Goal: Task Accomplishment & Management: Manage account settings

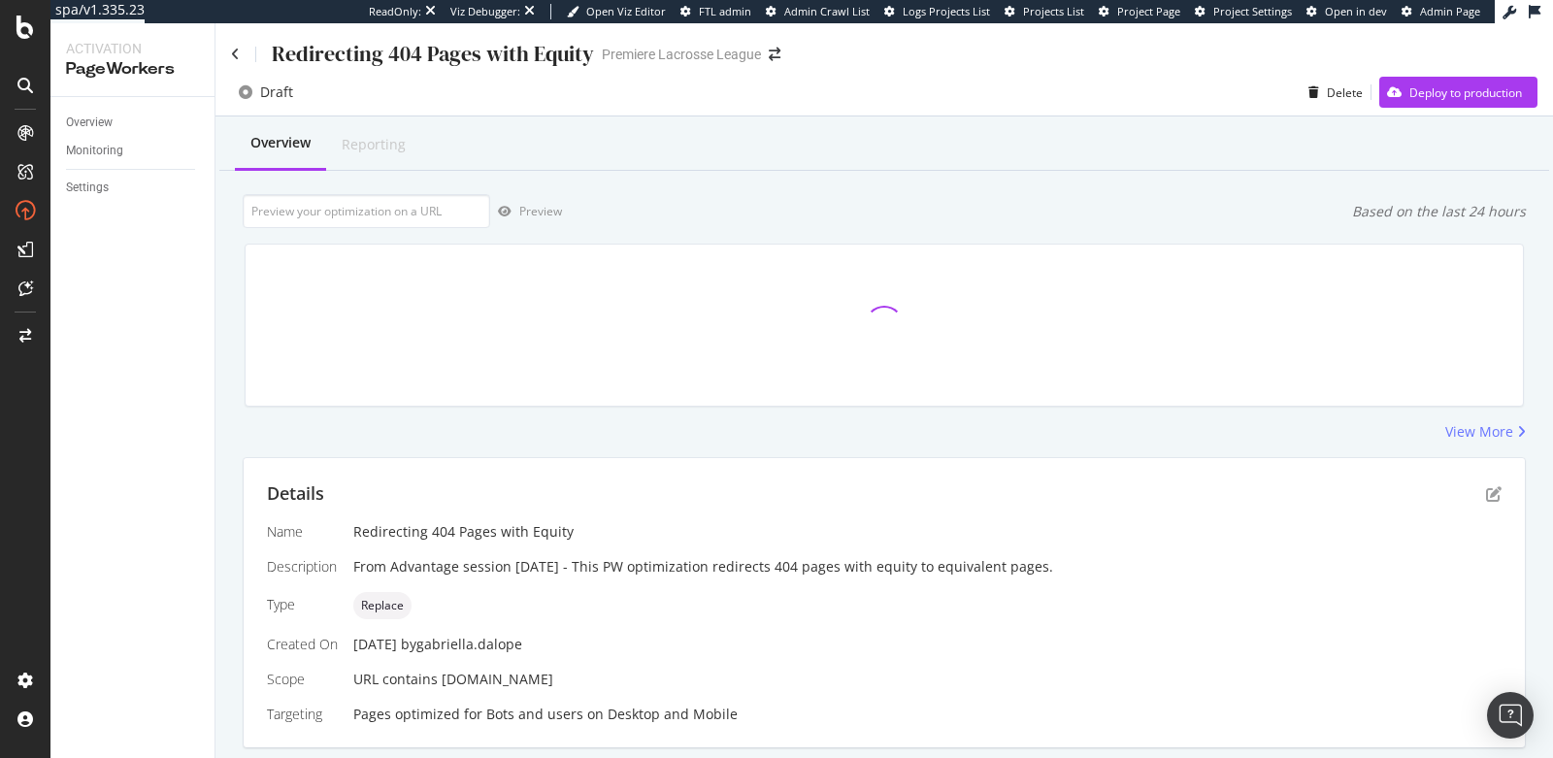
scroll to position [391, 0]
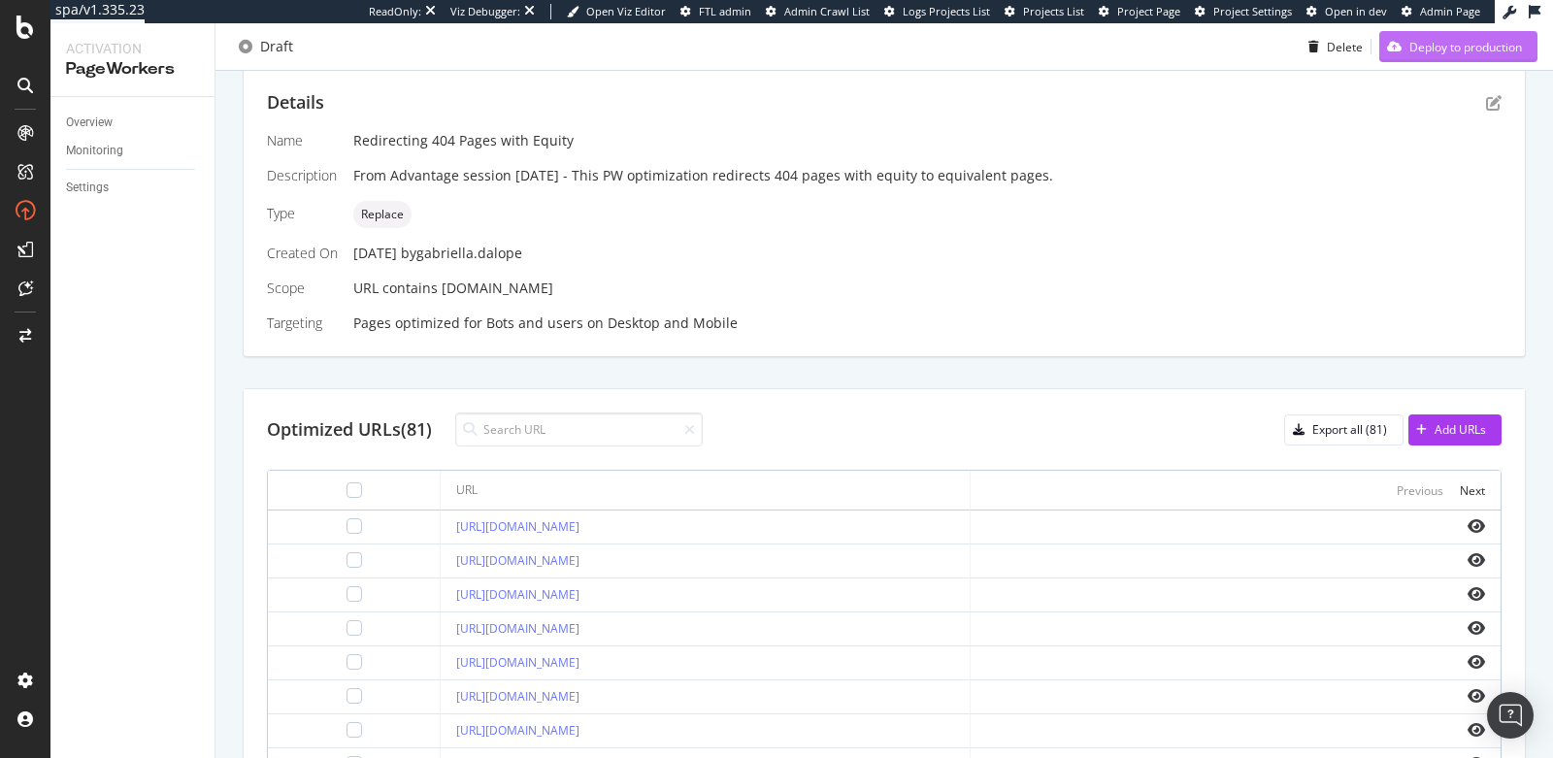
click at [1454, 47] on div "Deploy to production" at bounding box center [1465, 46] width 113 height 16
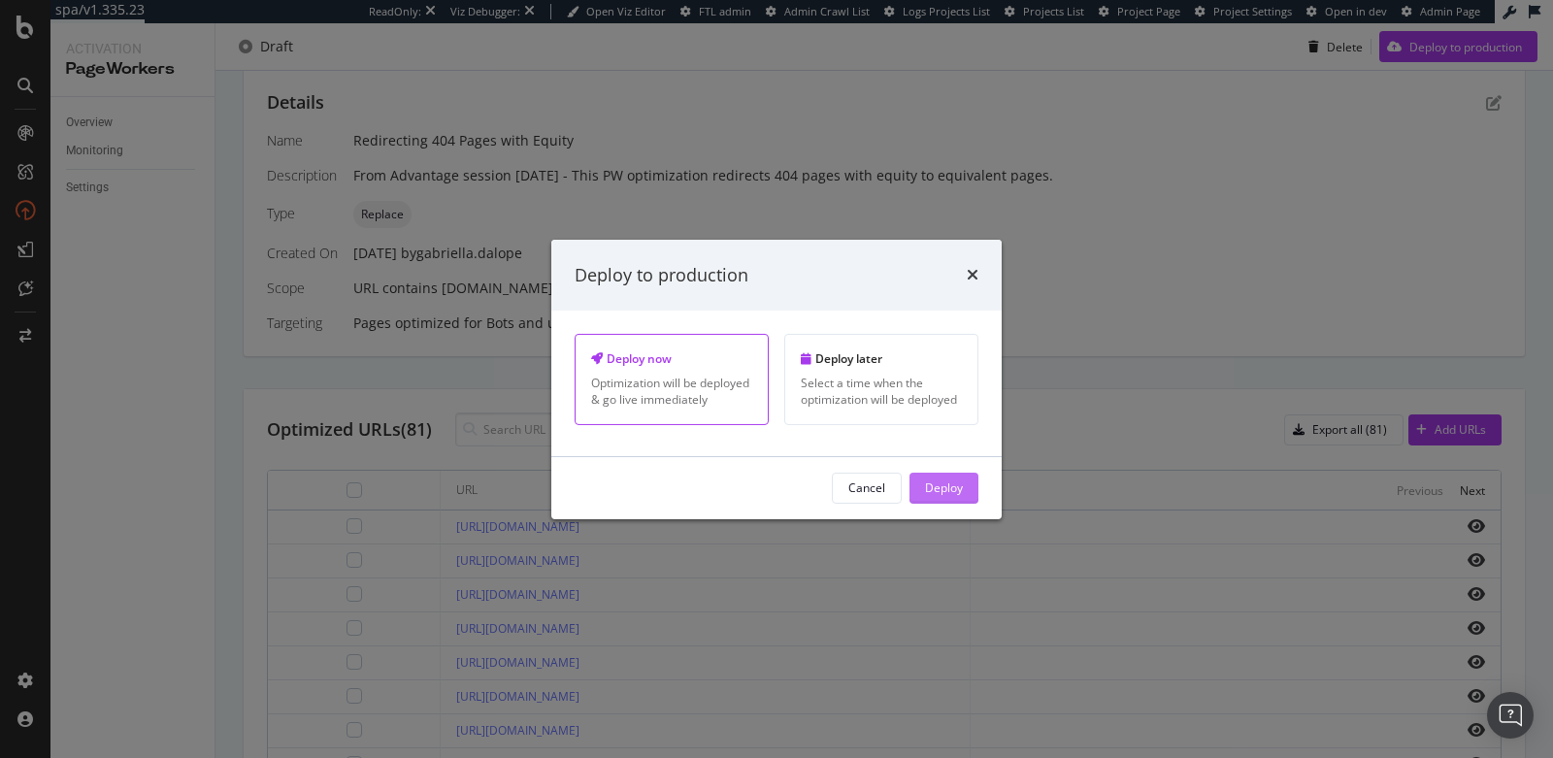
click at [938, 486] on div "Deploy" at bounding box center [944, 487] width 38 height 16
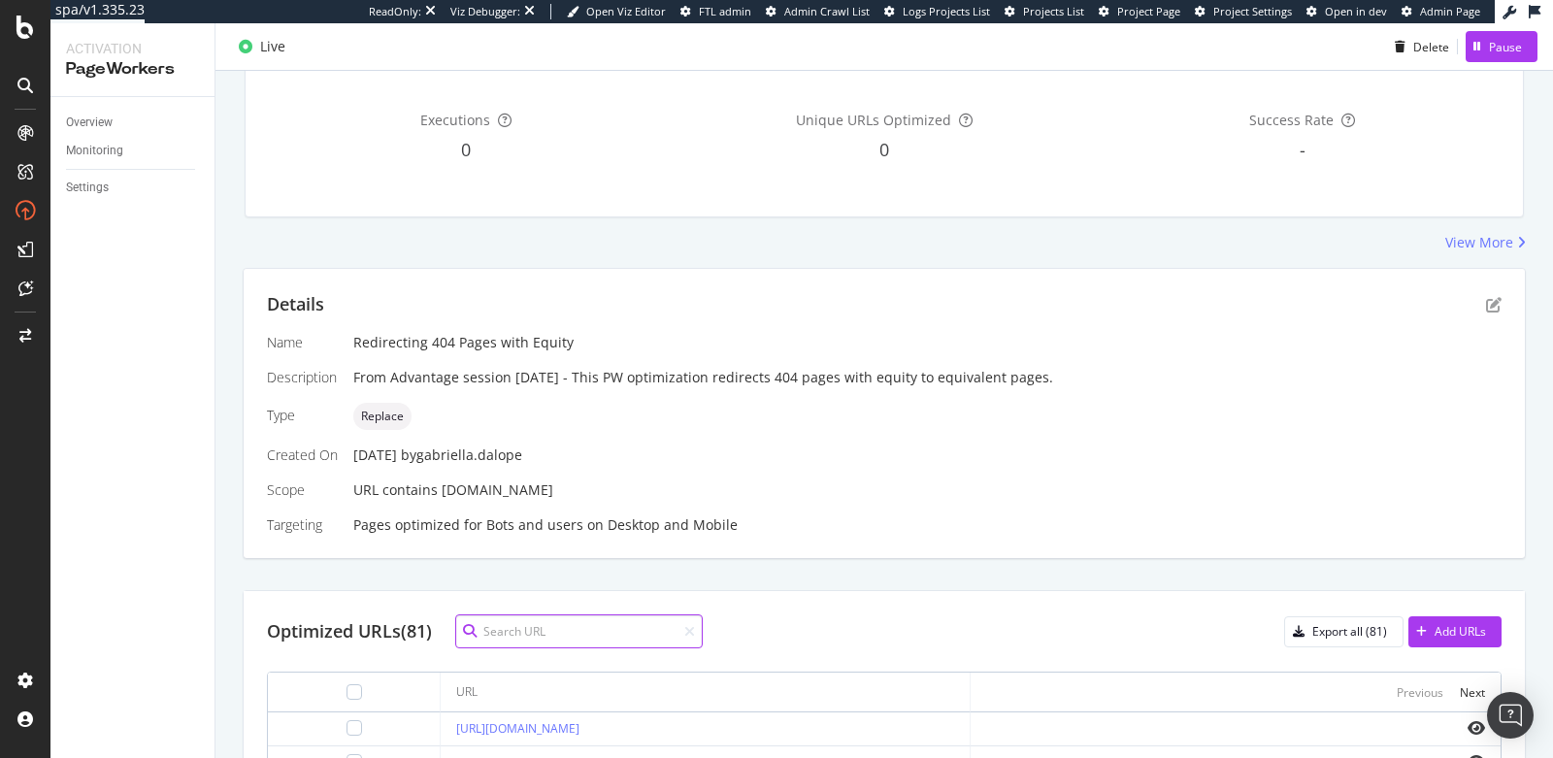
scroll to position [0, 0]
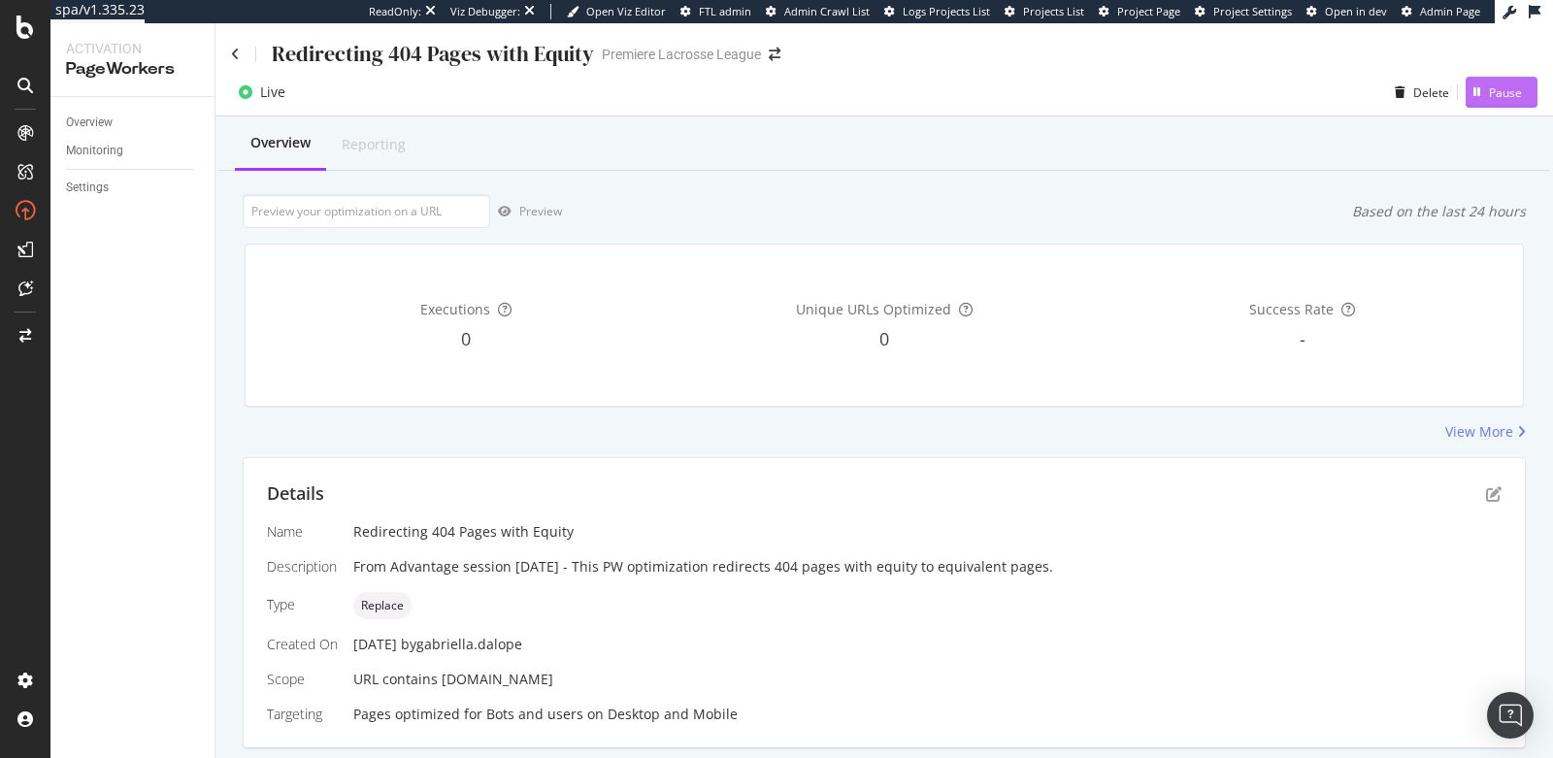
click at [1489, 87] on div "Pause" at bounding box center [1505, 92] width 33 height 16
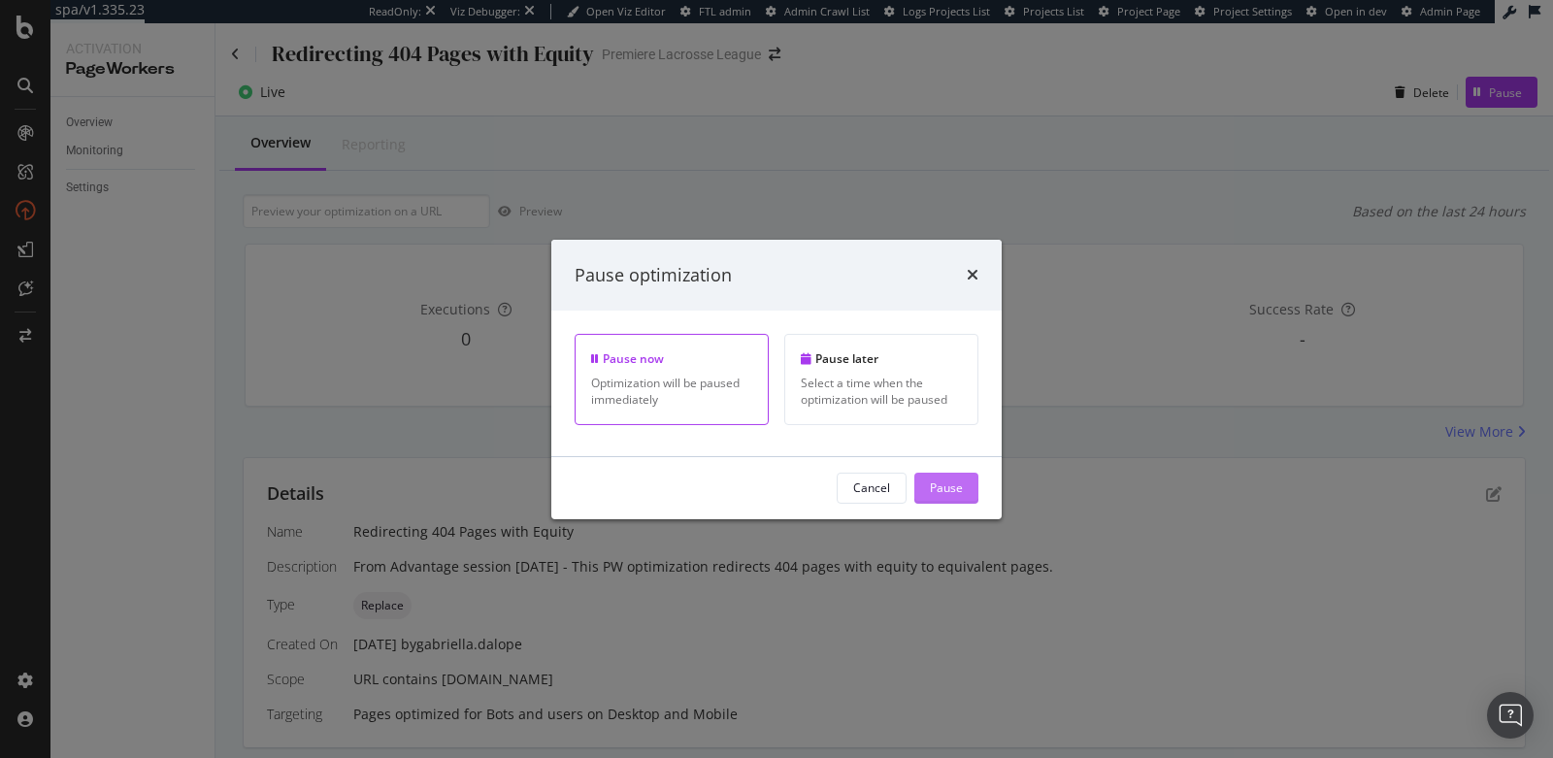
click at [938, 486] on div "Pause" at bounding box center [946, 487] width 33 height 16
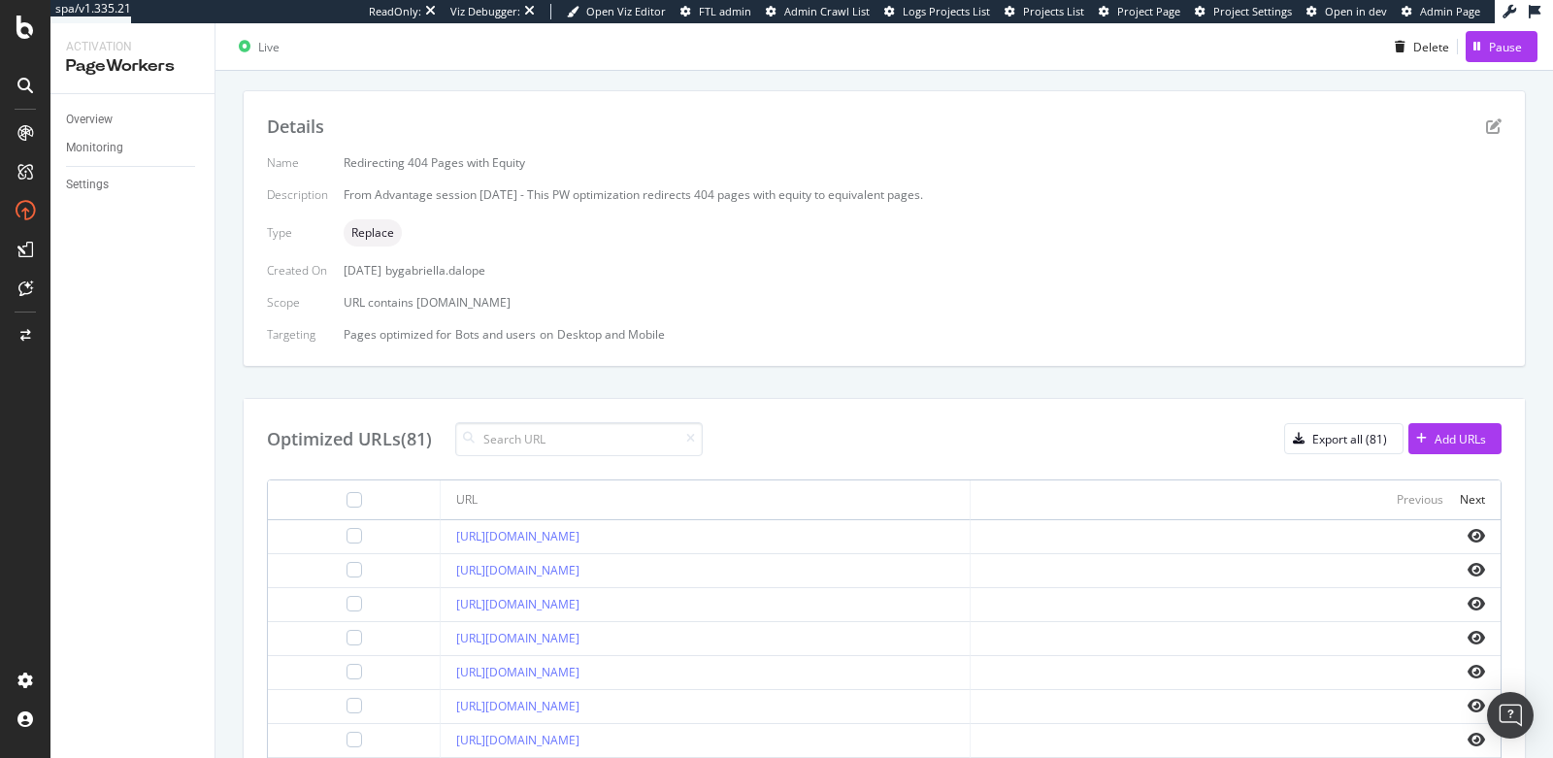
scroll to position [267, 0]
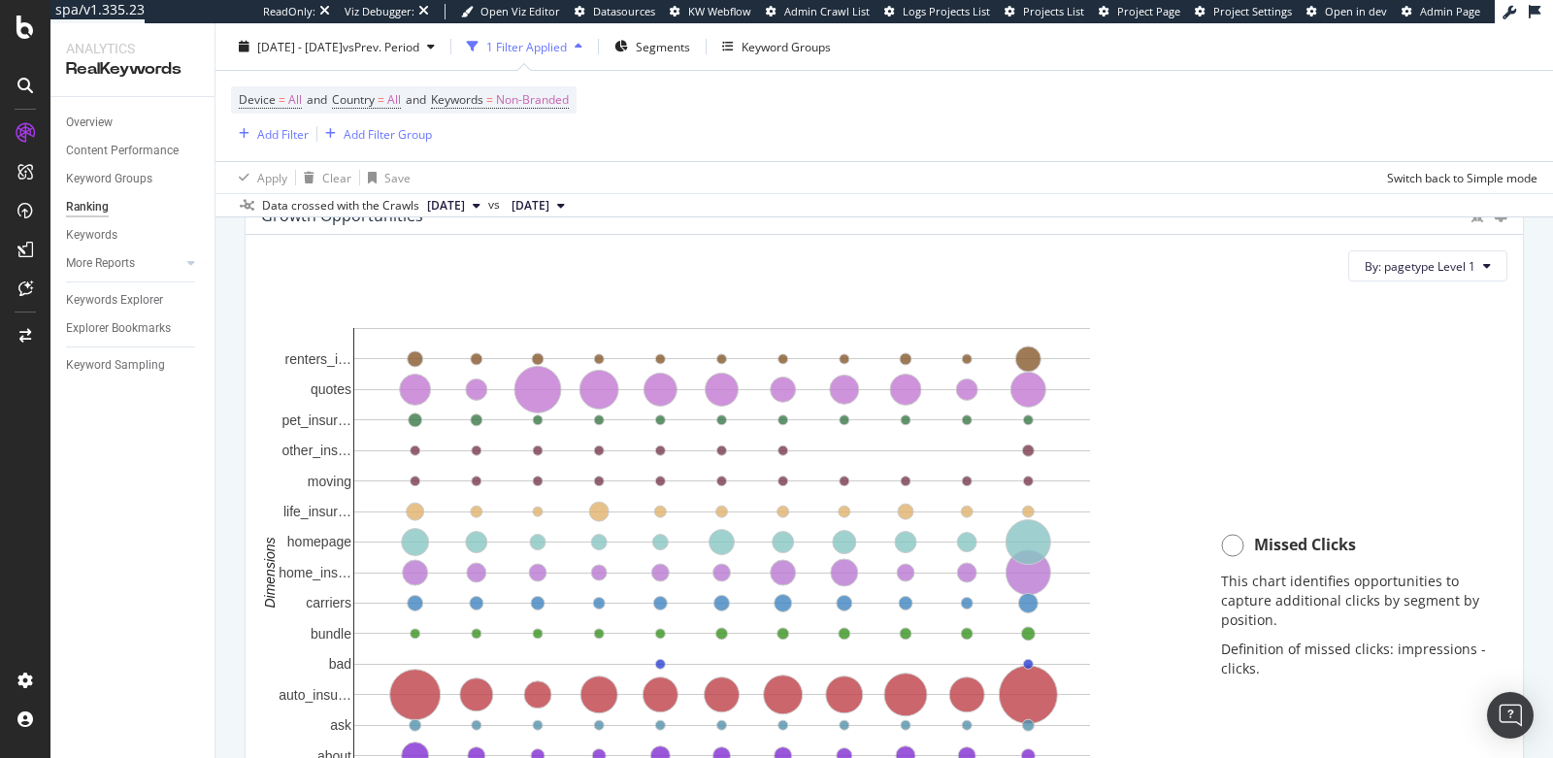
scroll to position [1297, 0]
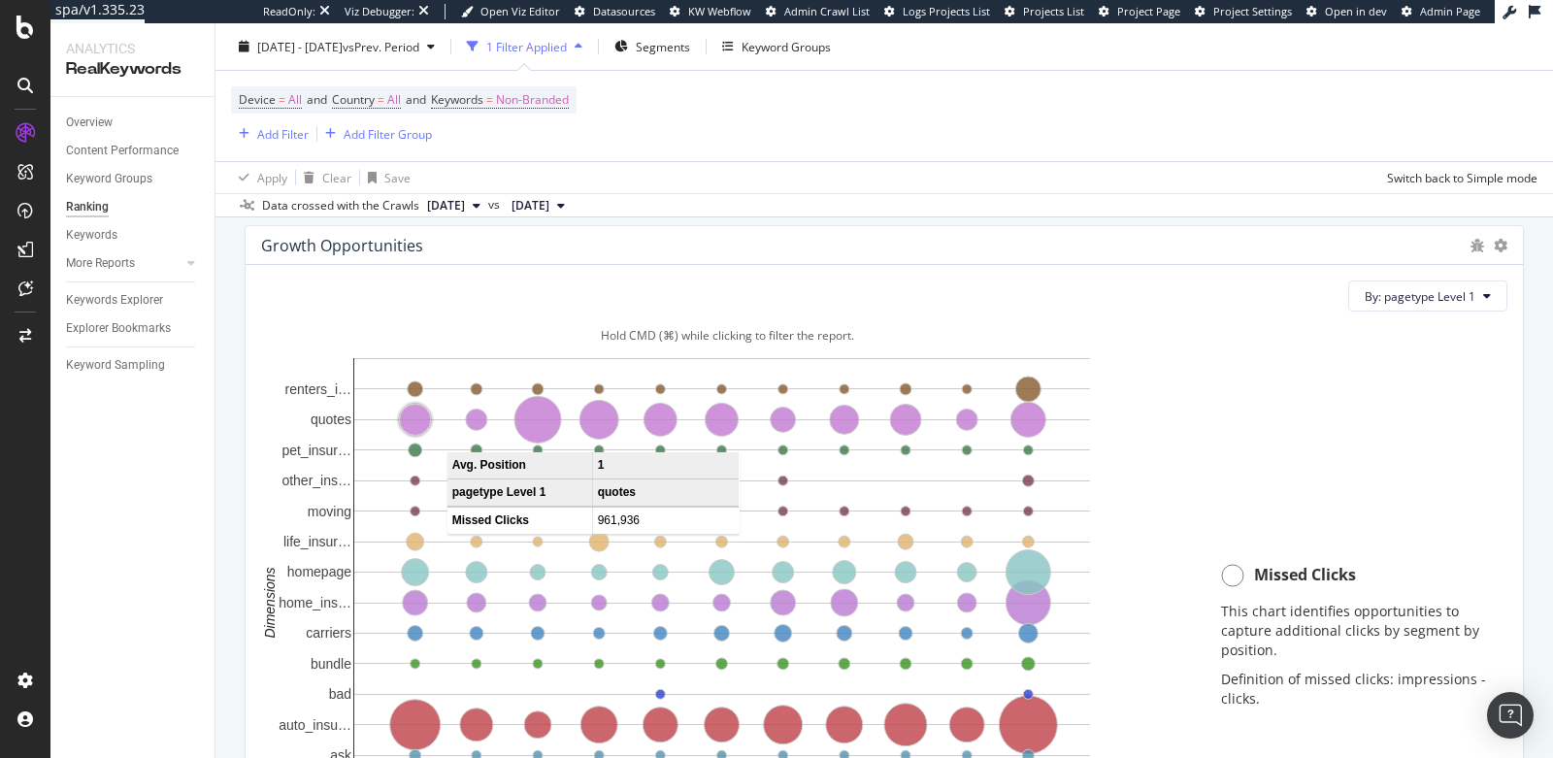
click at [413, 411] on circle "A chart." at bounding box center [415, 420] width 31 height 31
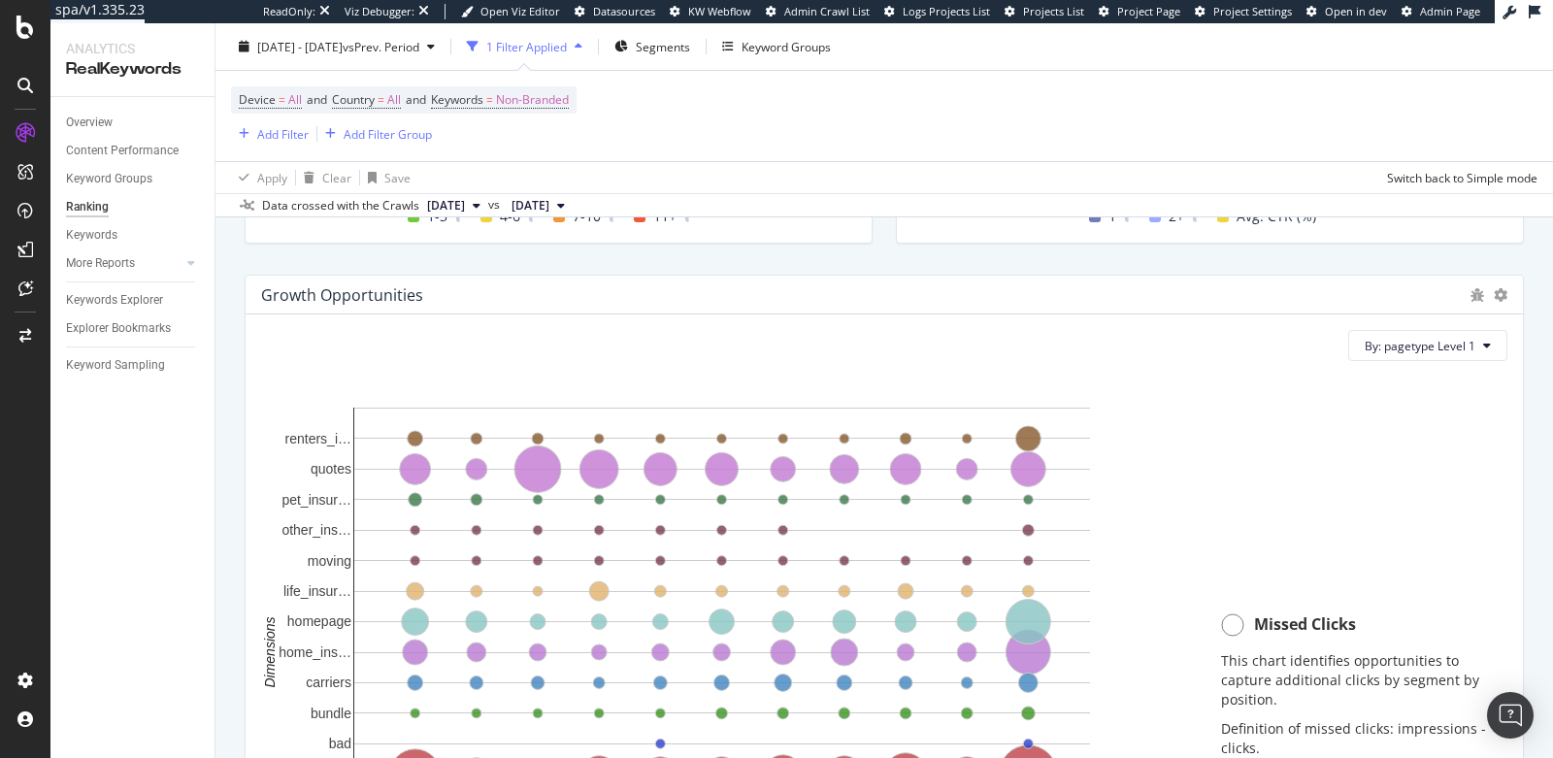
scroll to position [1356, 0]
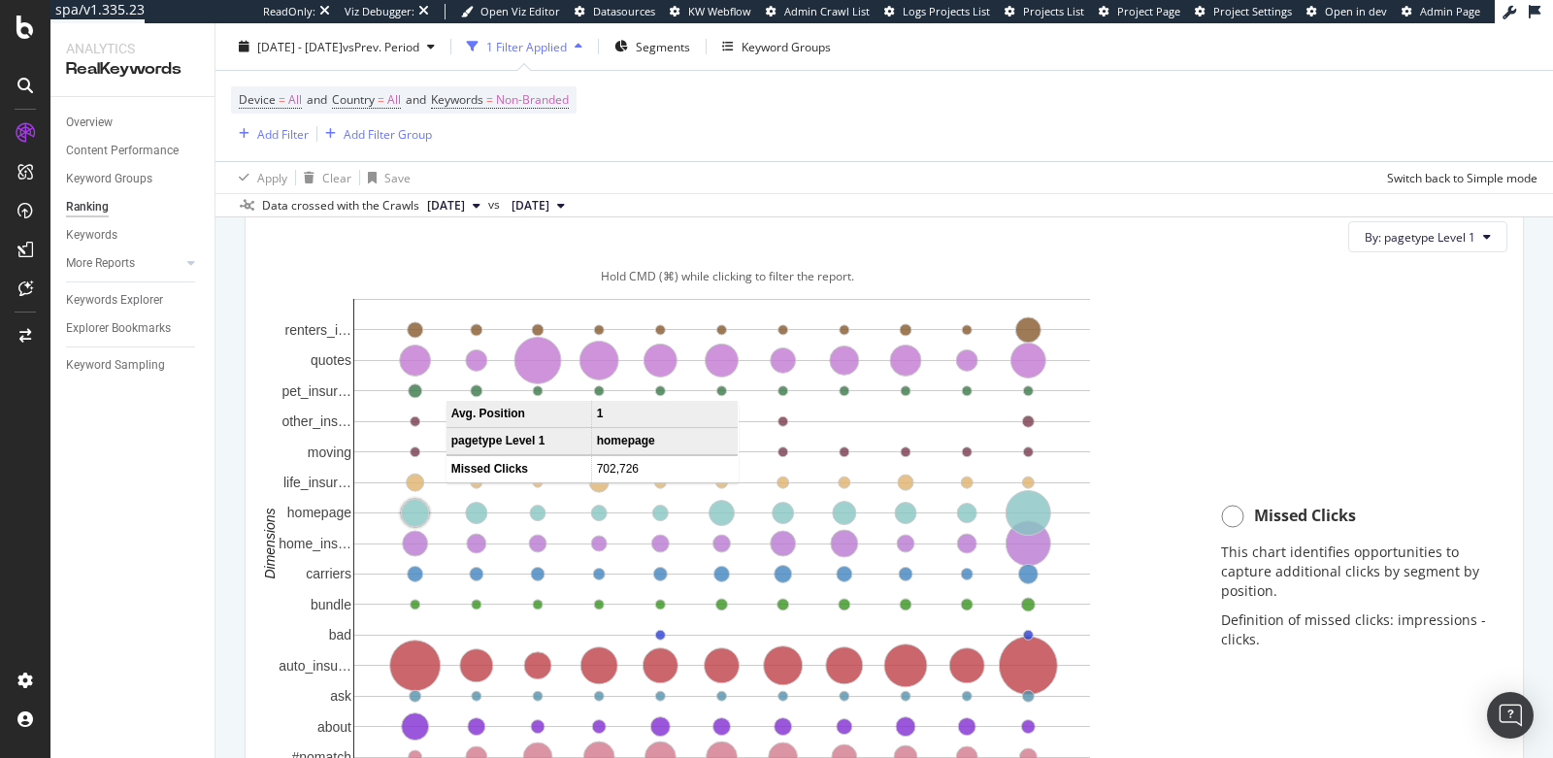
click at [417, 509] on circle "A chart." at bounding box center [415, 513] width 27 height 27
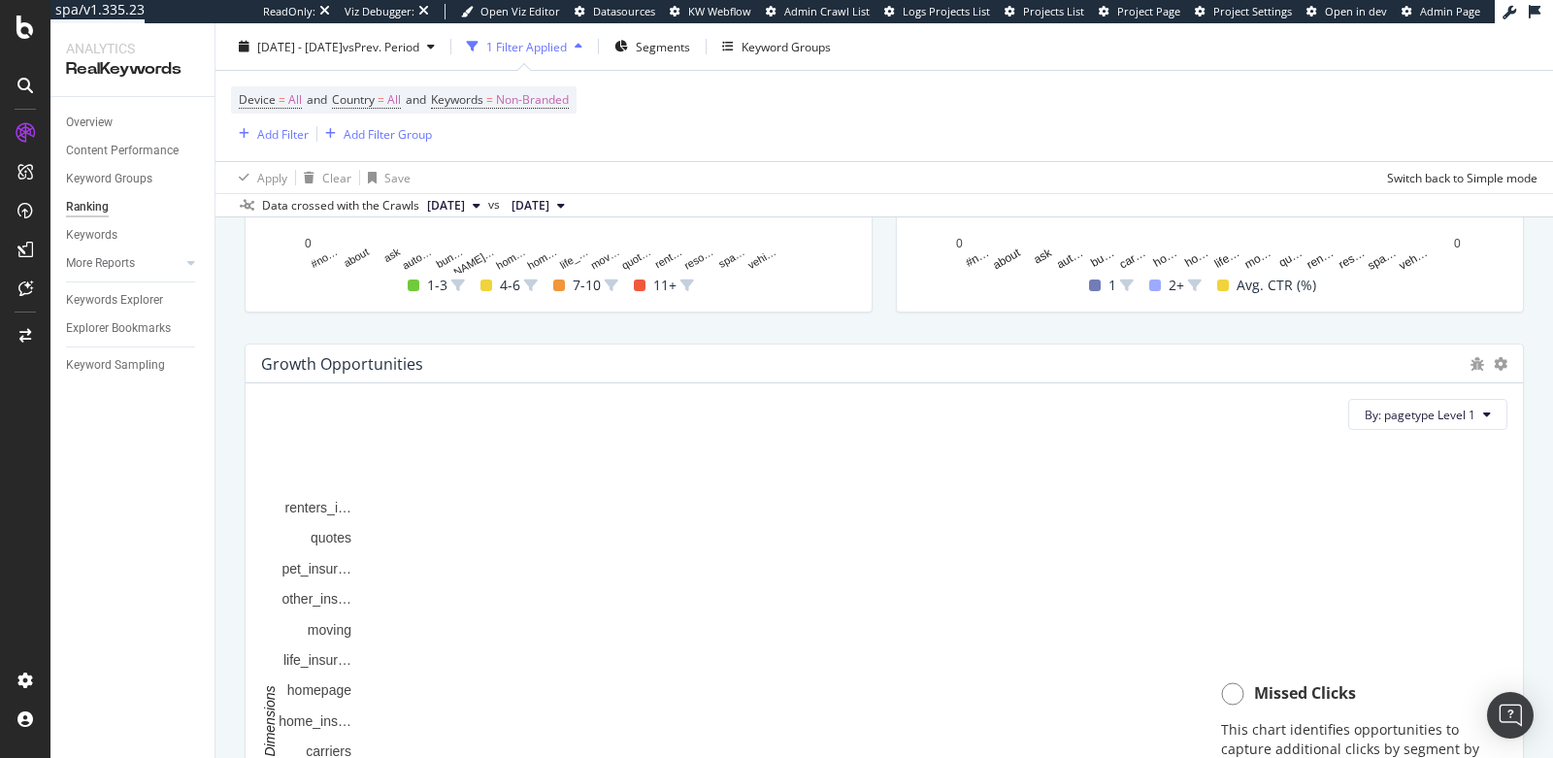
scroll to position [1491, 0]
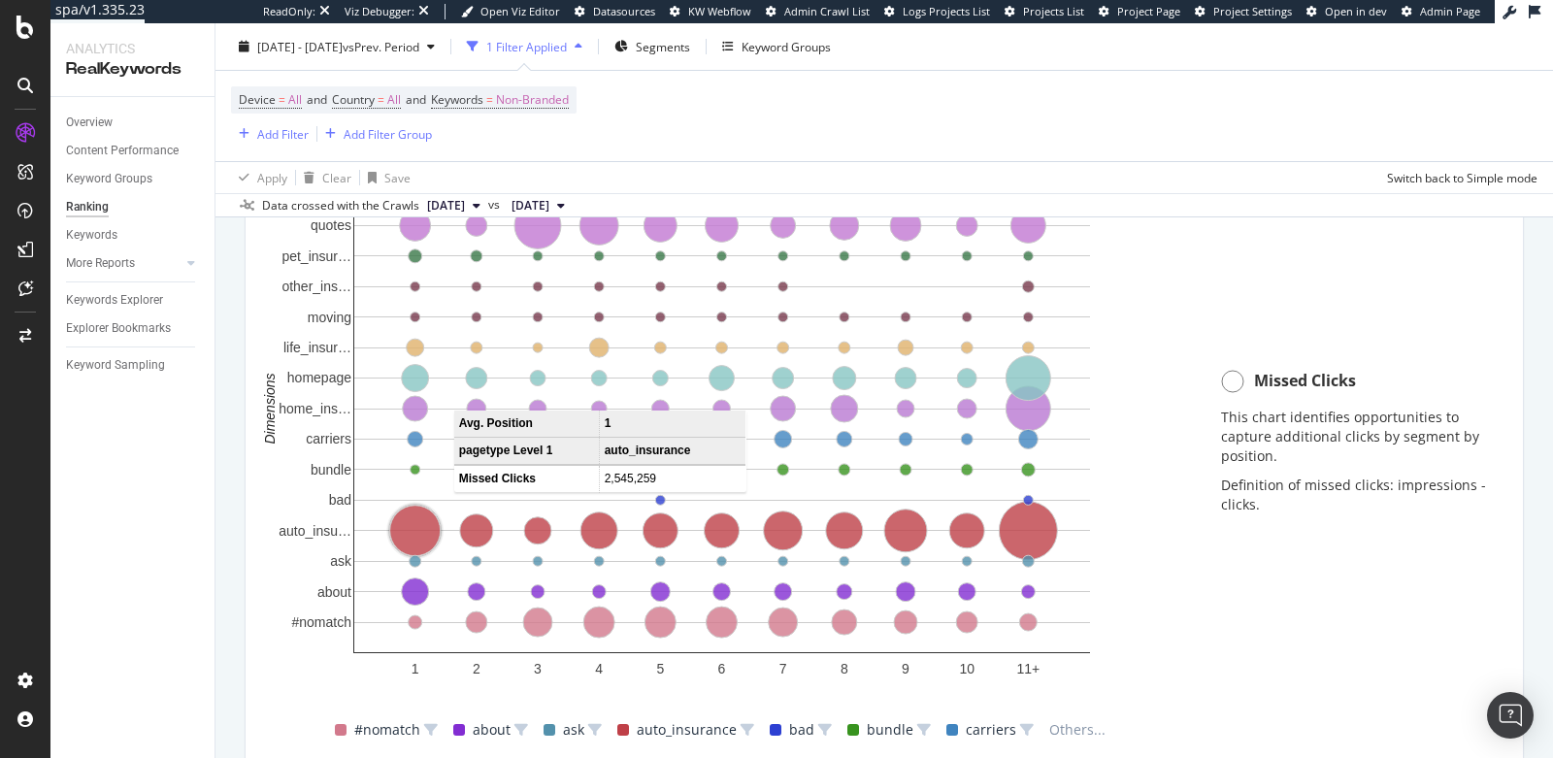
click at [409, 529] on circle "A chart." at bounding box center [415, 531] width 50 height 50
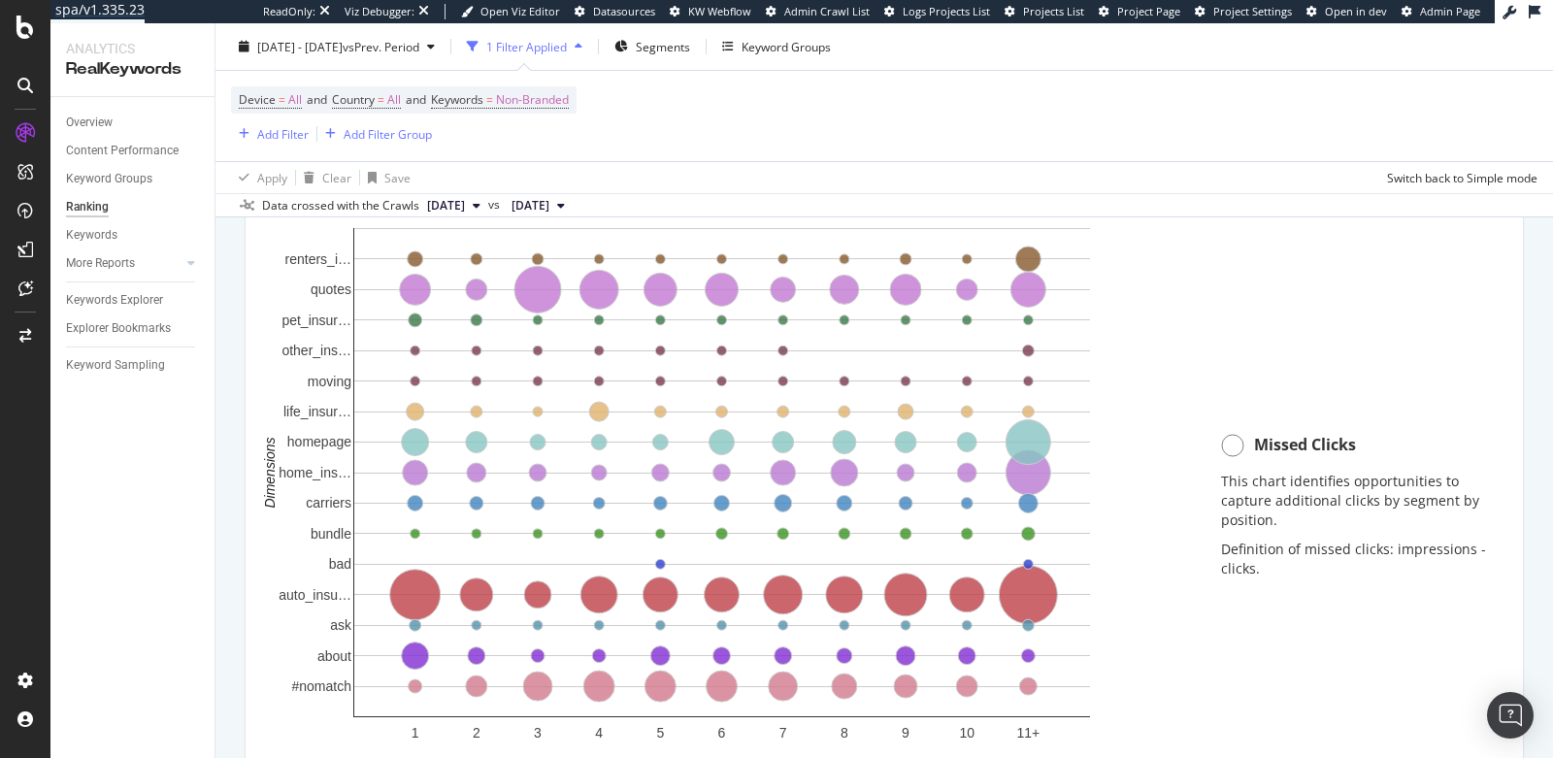
scroll to position [1433, 0]
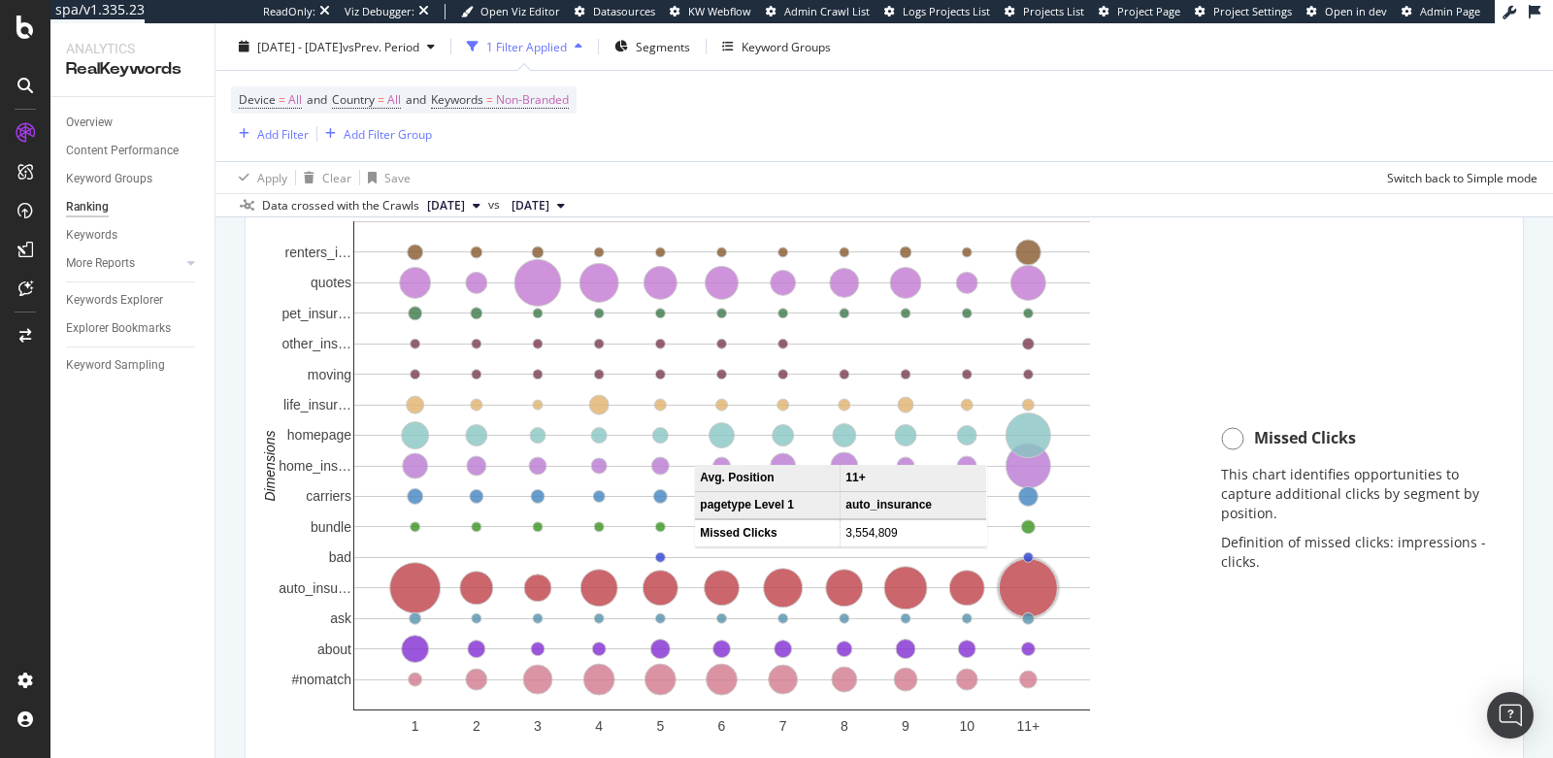
click at [1021, 602] on circle "A chart." at bounding box center [1028, 588] width 58 height 58
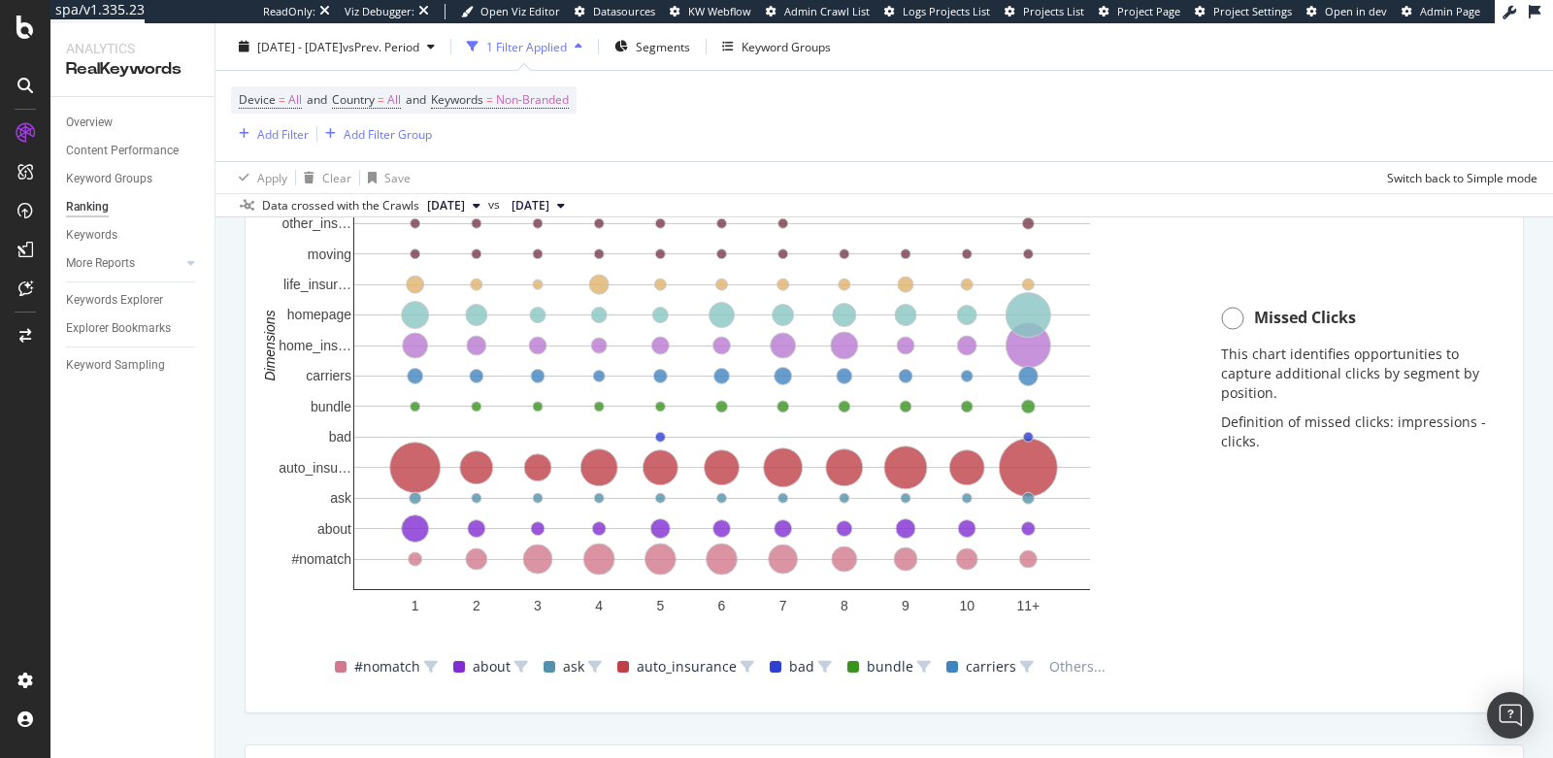
scroll to position [1527, 0]
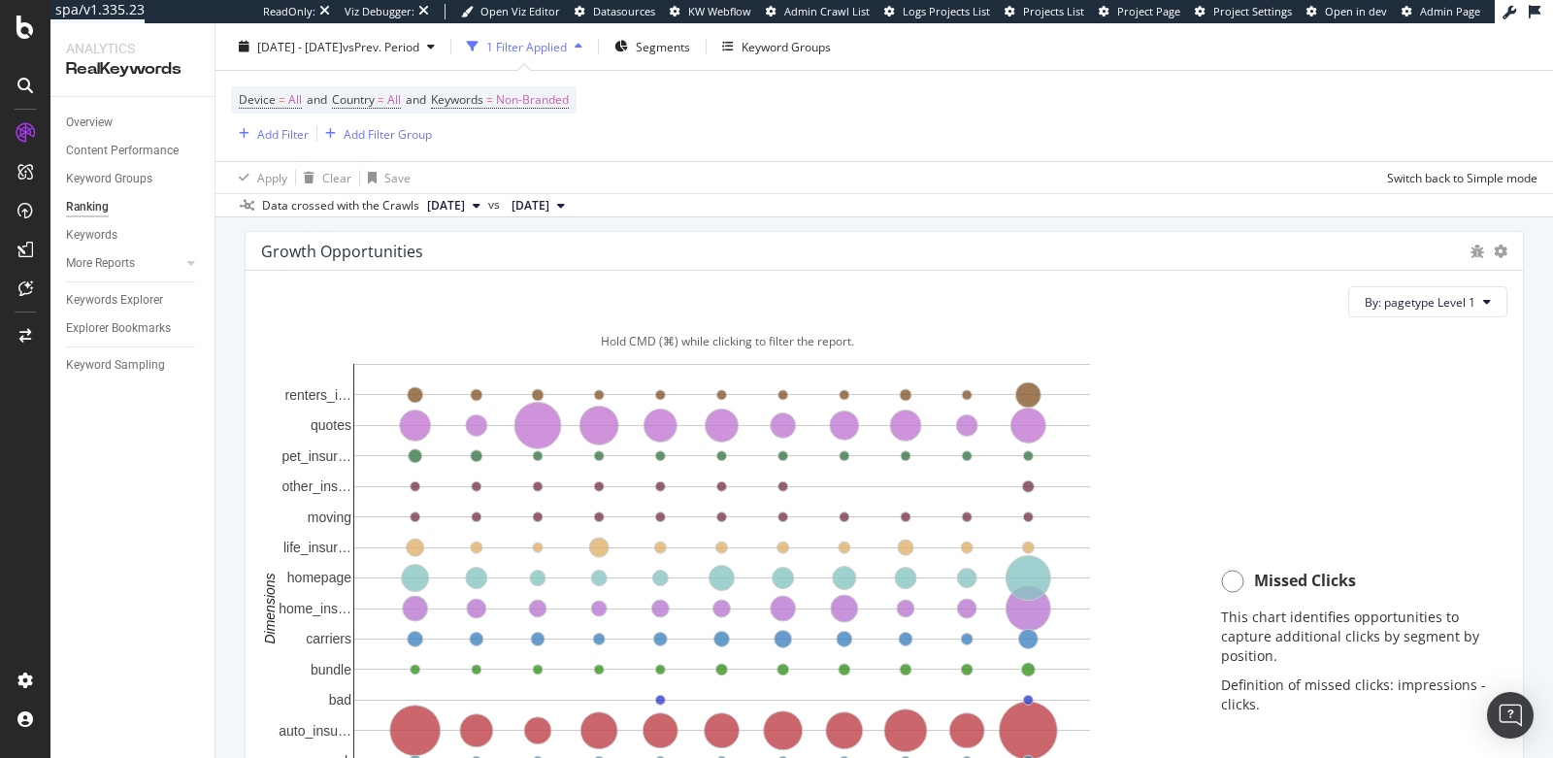
scroll to position [1313, 0]
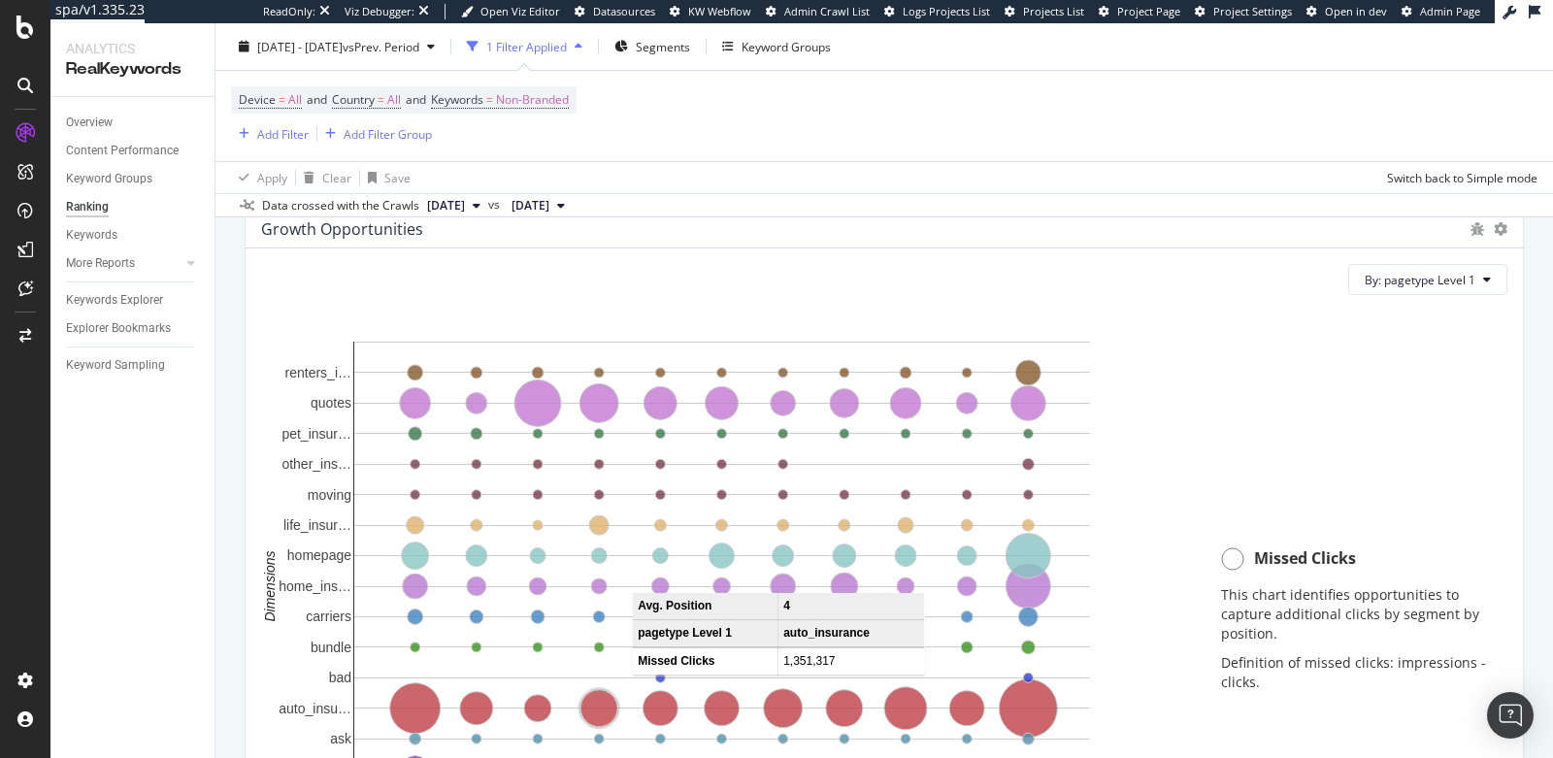
click at [608, 708] on circle "A chart." at bounding box center [598, 708] width 37 height 37
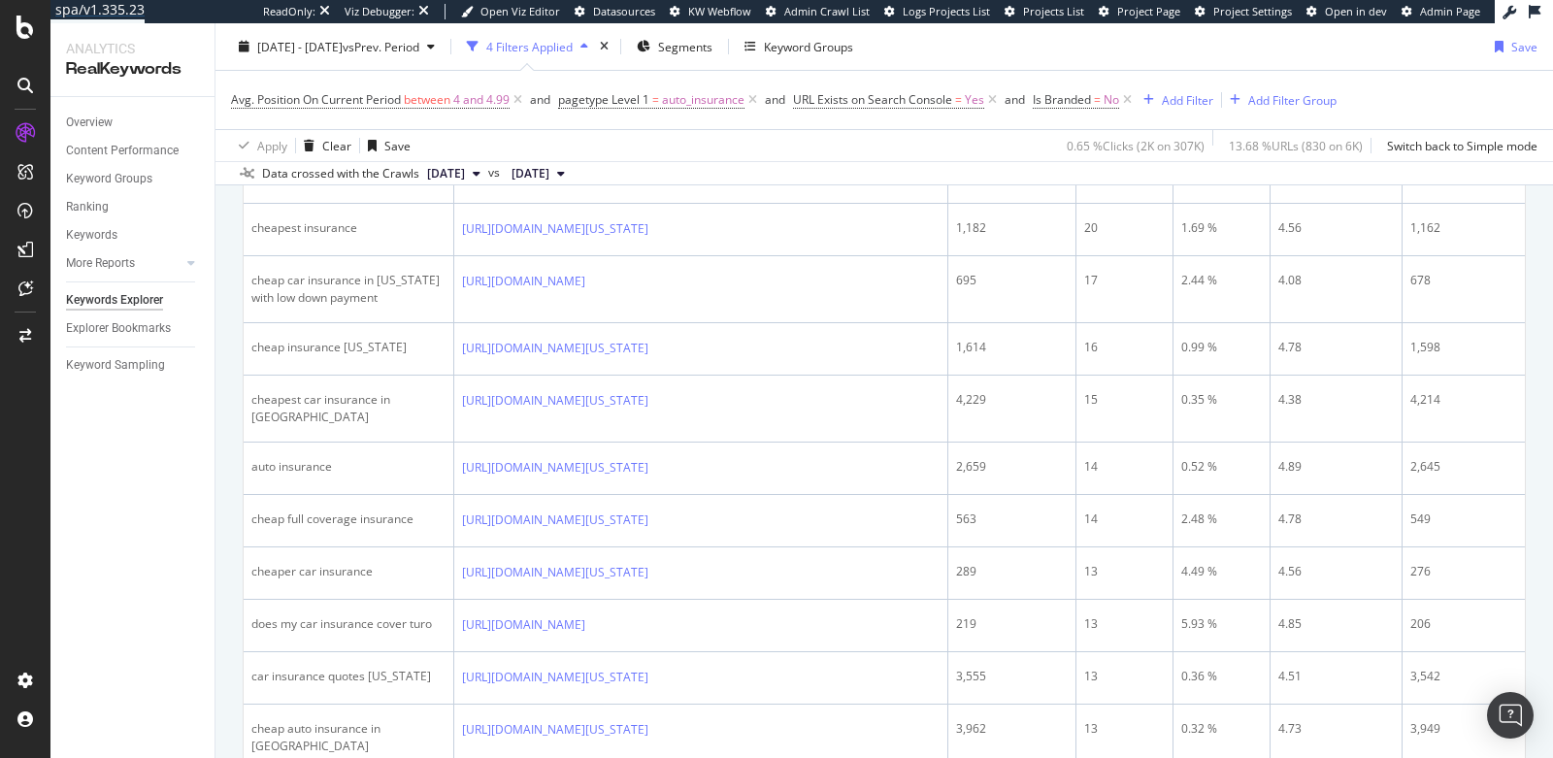
scroll to position [1226, 0]
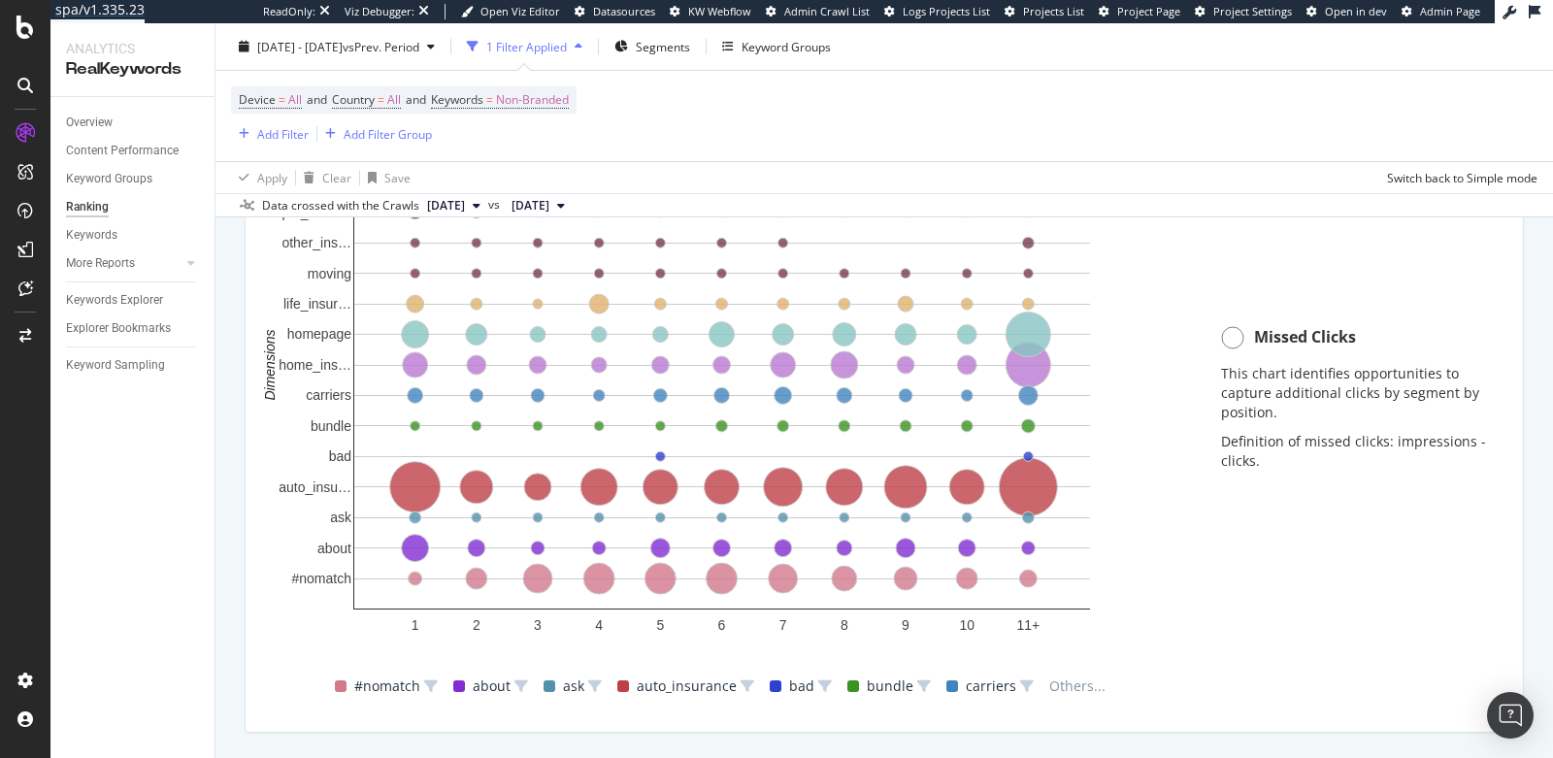
scroll to position [1569, 0]
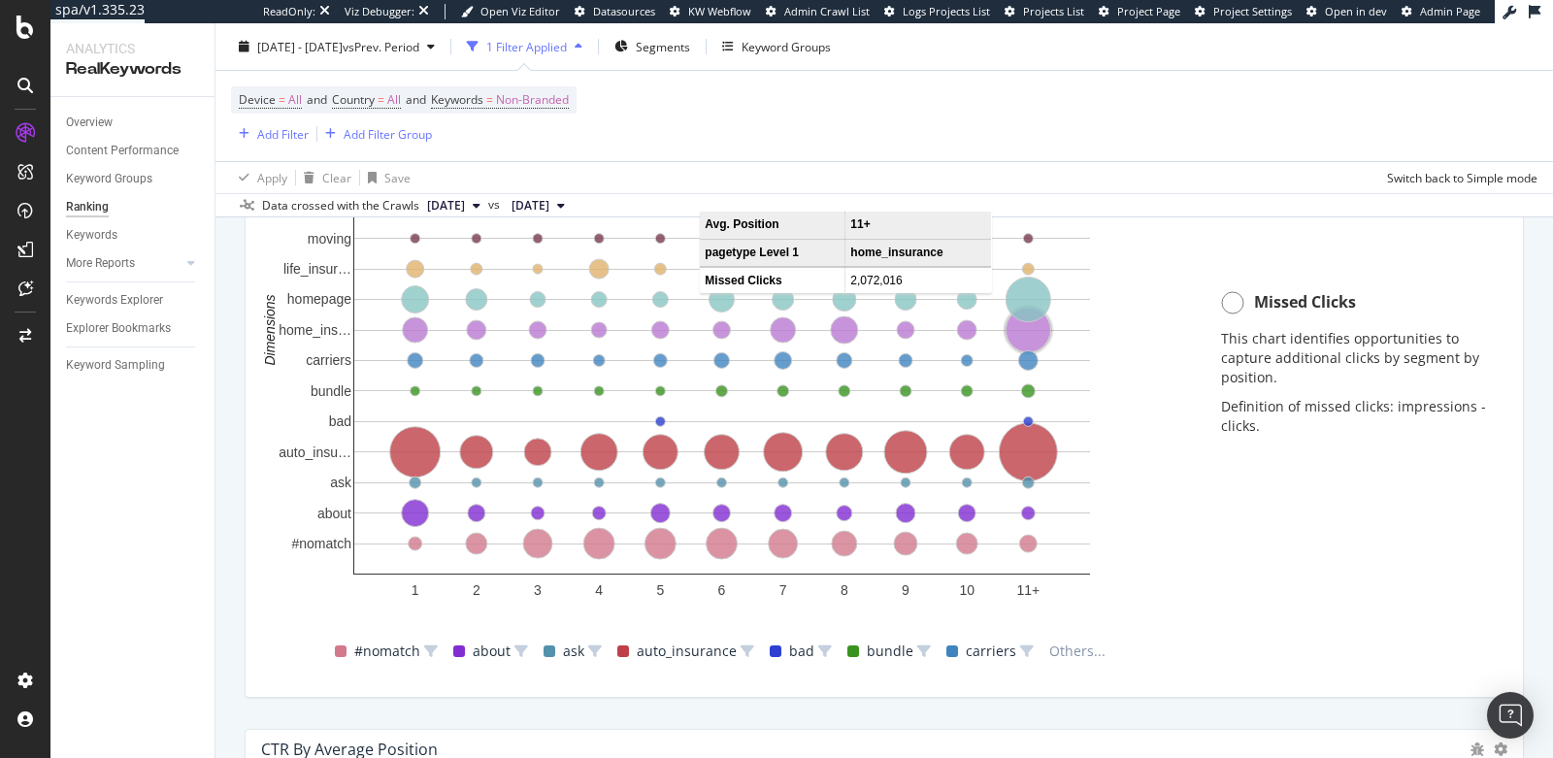
click at [1021, 333] on circle "A chart." at bounding box center [1027, 330] width 45 height 45
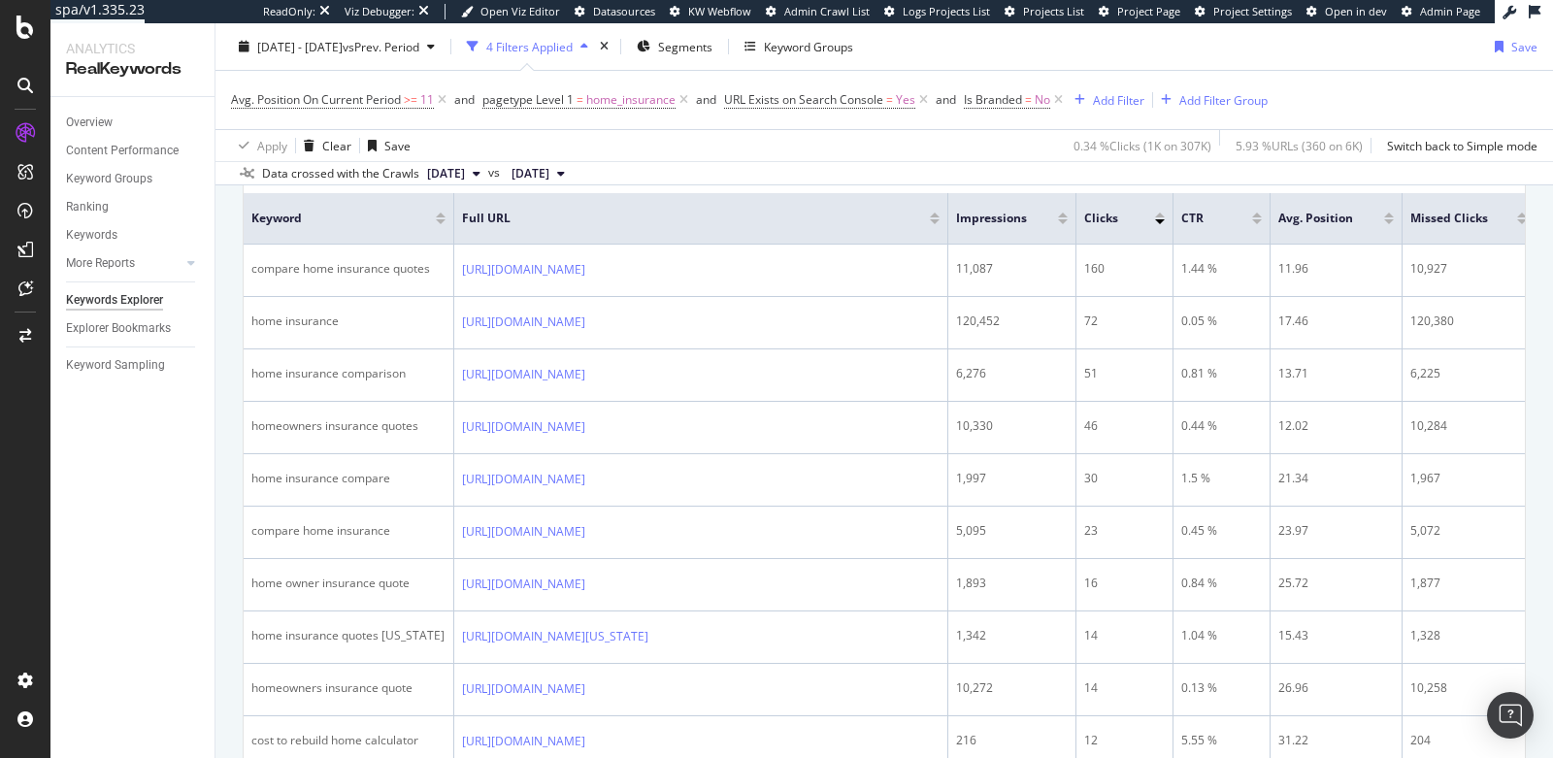
scroll to position [967, 0]
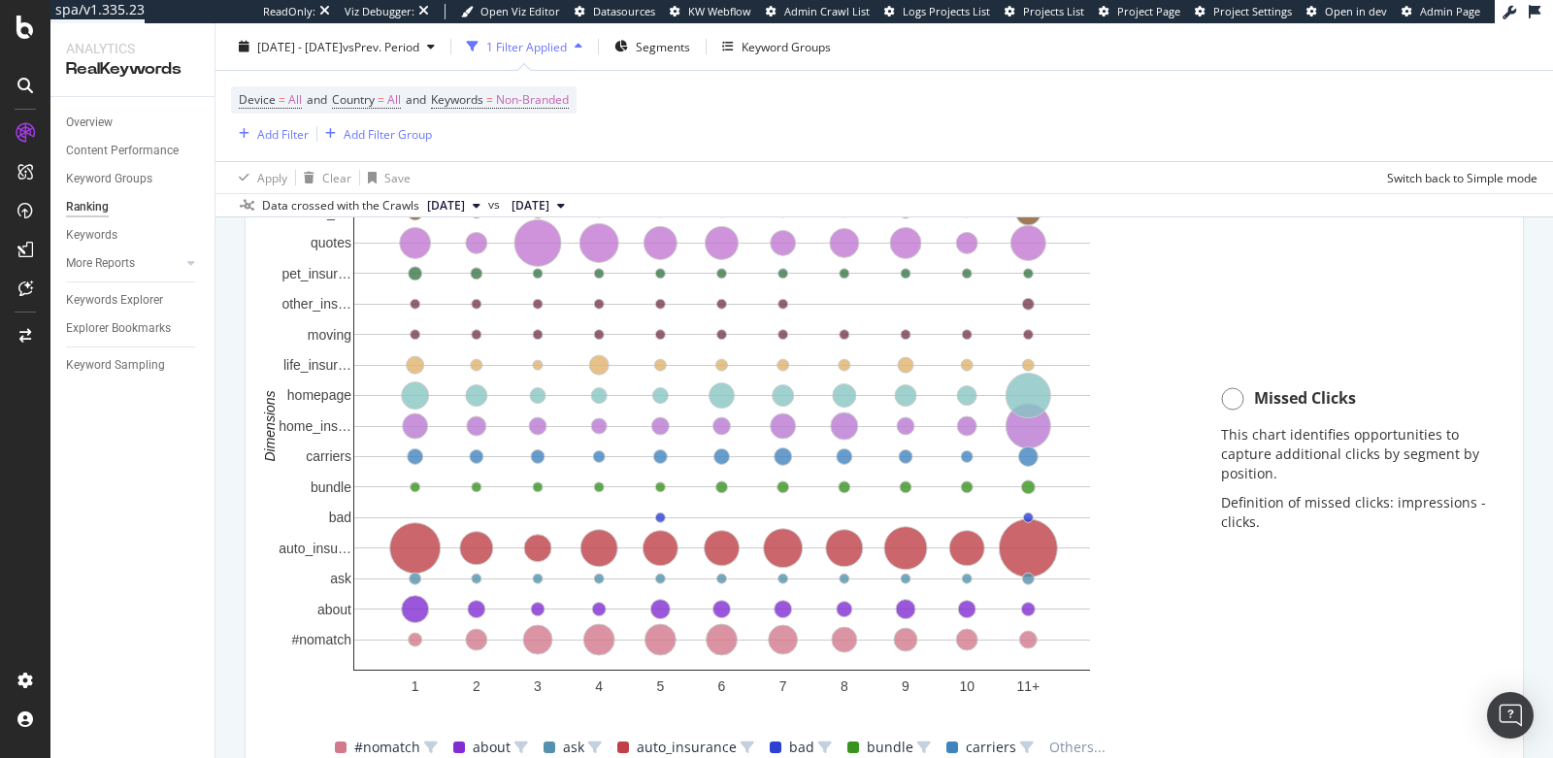
scroll to position [1459, 0]
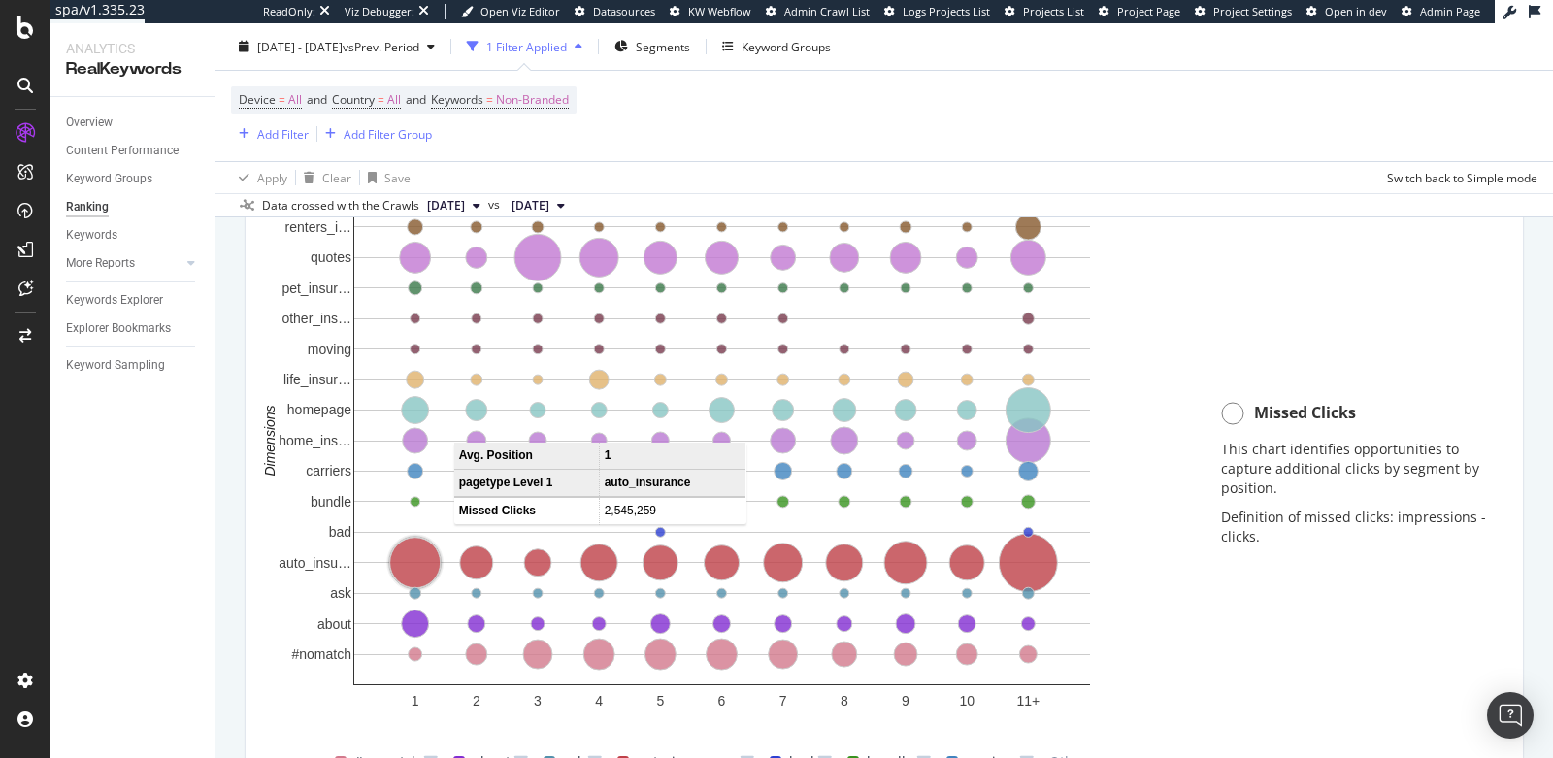
click at [415, 566] on circle "A chart." at bounding box center [415, 563] width 50 height 50
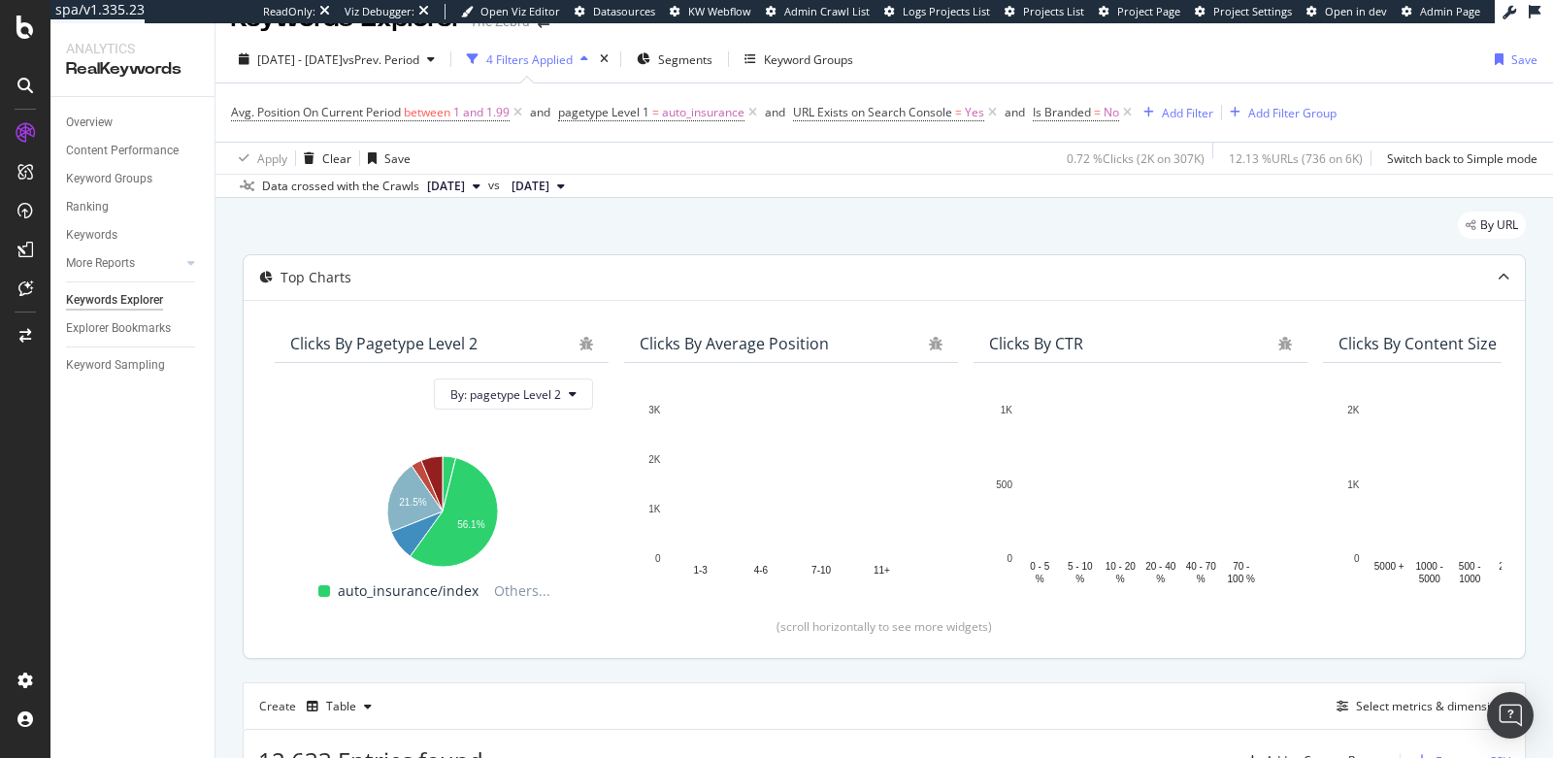
scroll to position [49, 0]
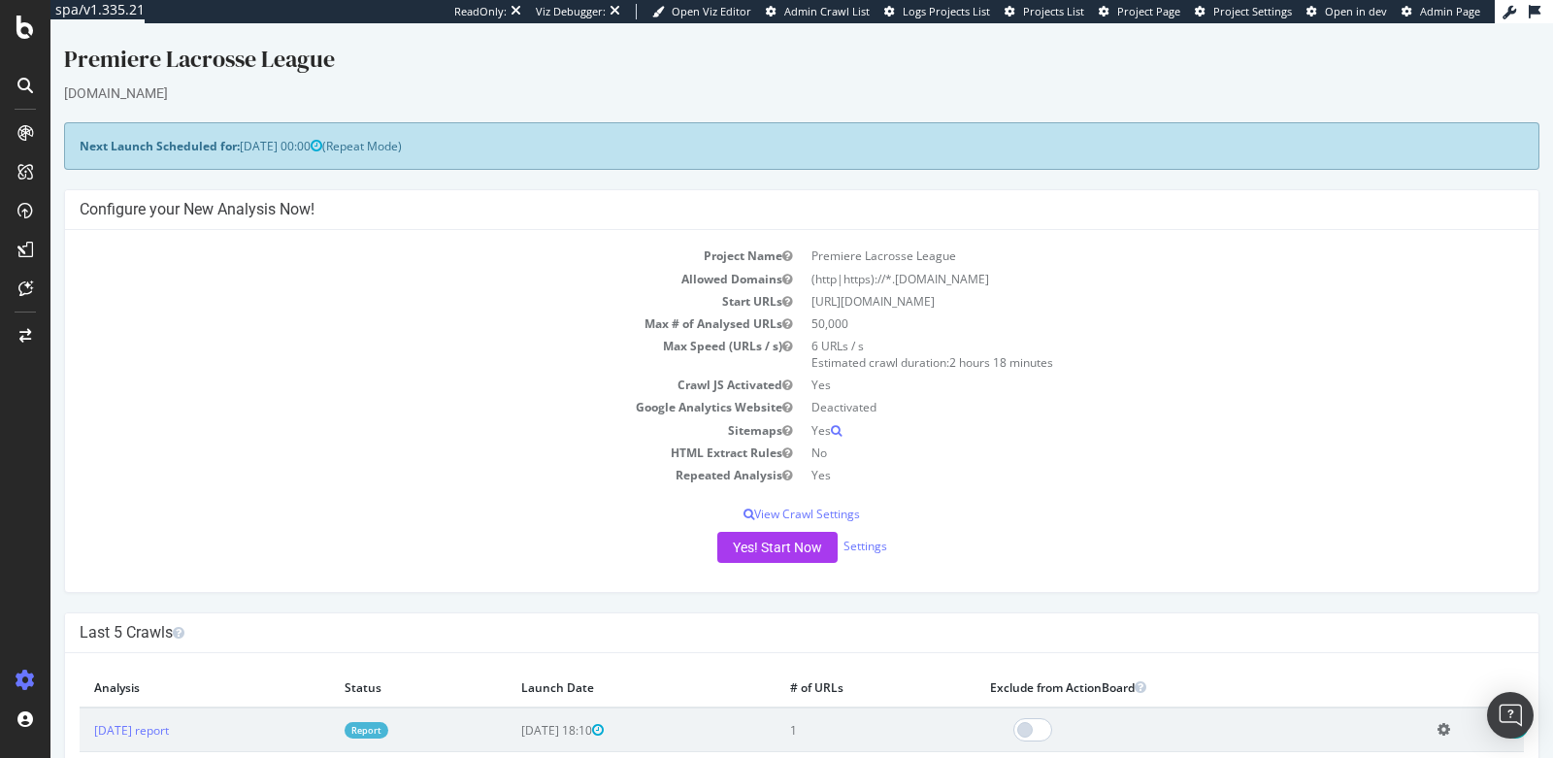
scroll to position [321, 0]
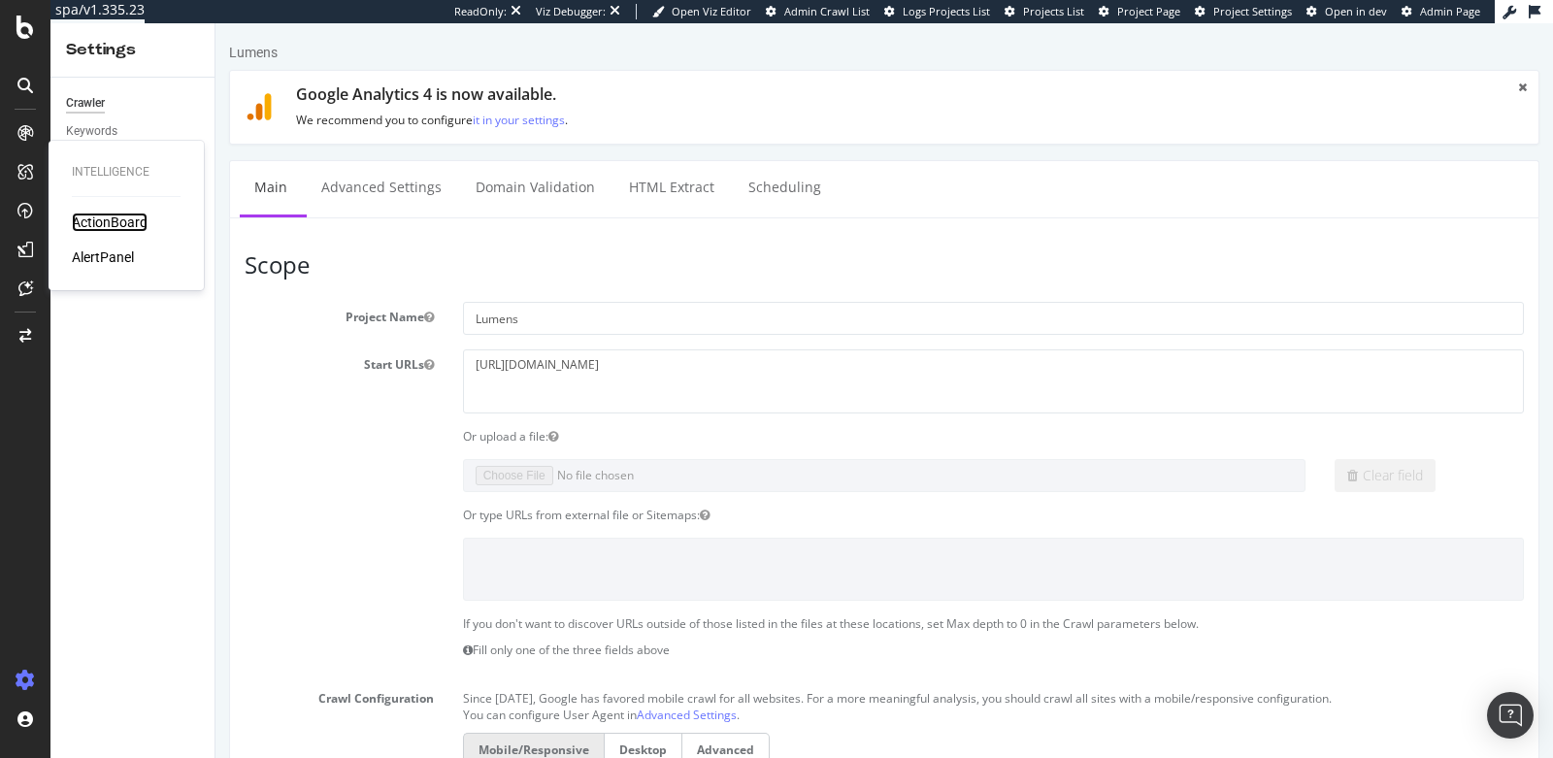
click at [101, 218] on div "ActionBoard" at bounding box center [110, 222] width 76 height 19
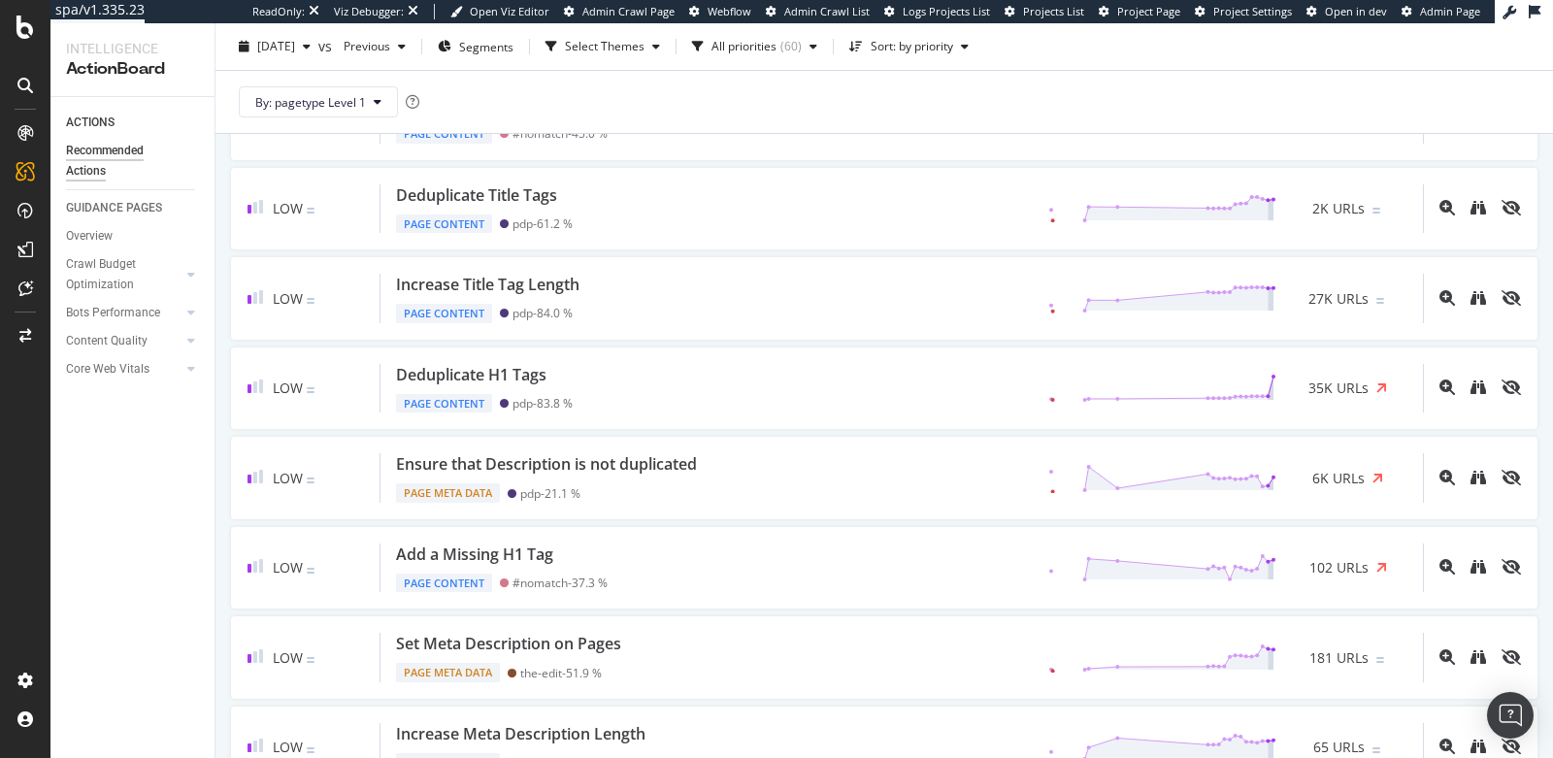
scroll to position [196, 0]
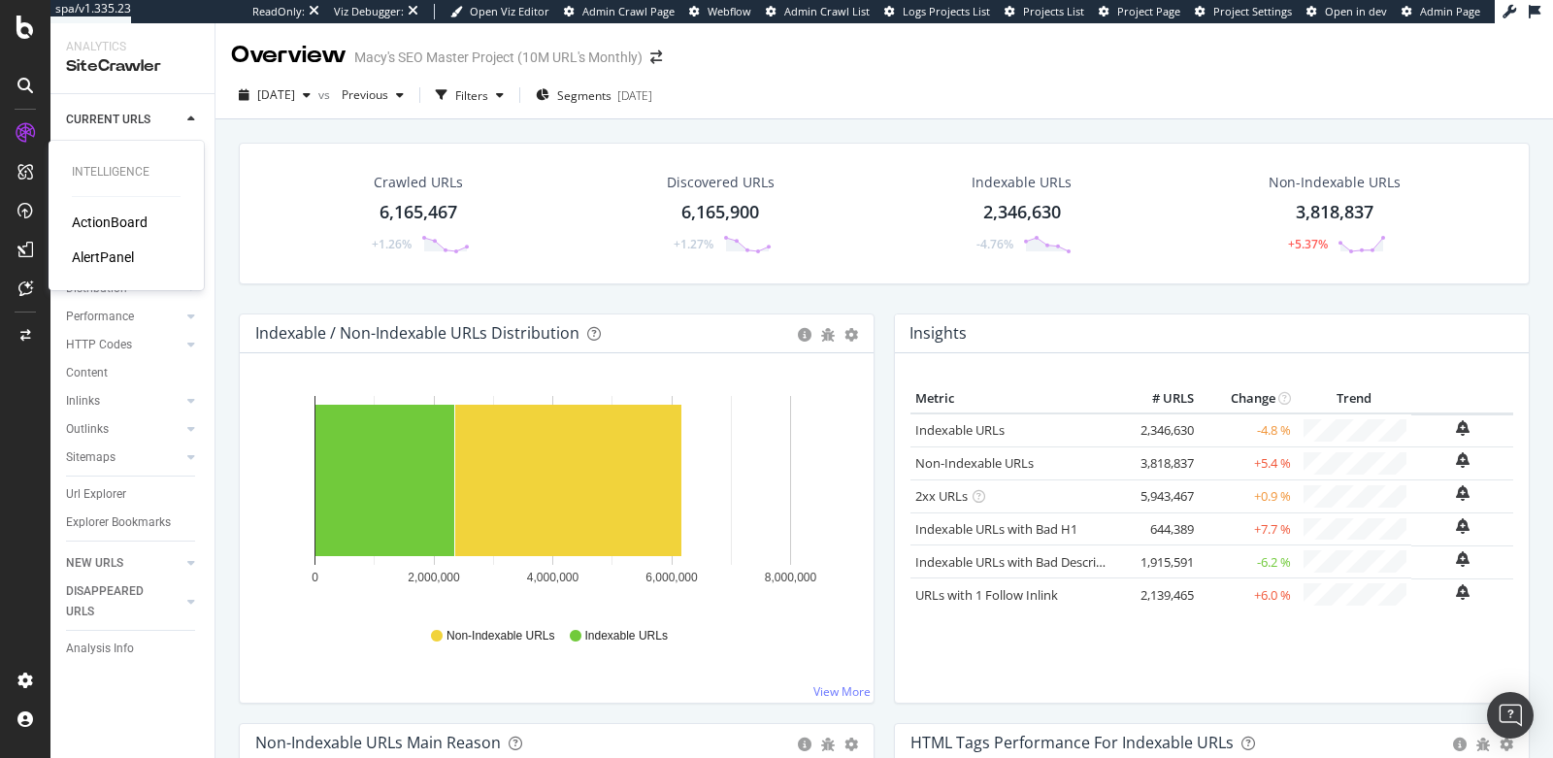
click at [108, 256] on div "AlertPanel" at bounding box center [103, 256] width 62 height 19
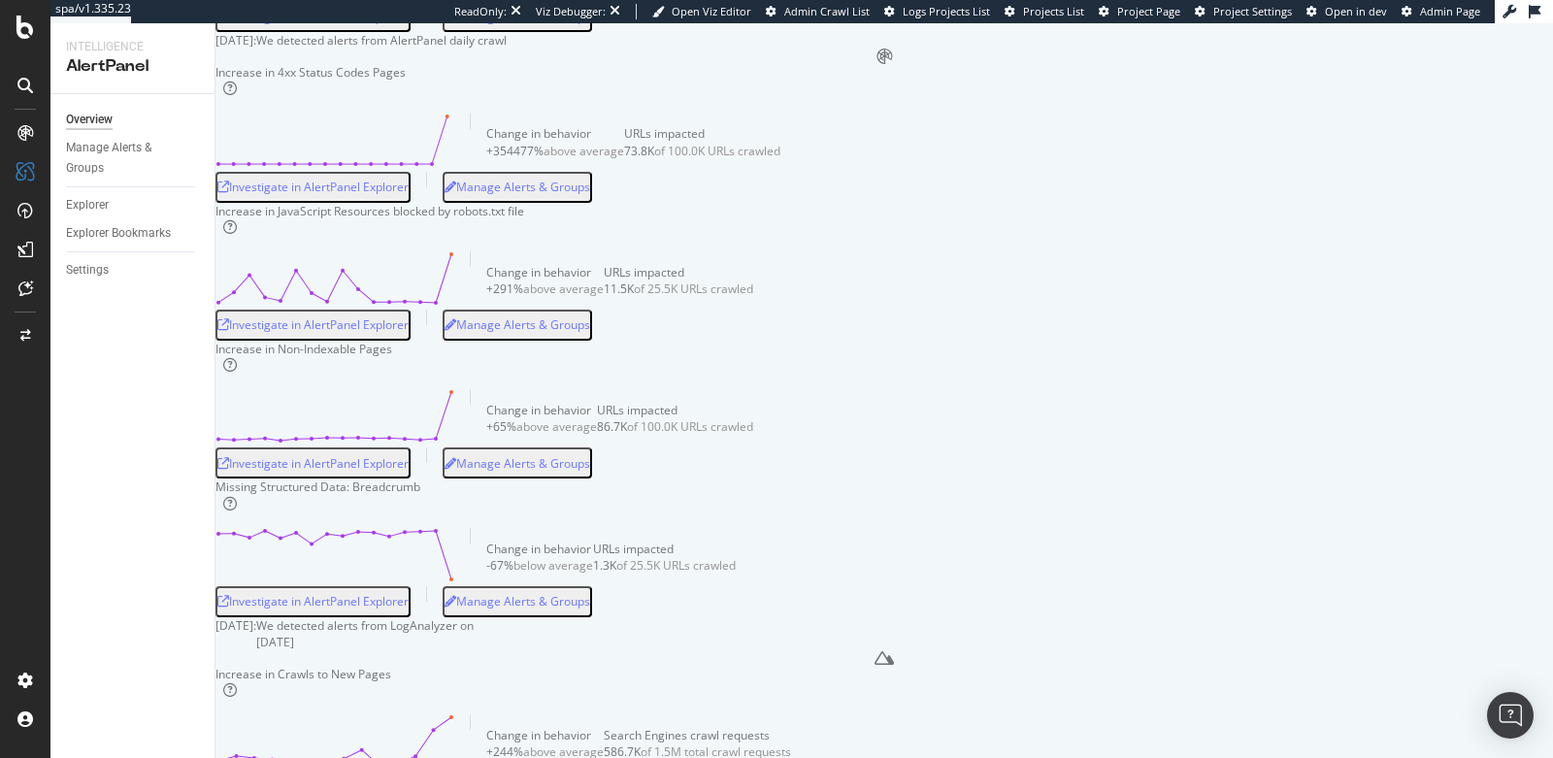
scroll to position [1640, 0]
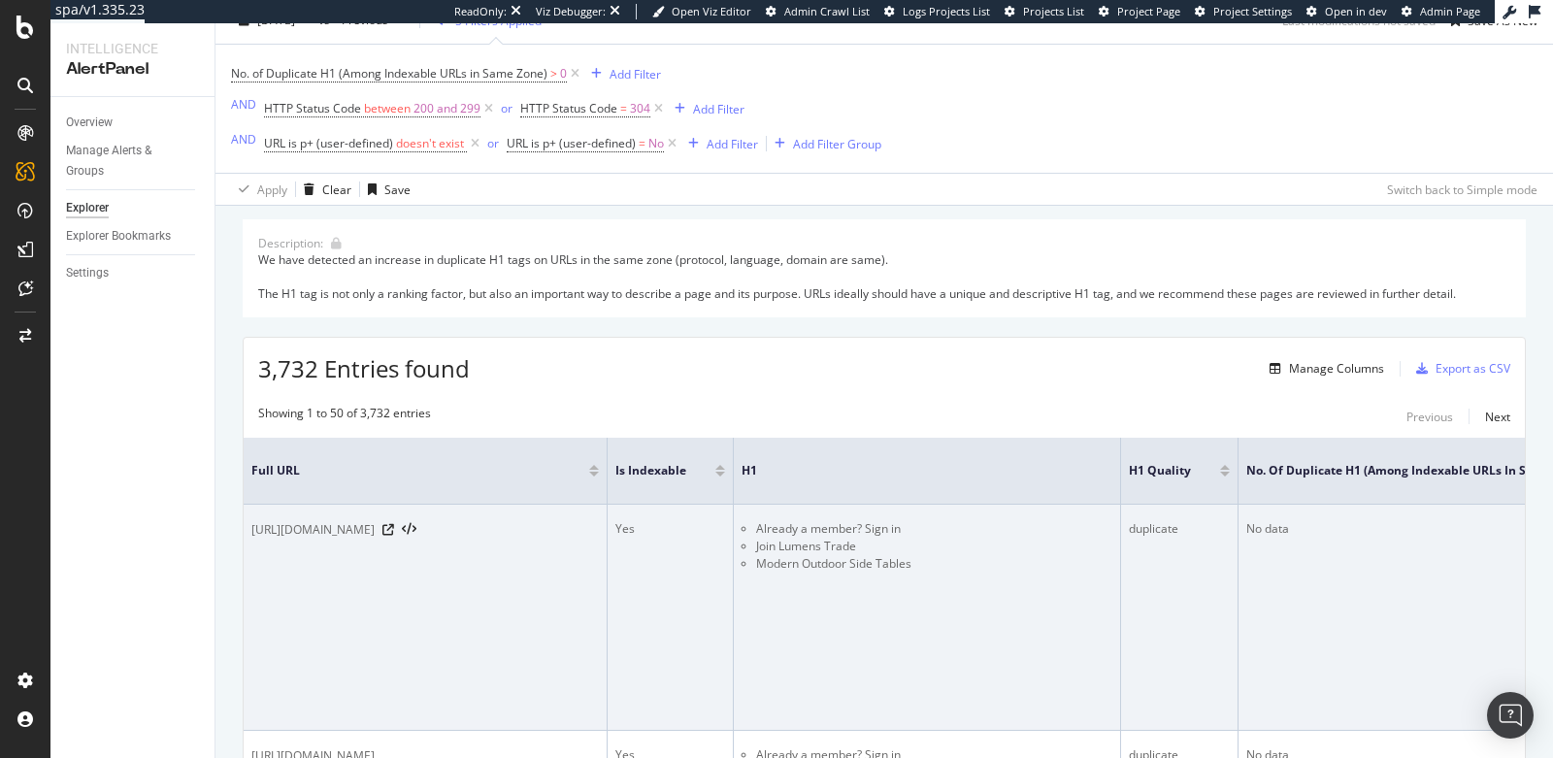
scroll to position [69, 0]
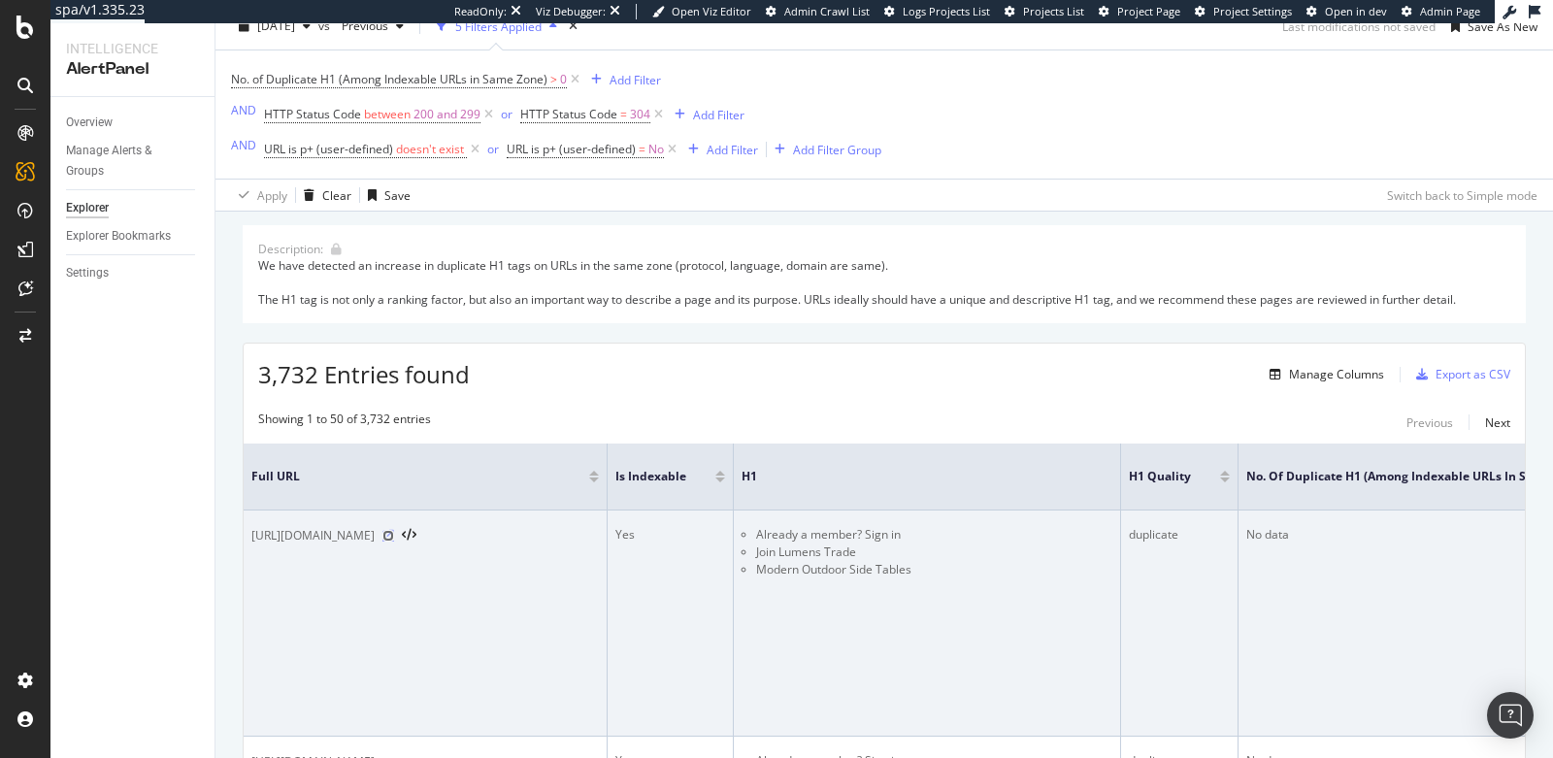
click at [394, 534] on icon at bounding box center [388, 536] width 12 height 12
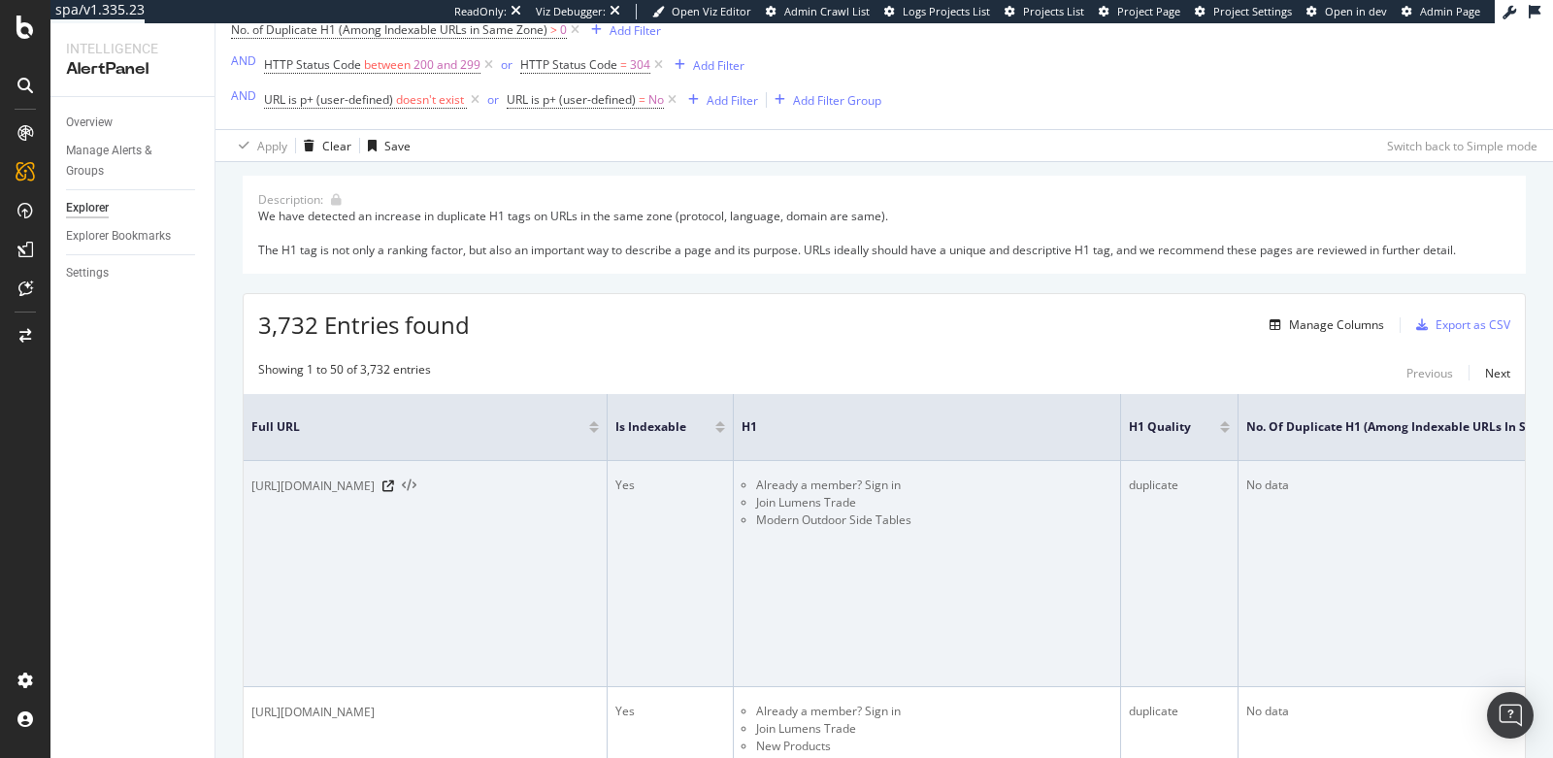
click at [416, 480] on icon at bounding box center [409, 486] width 15 height 14
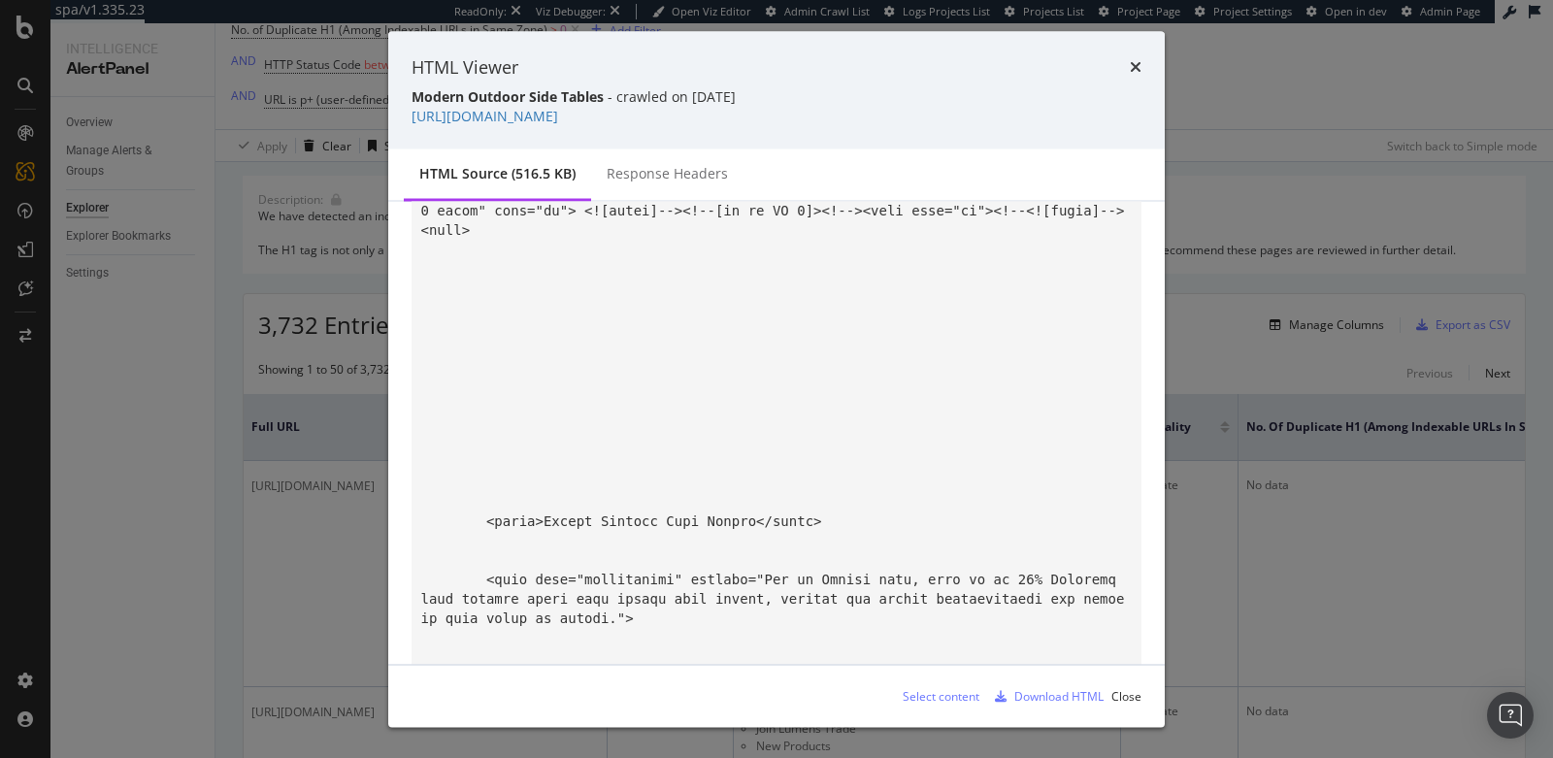
scroll to position [83, 0]
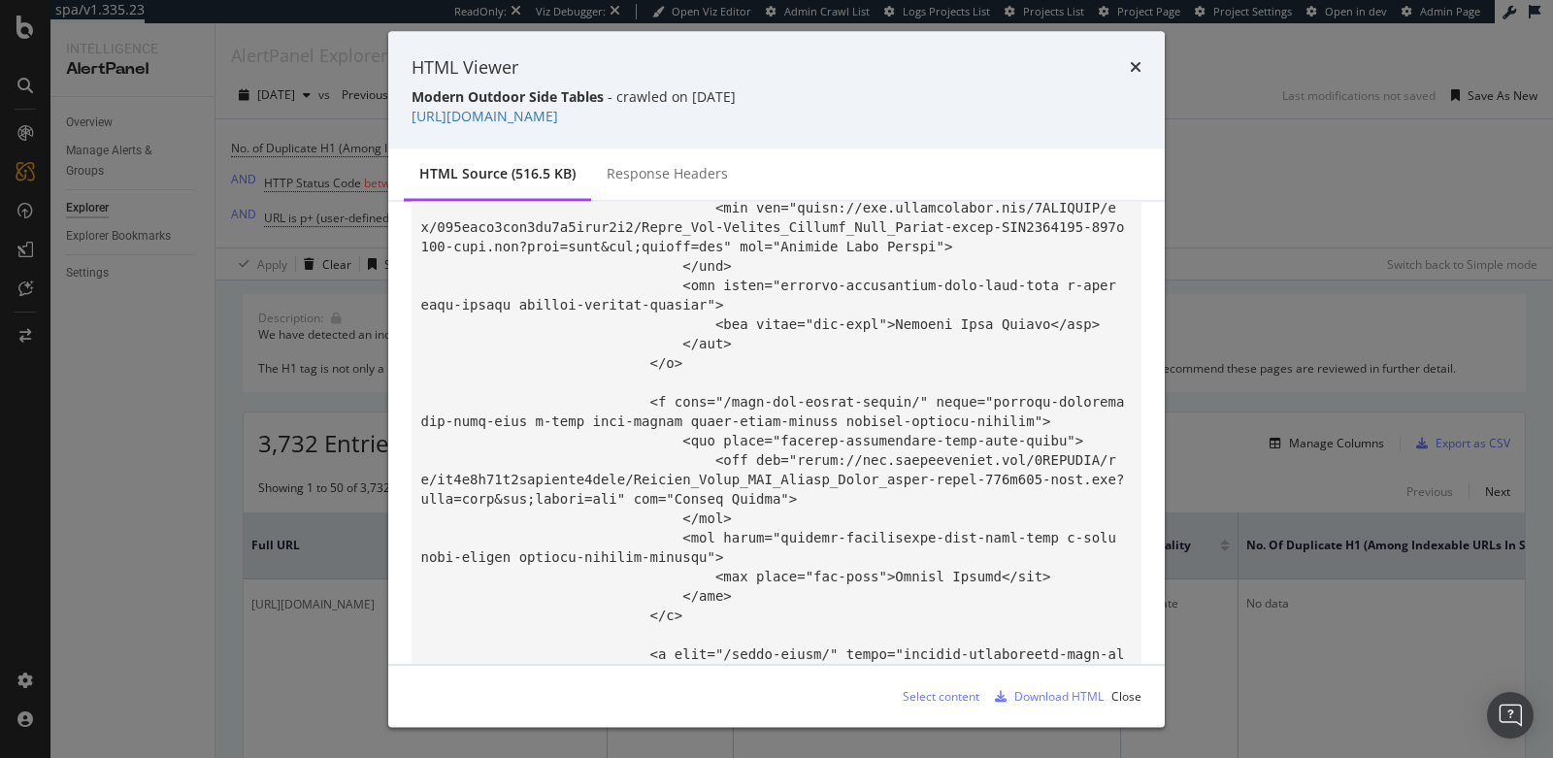
scroll to position [81443, 0]
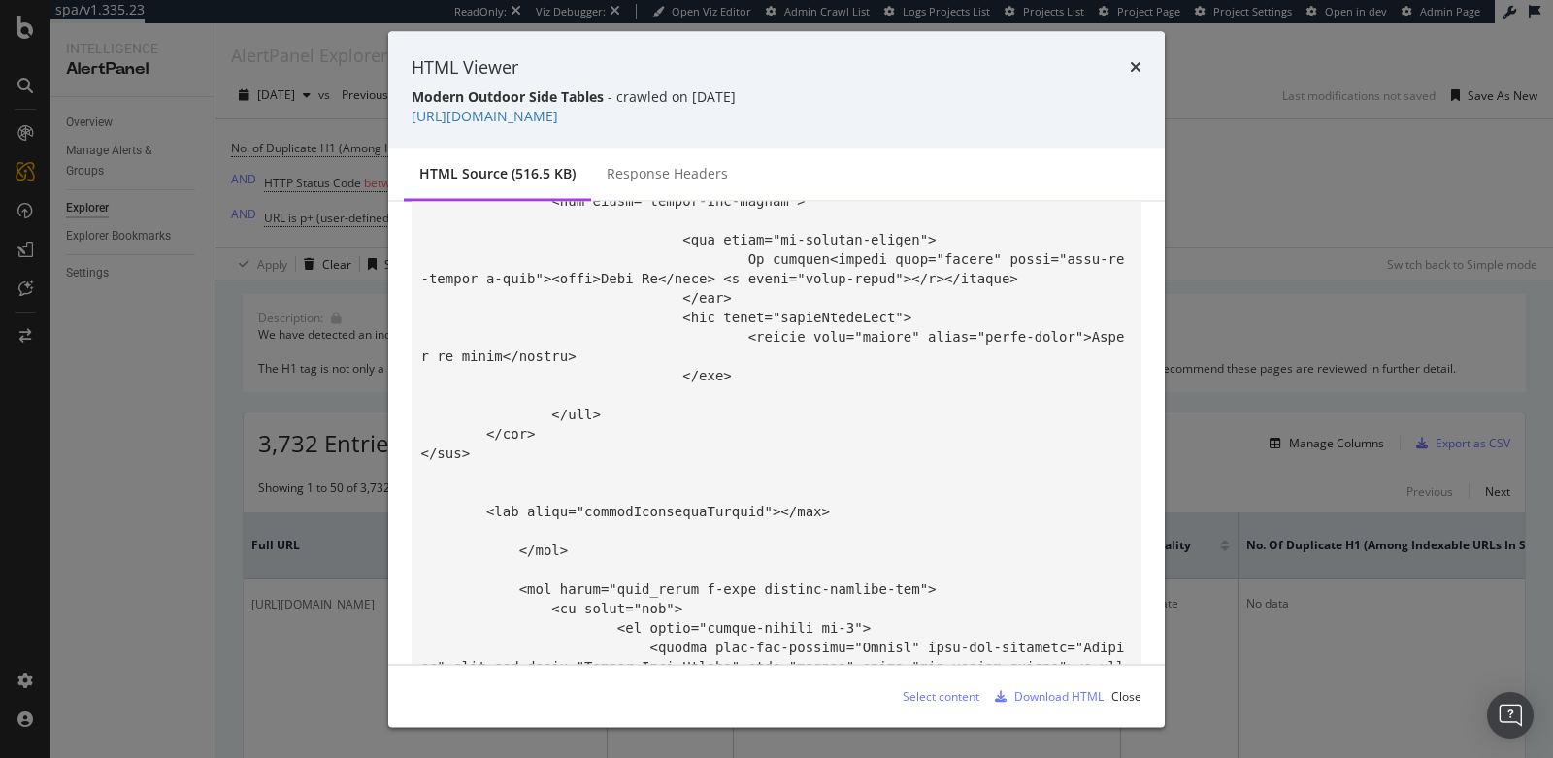
scroll to position [81484, 0]
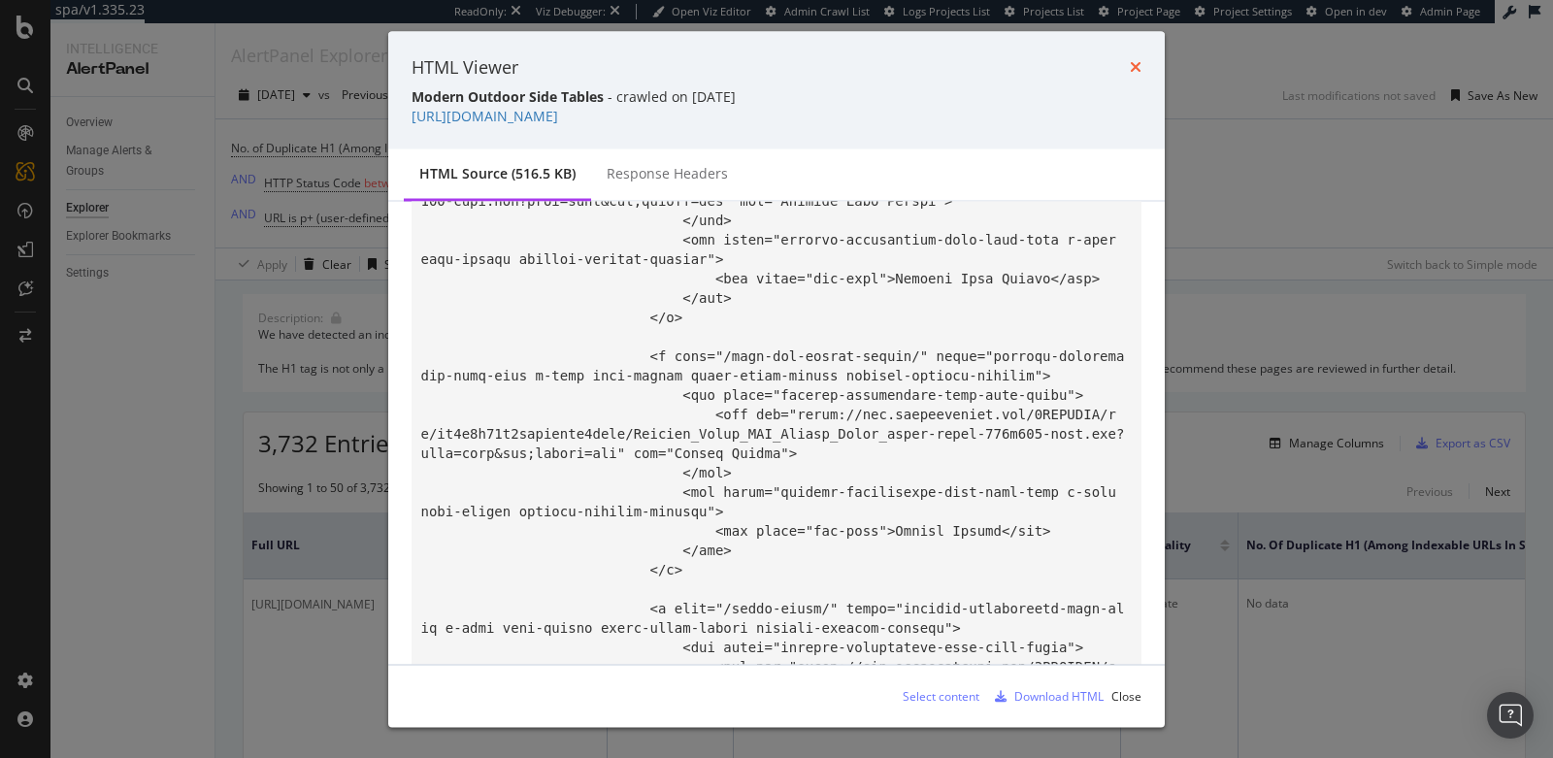
click at [1134, 68] on icon "times" at bounding box center [1136, 67] width 12 height 16
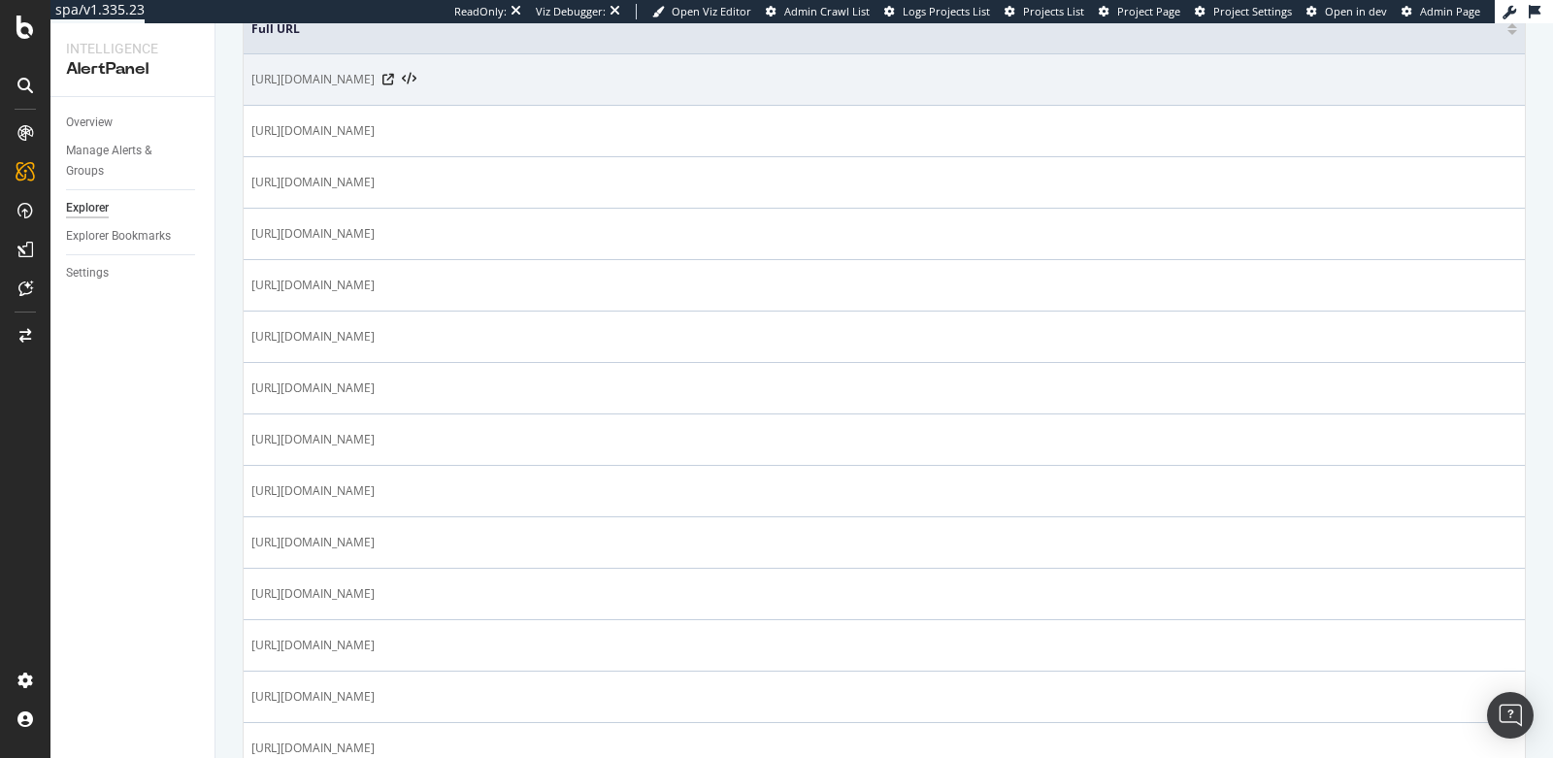
scroll to position [441, 0]
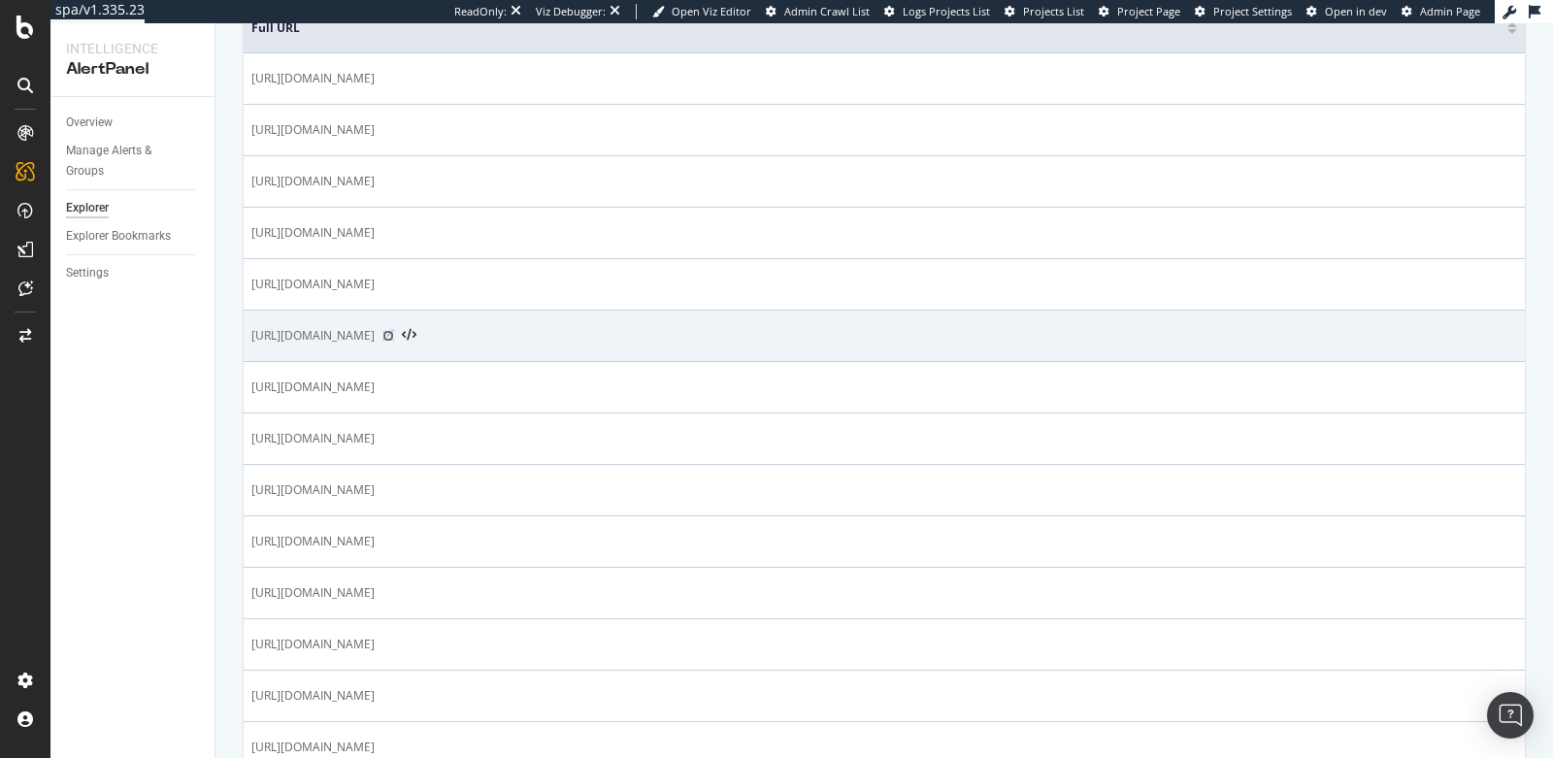
click at [394, 330] on icon at bounding box center [388, 336] width 12 height 12
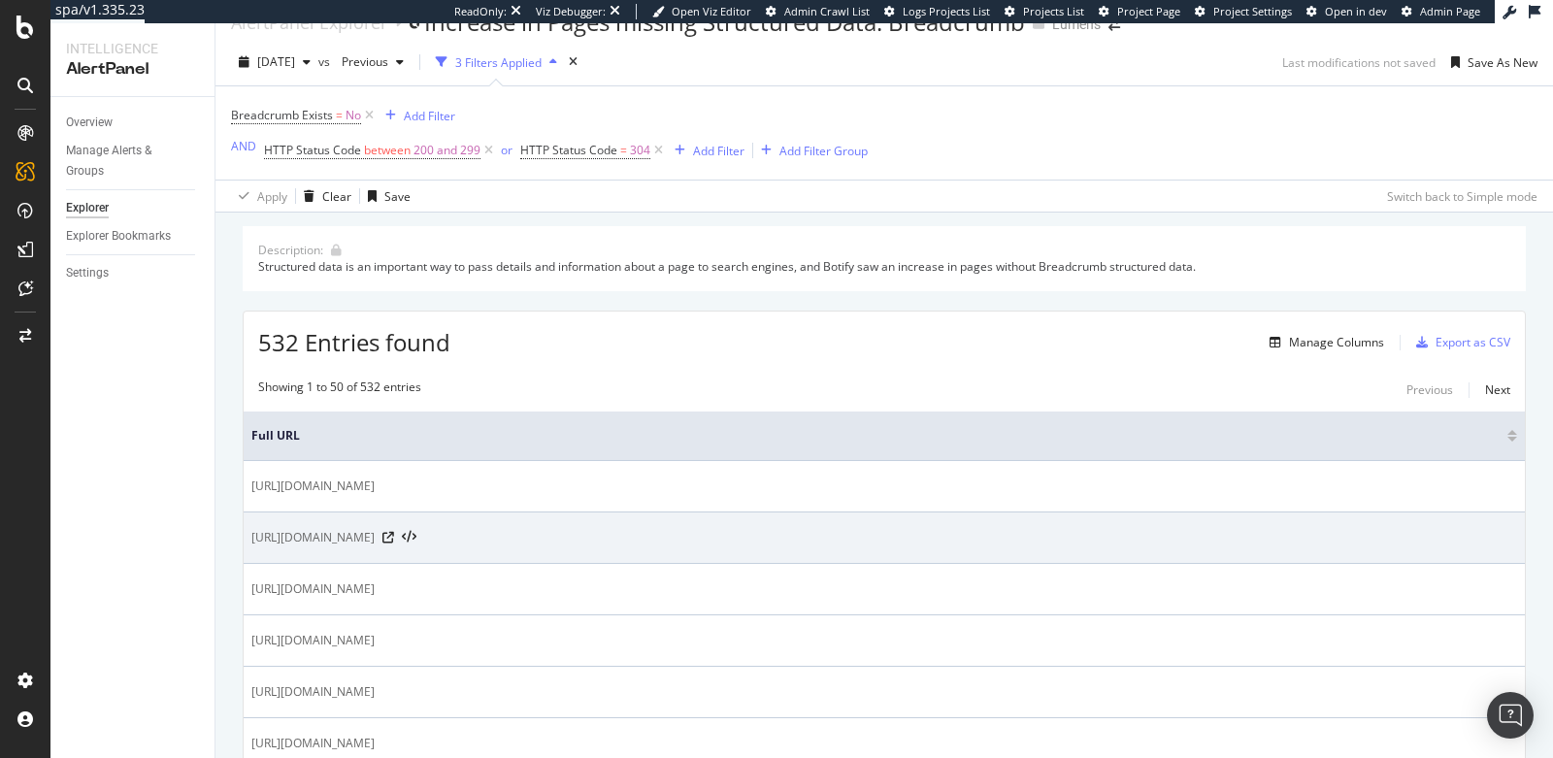
scroll to position [34, 0]
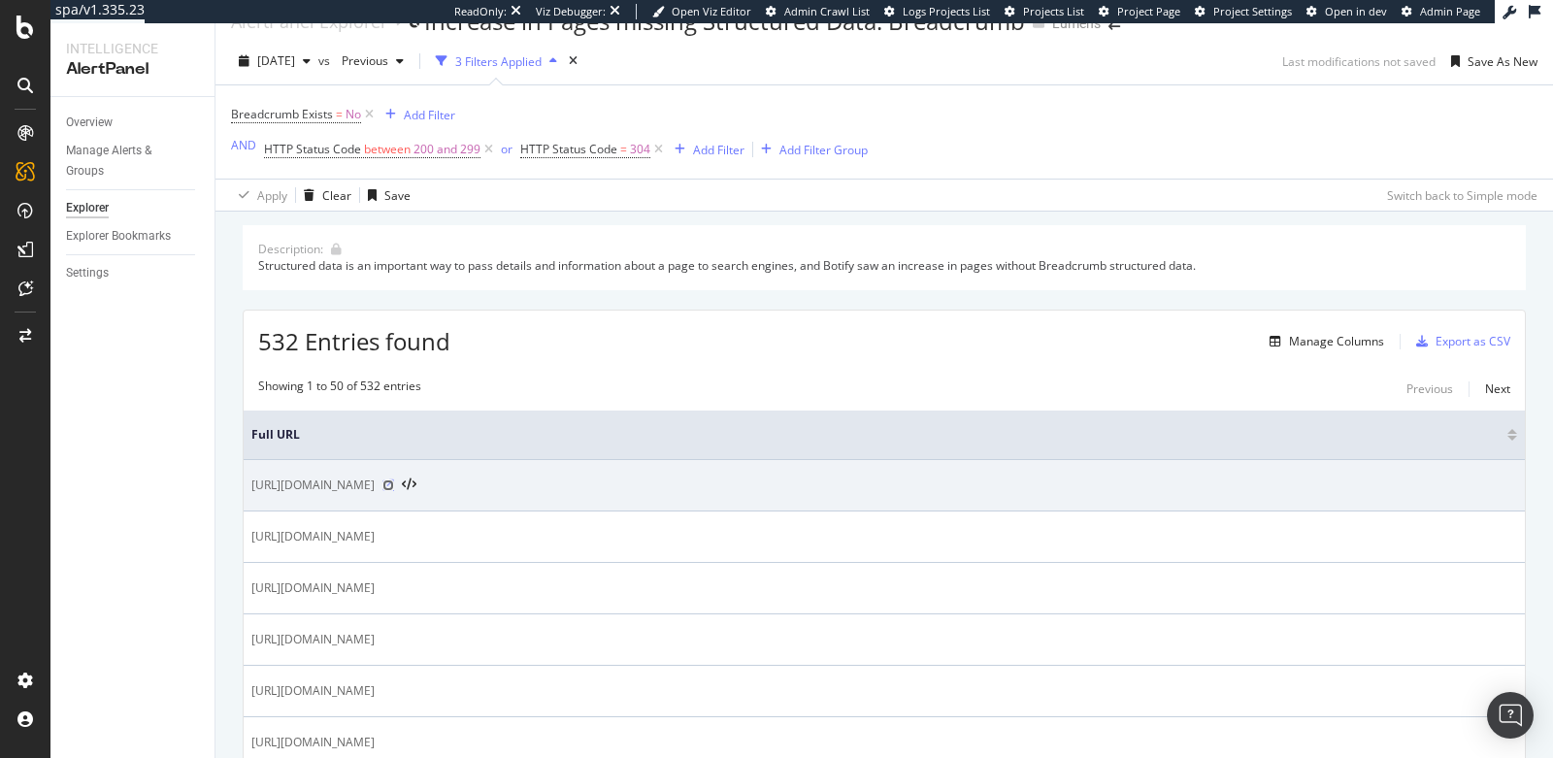
click at [394, 480] on icon at bounding box center [388, 485] width 12 height 12
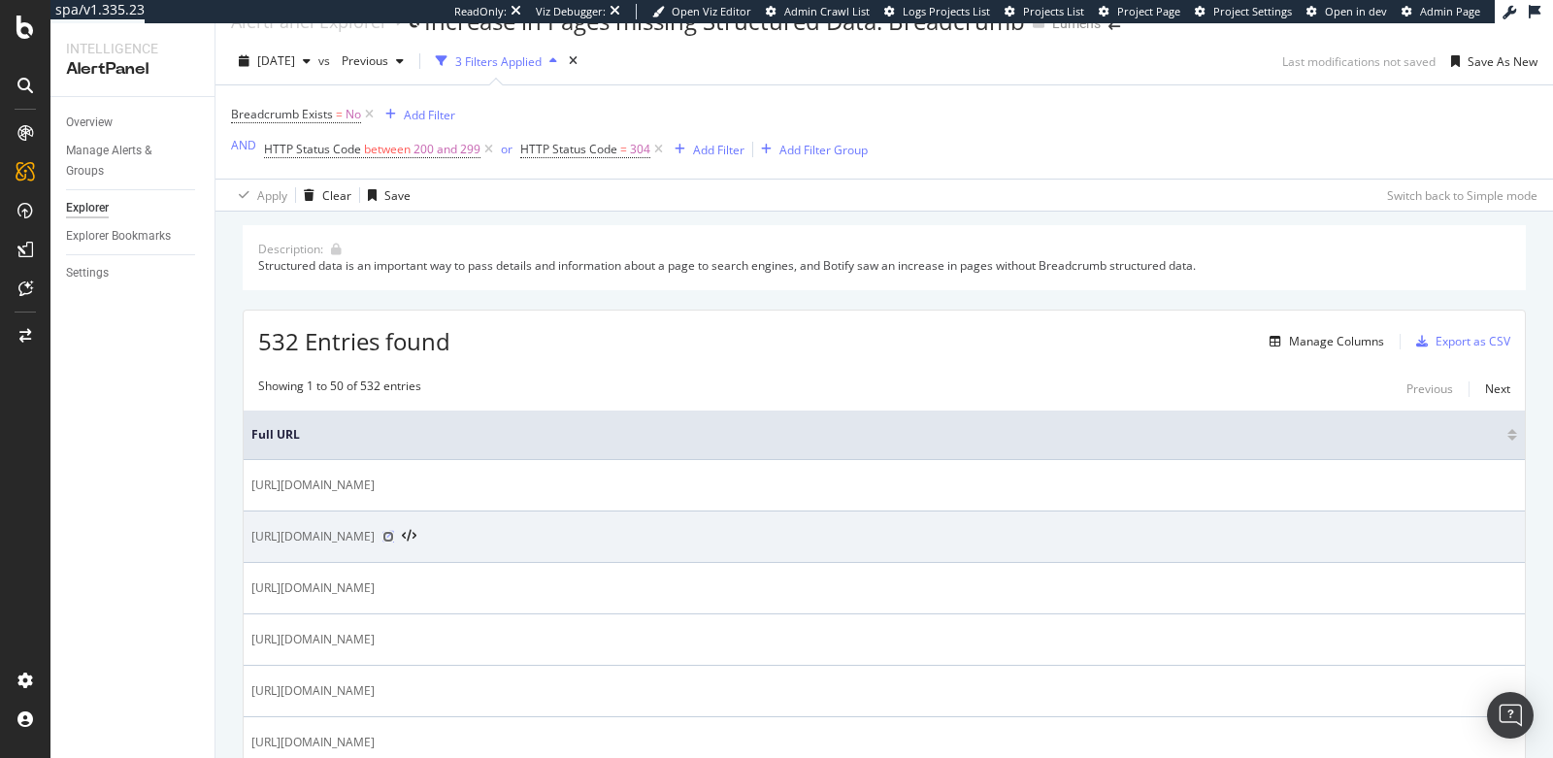
click at [394, 536] on icon at bounding box center [388, 537] width 12 height 12
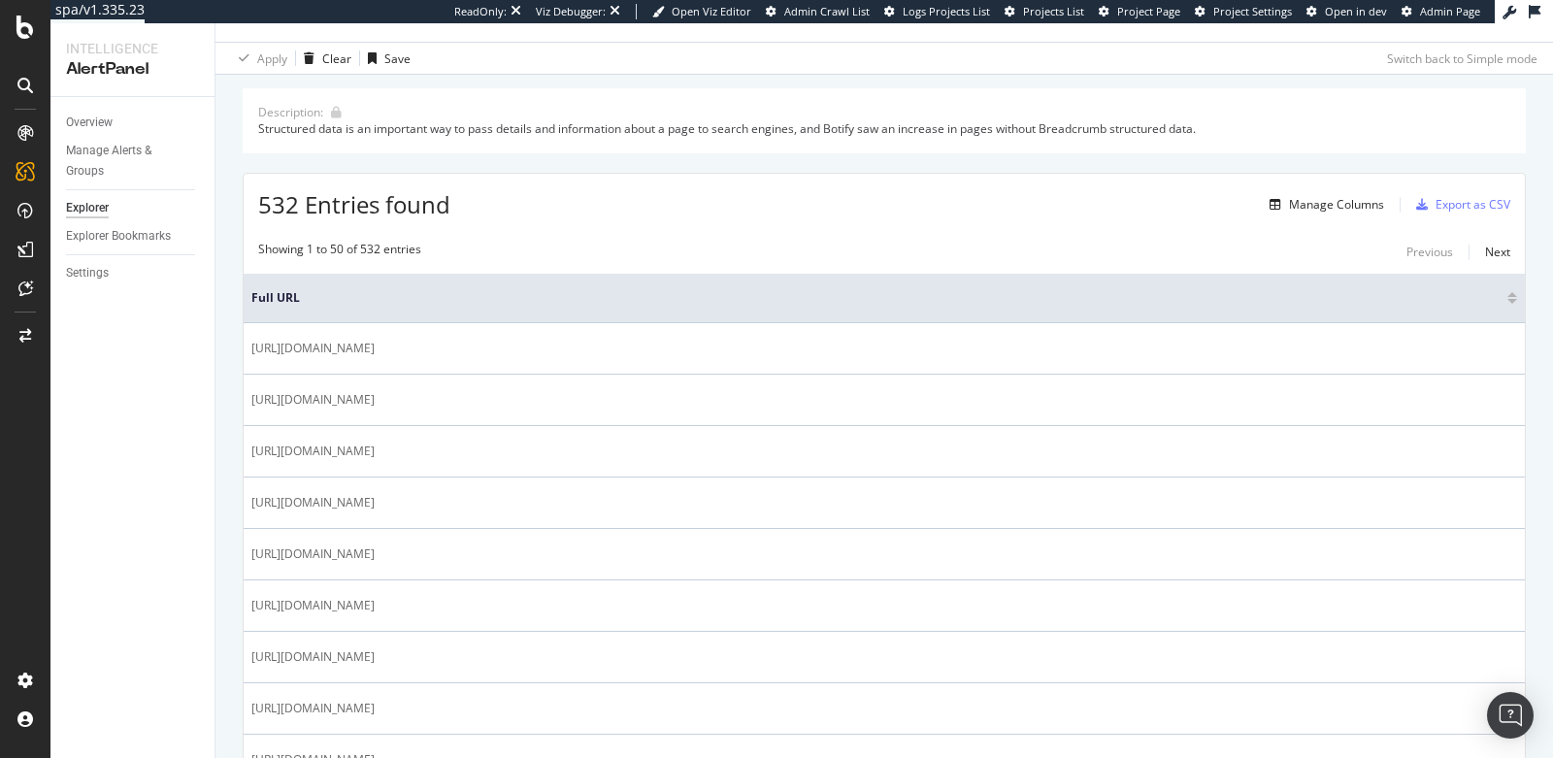
scroll to position [0, 0]
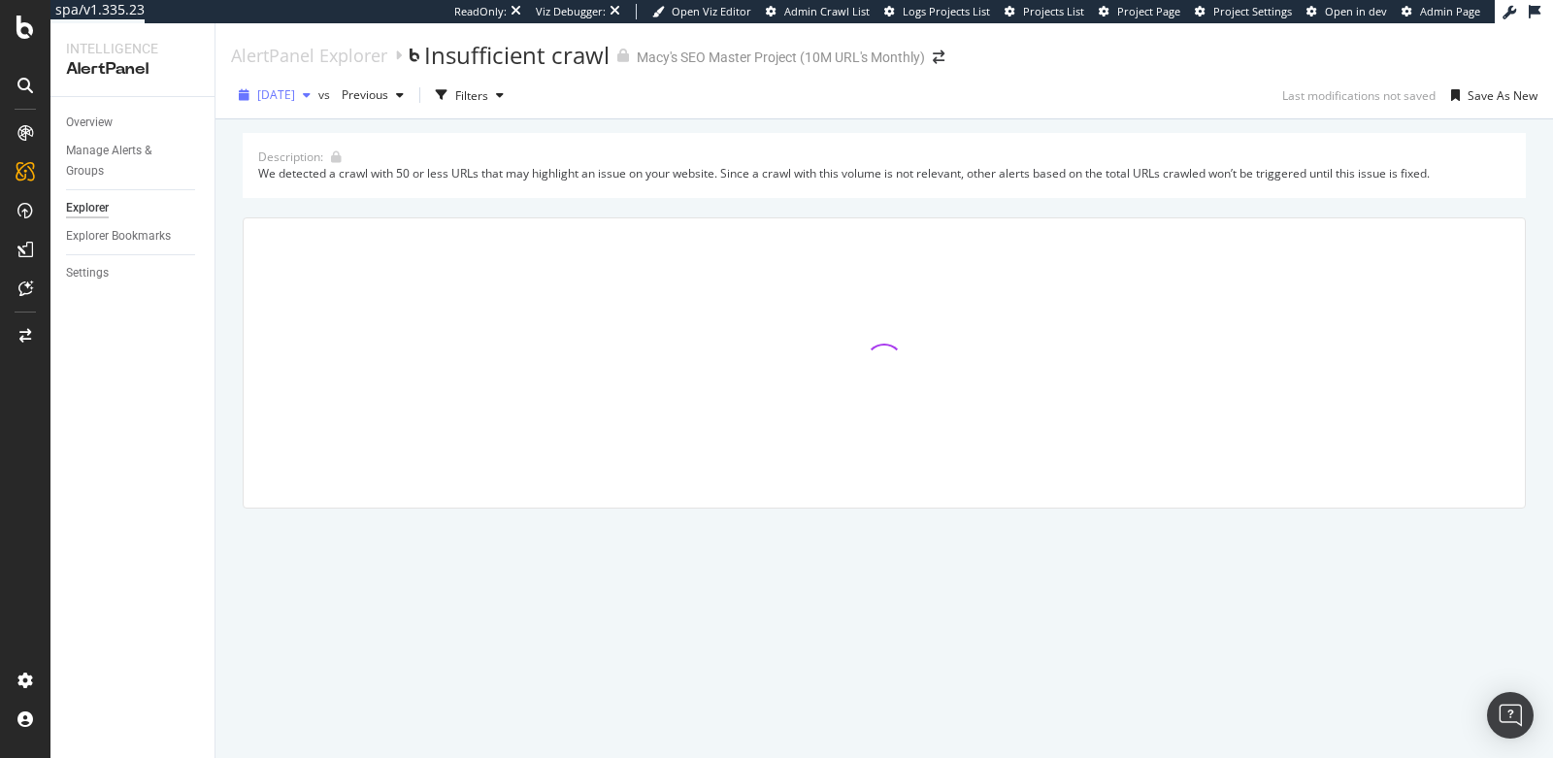
click at [295, 91] on span "[DATE]" at bounding box center [276, 94] width 38 height 16
click at [306, 128] on div "[DATE]" at bounding box center [311, 133] width 104 height 17
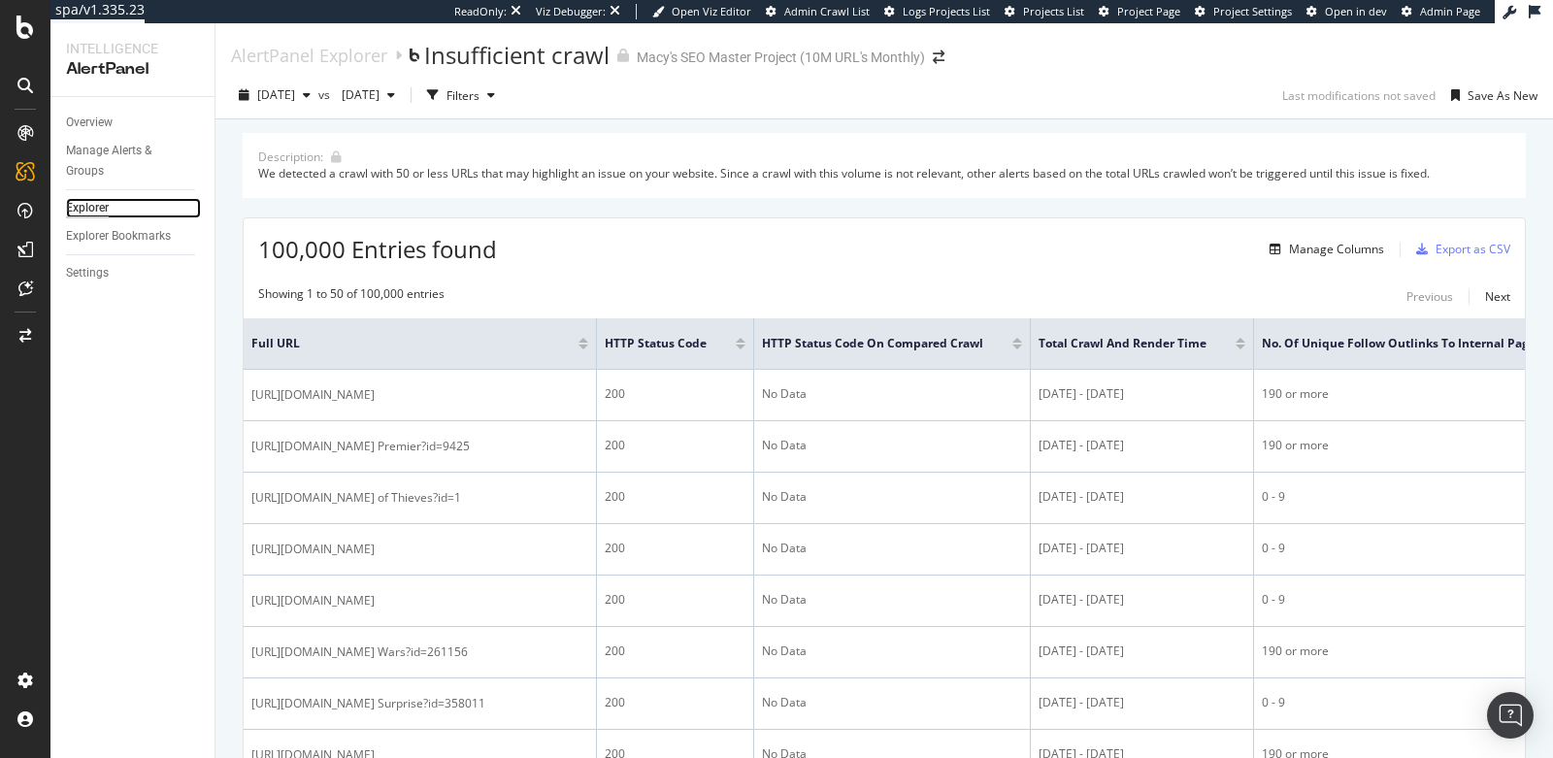
click at [85, 208] on div "Explorer" at bounding box center [87, 208] width 43 height 20
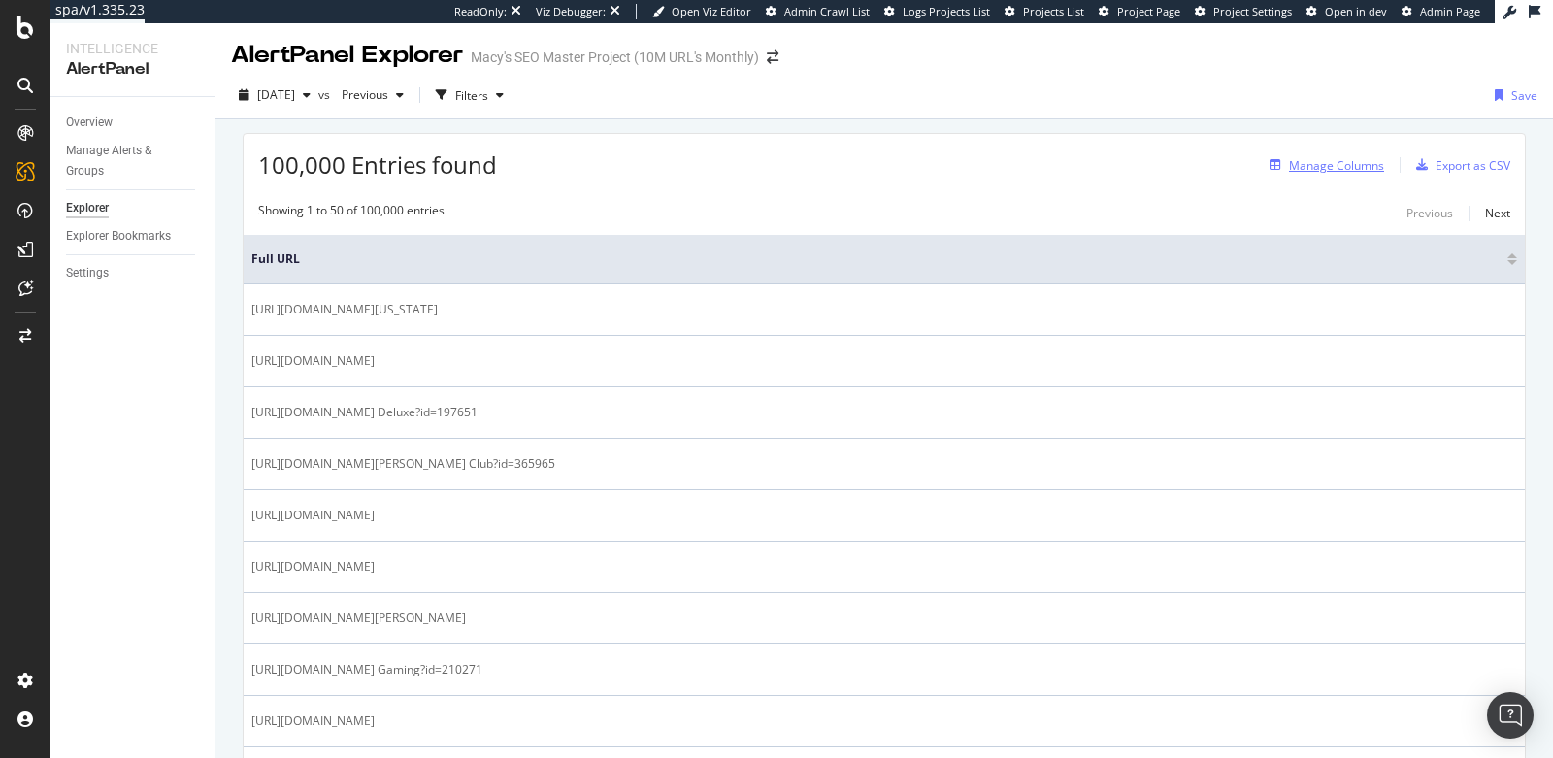
click at [1372, 164] on div "Manage Columns" at bounding box center [1336, 165] width 95 height 16
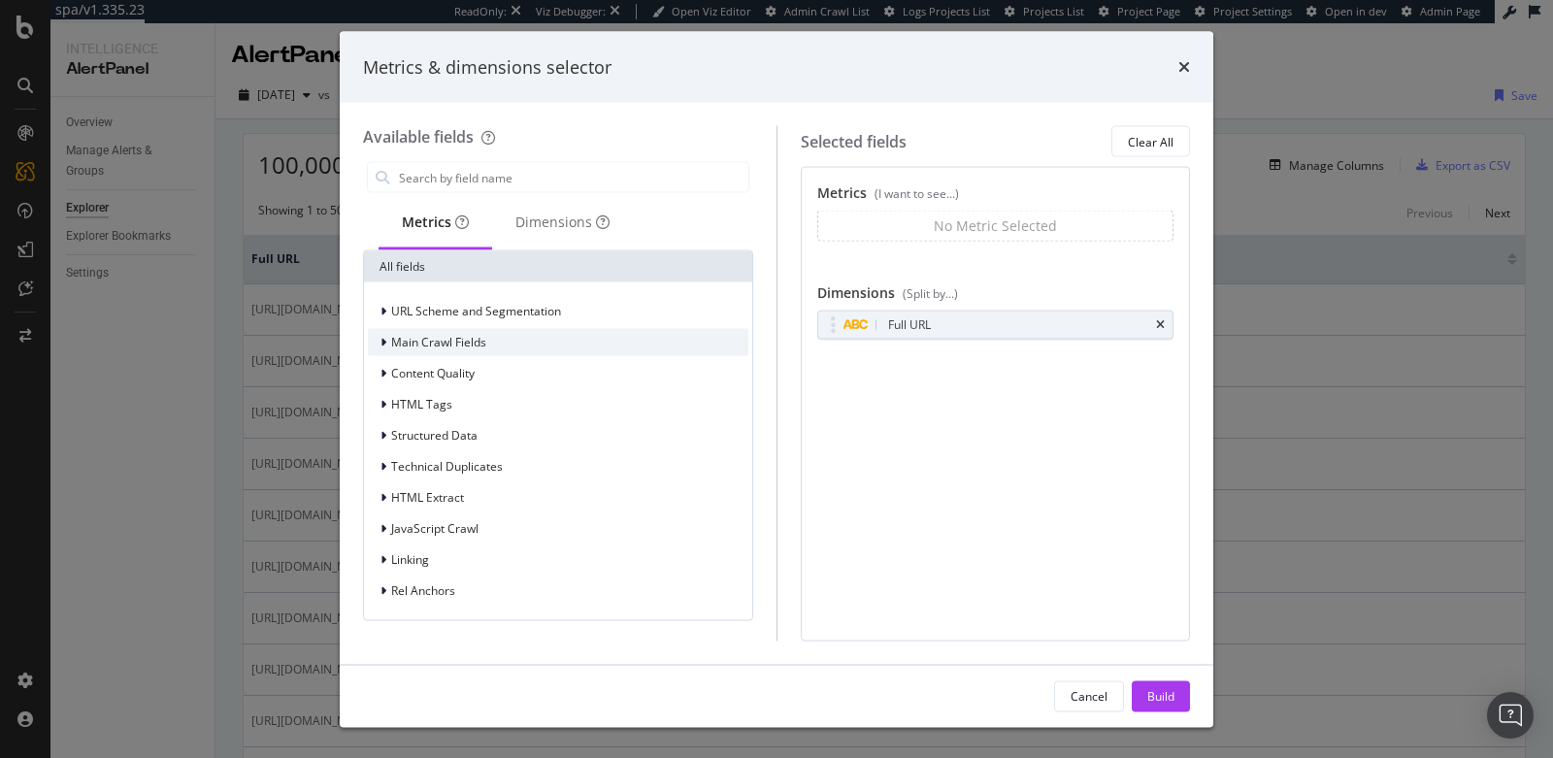
click at [485, 345] on div "Main Crawl Fields" at bounding box center [558, 342] width 380 height 27
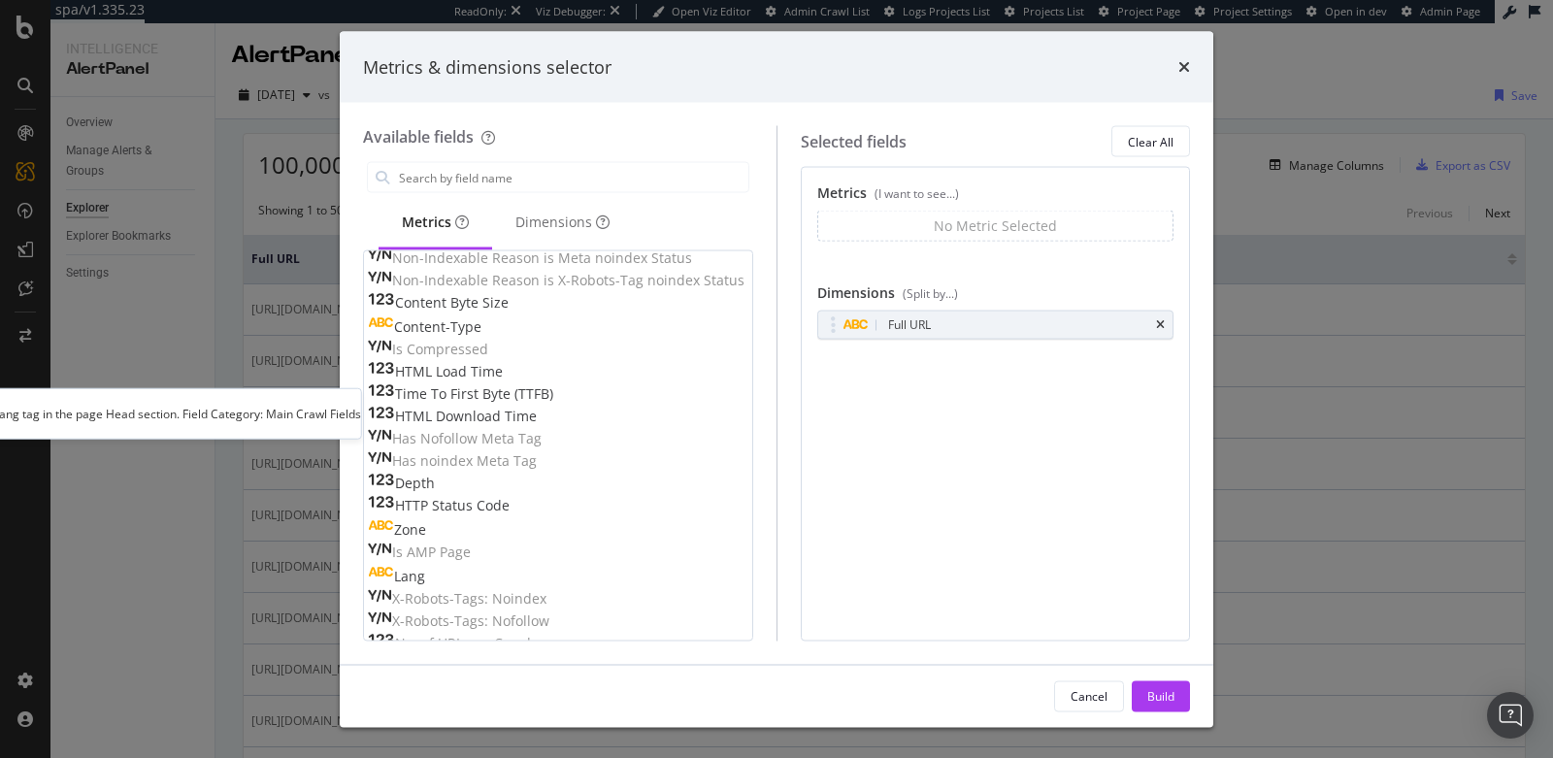
scroll to position [513, 0]
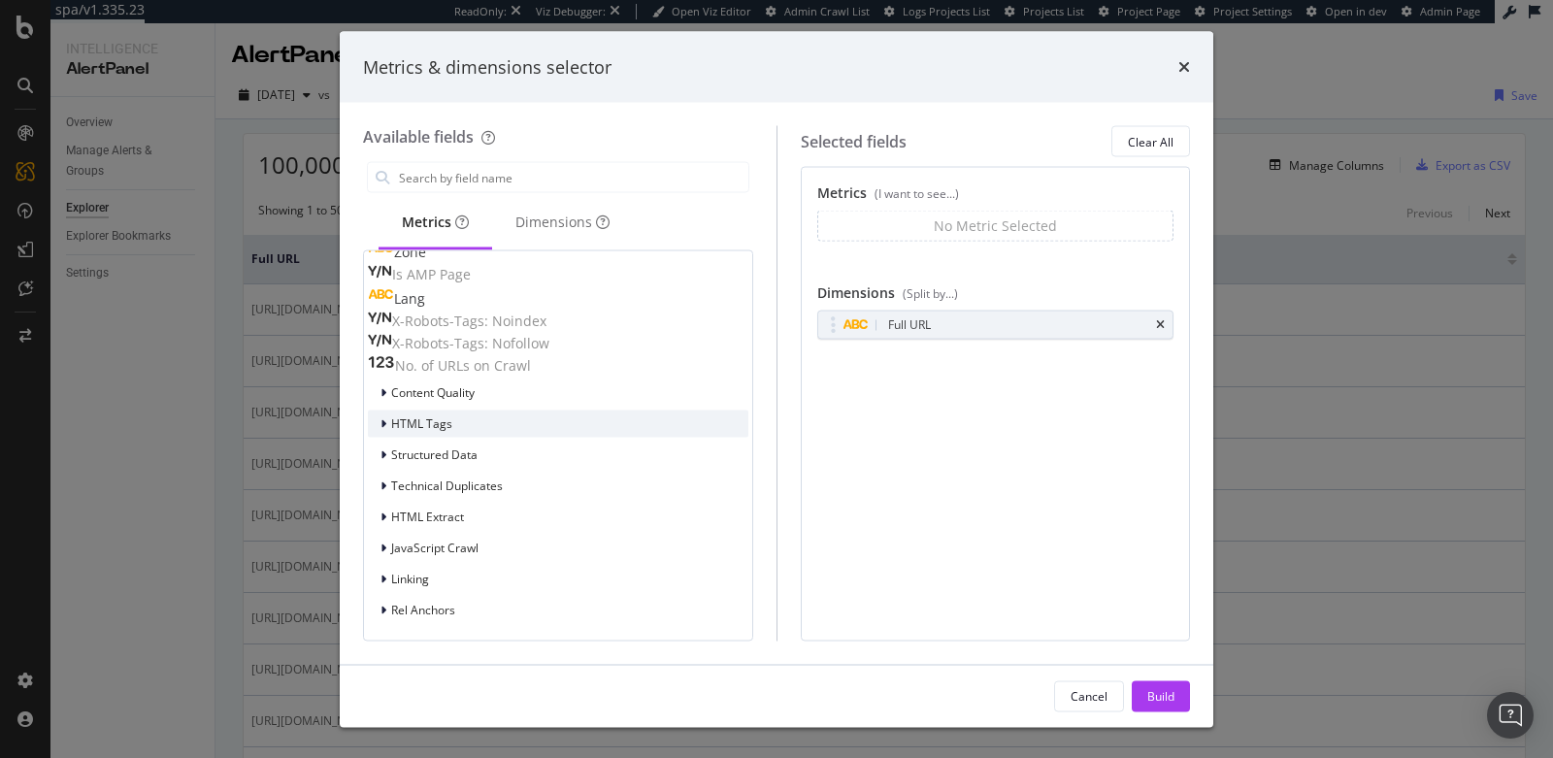
click at [509, 428] on div "HTML Tags" at bounding box center [558, 424] width 380 height 27
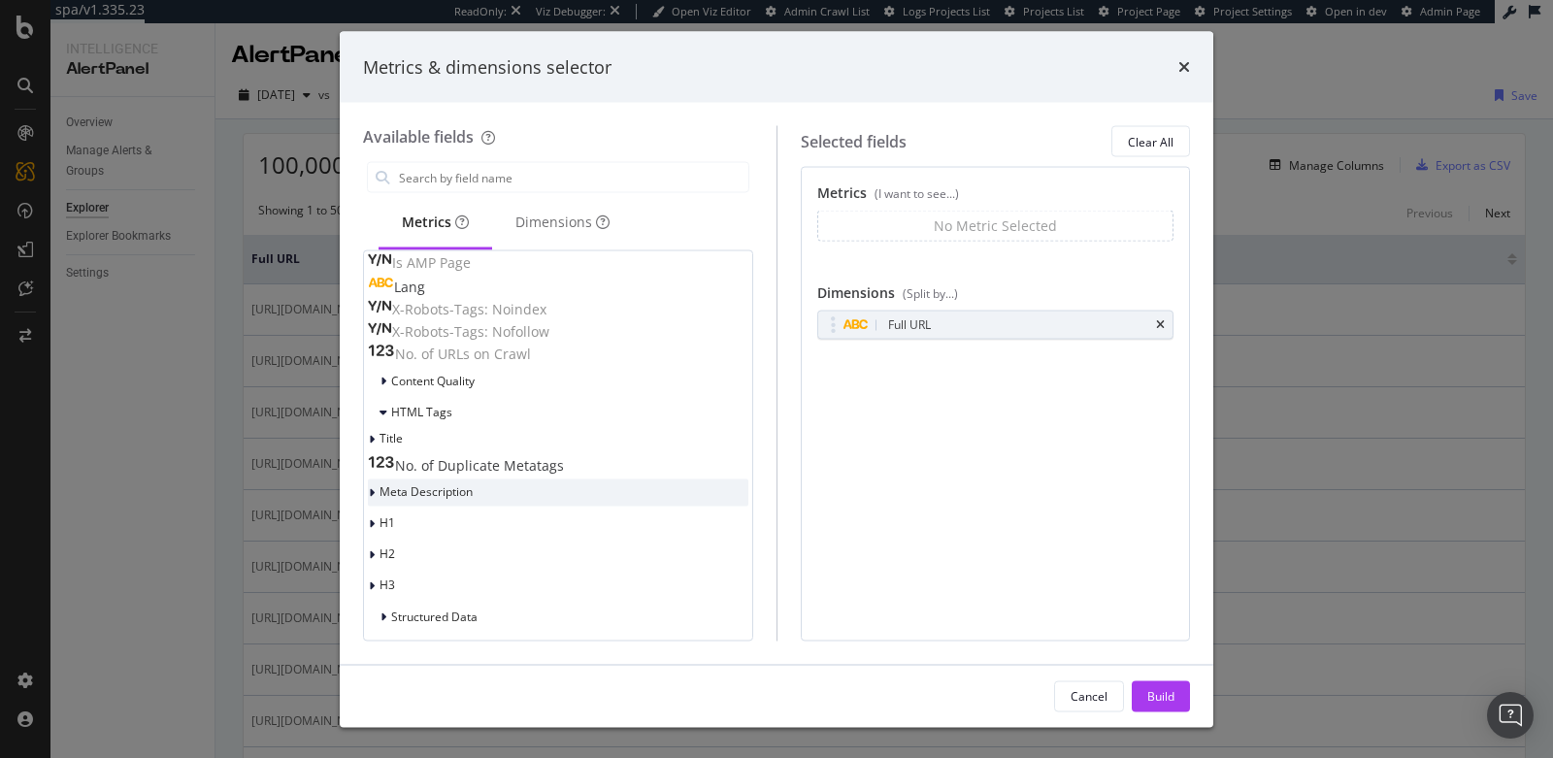
scroll to position [688, 0]
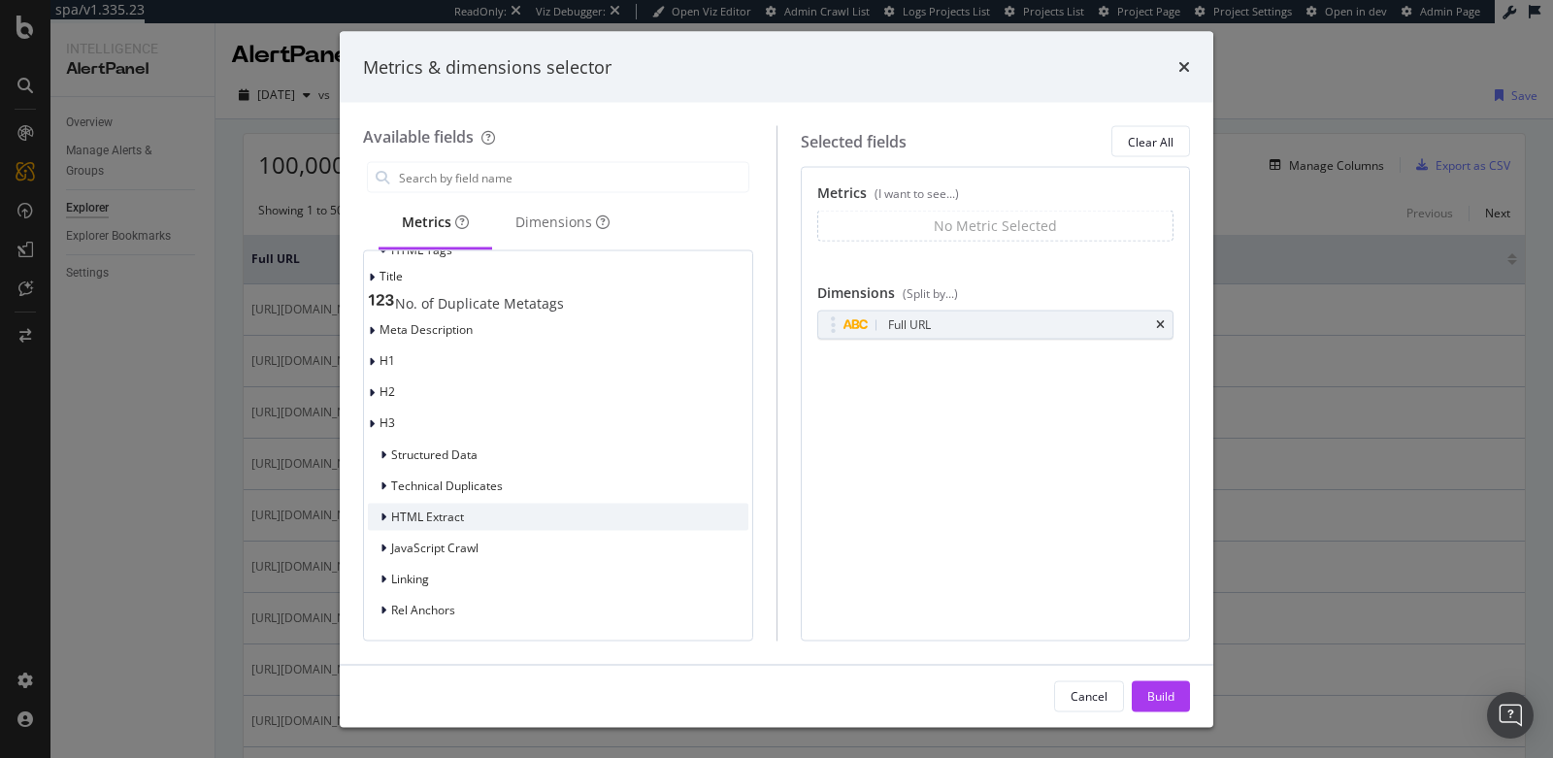
click at [507, 506] on div "HTML Extract" at bounding box center [558, 517] width 380 height 27
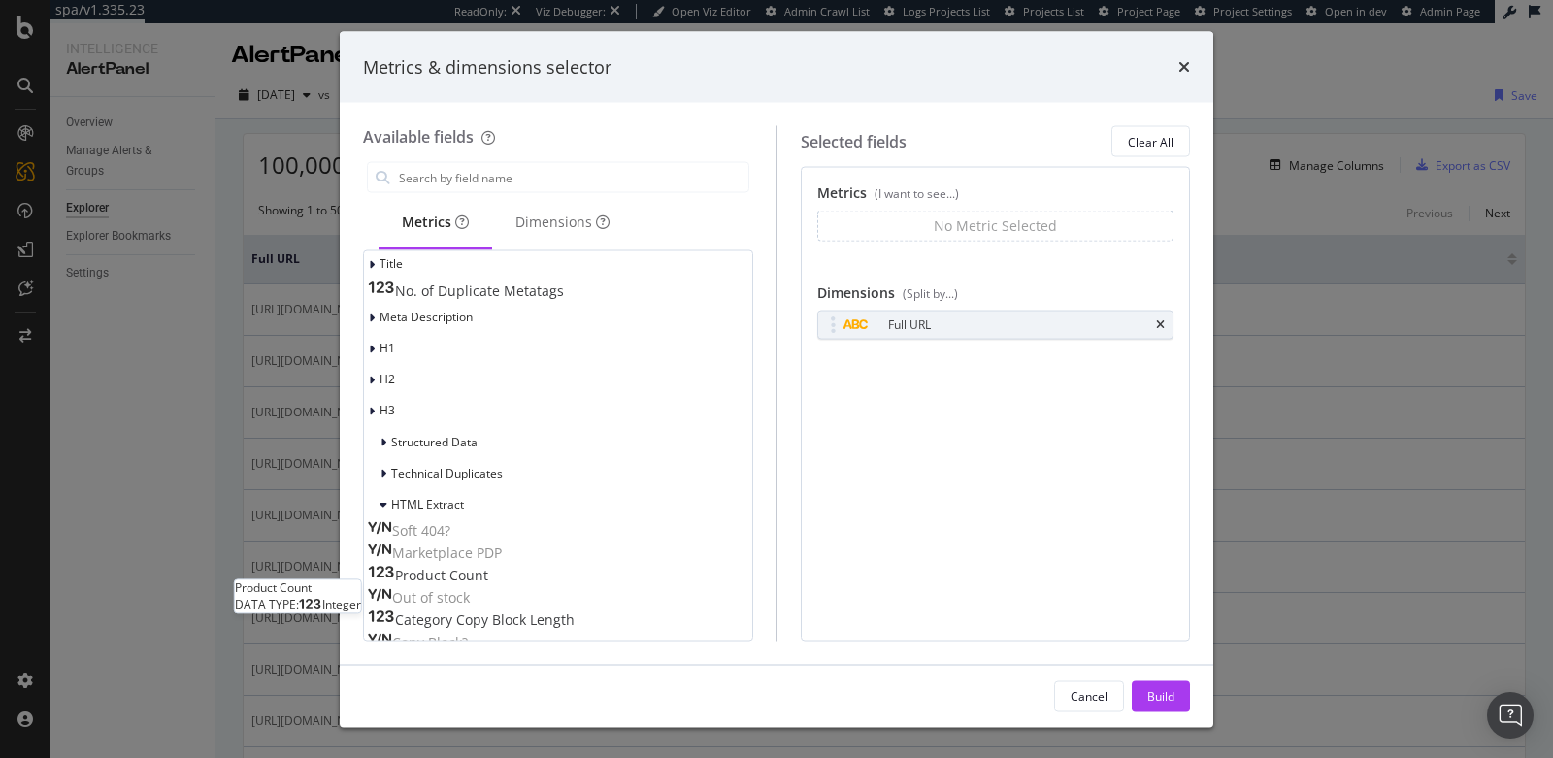
scroll to position [828, 0]
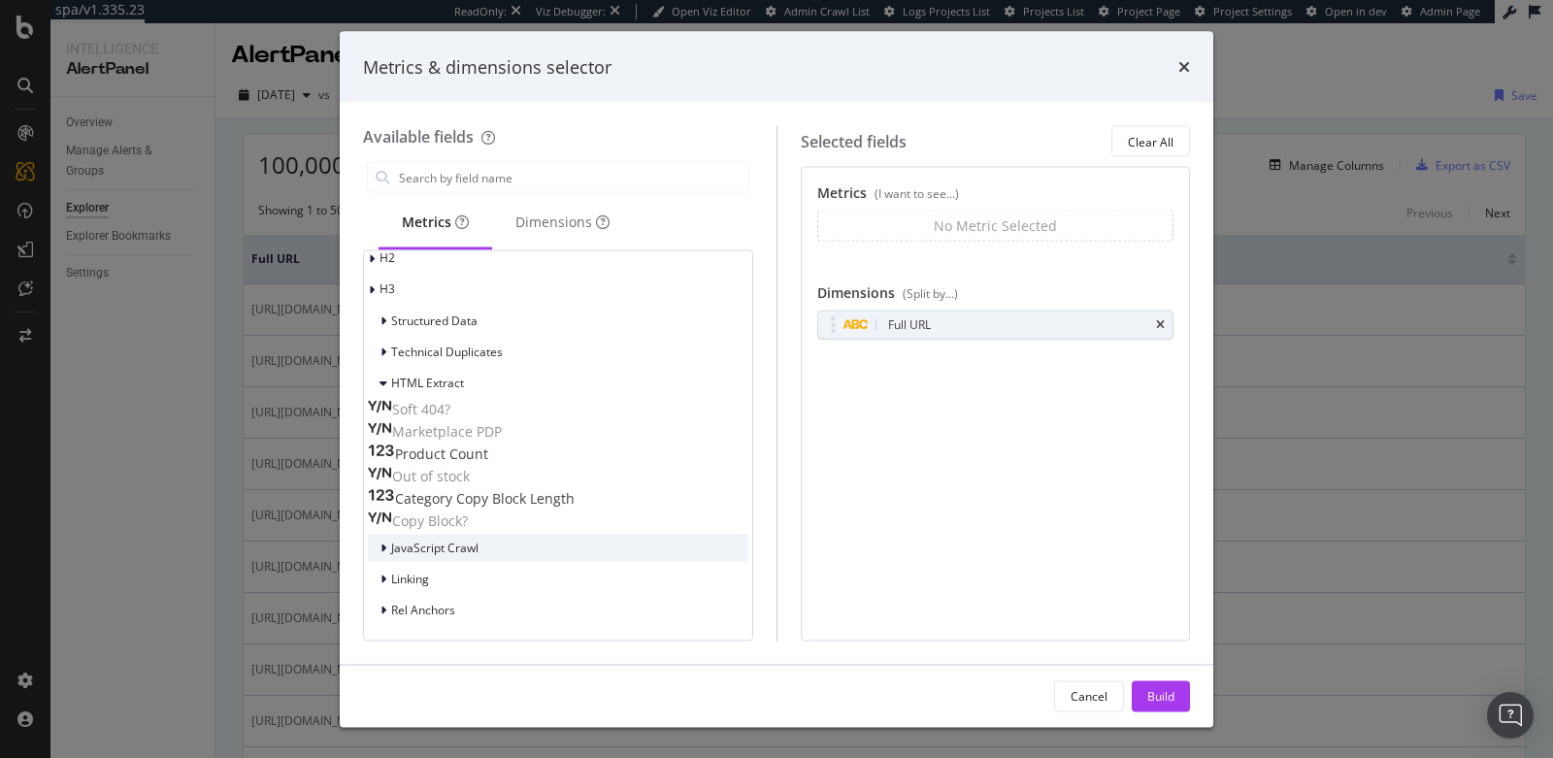
click at [514, 551] on div "JavaScript Crawl" at bounding box center [558, 548] width 380 height 27
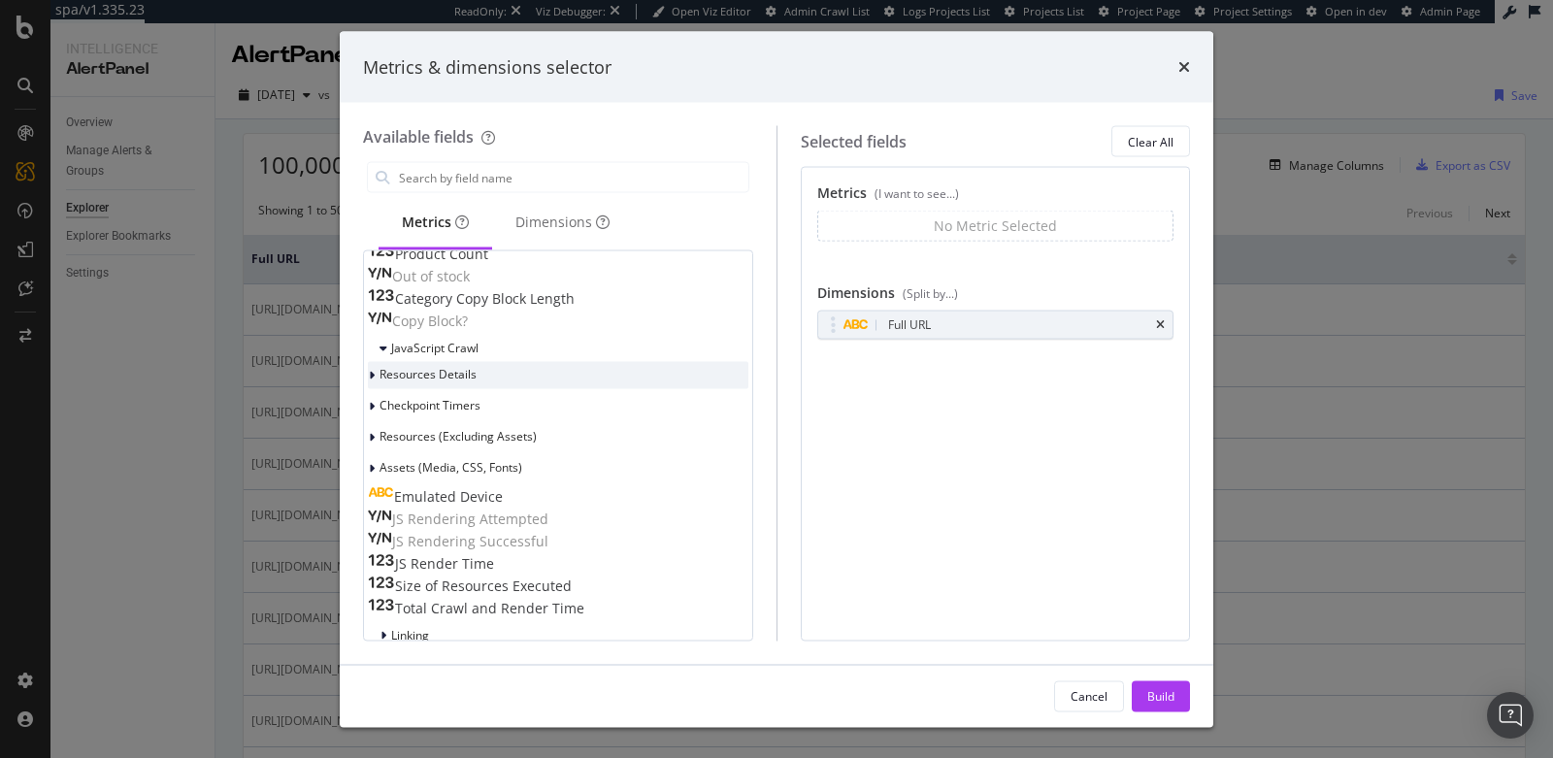
scroll to position [1088, 0]
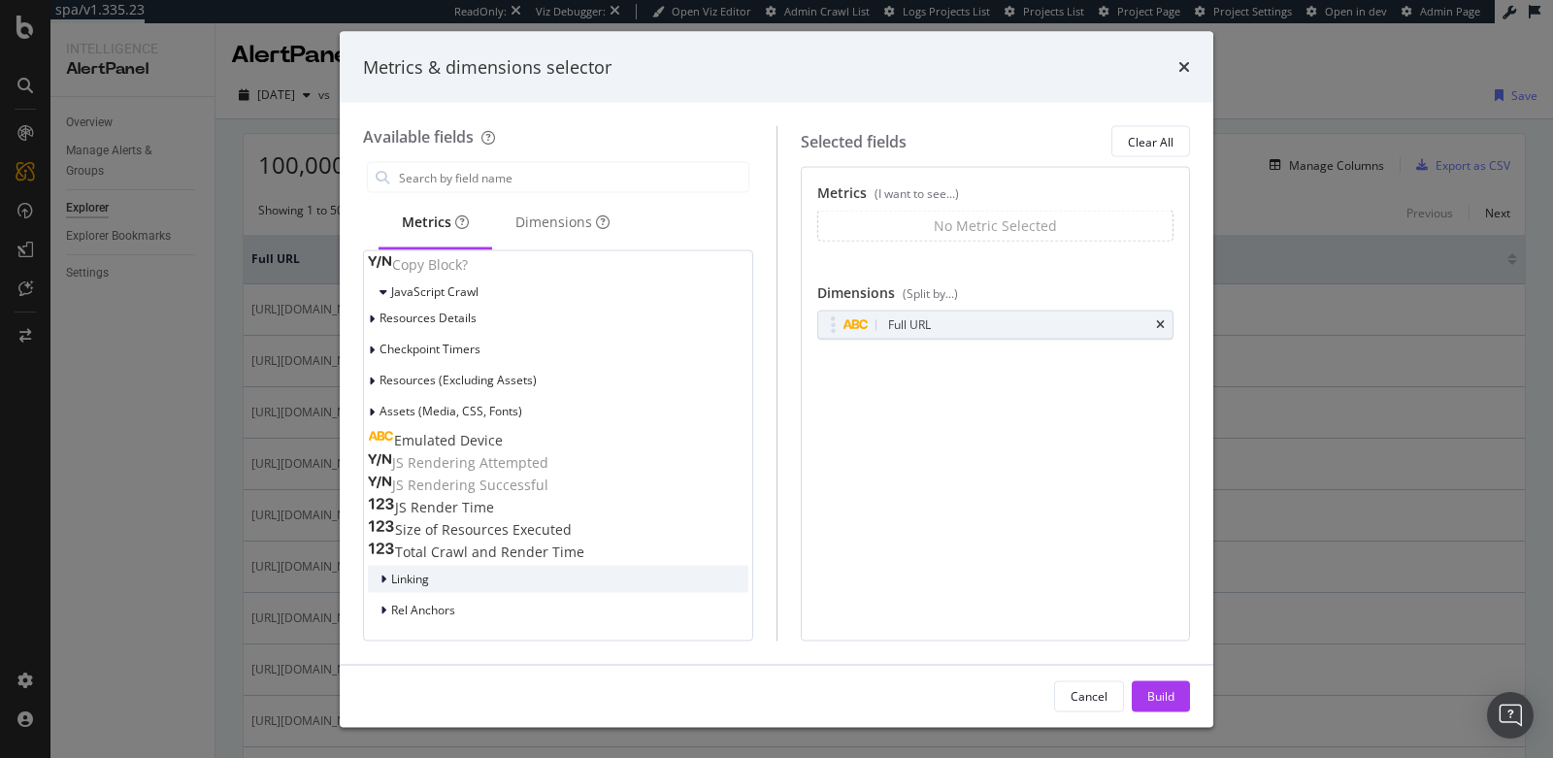
click at [524, 579] on div "Linking" at bounding box center [558, 579] width 380 height 27
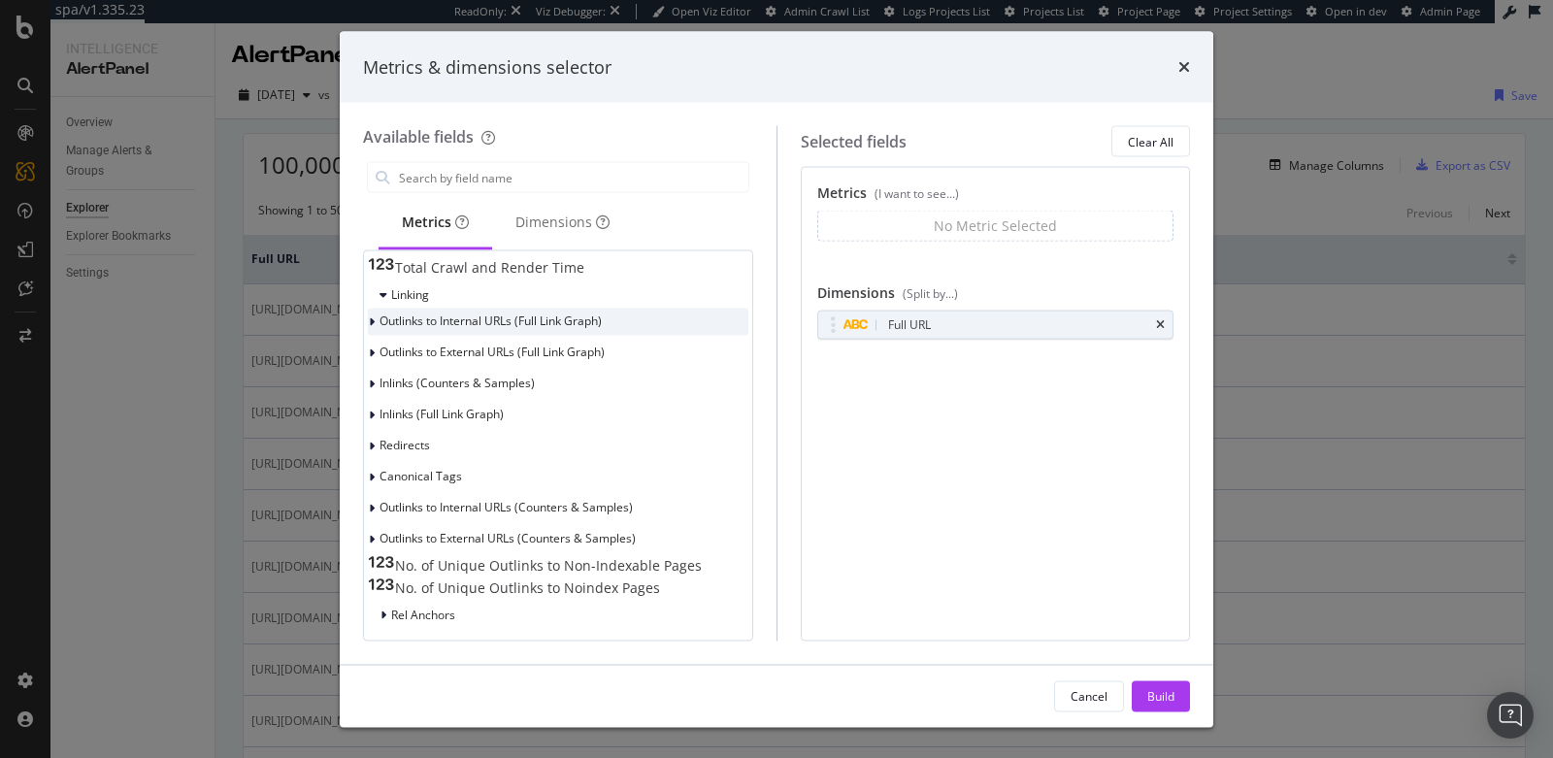
scroll to position [1379, 0]
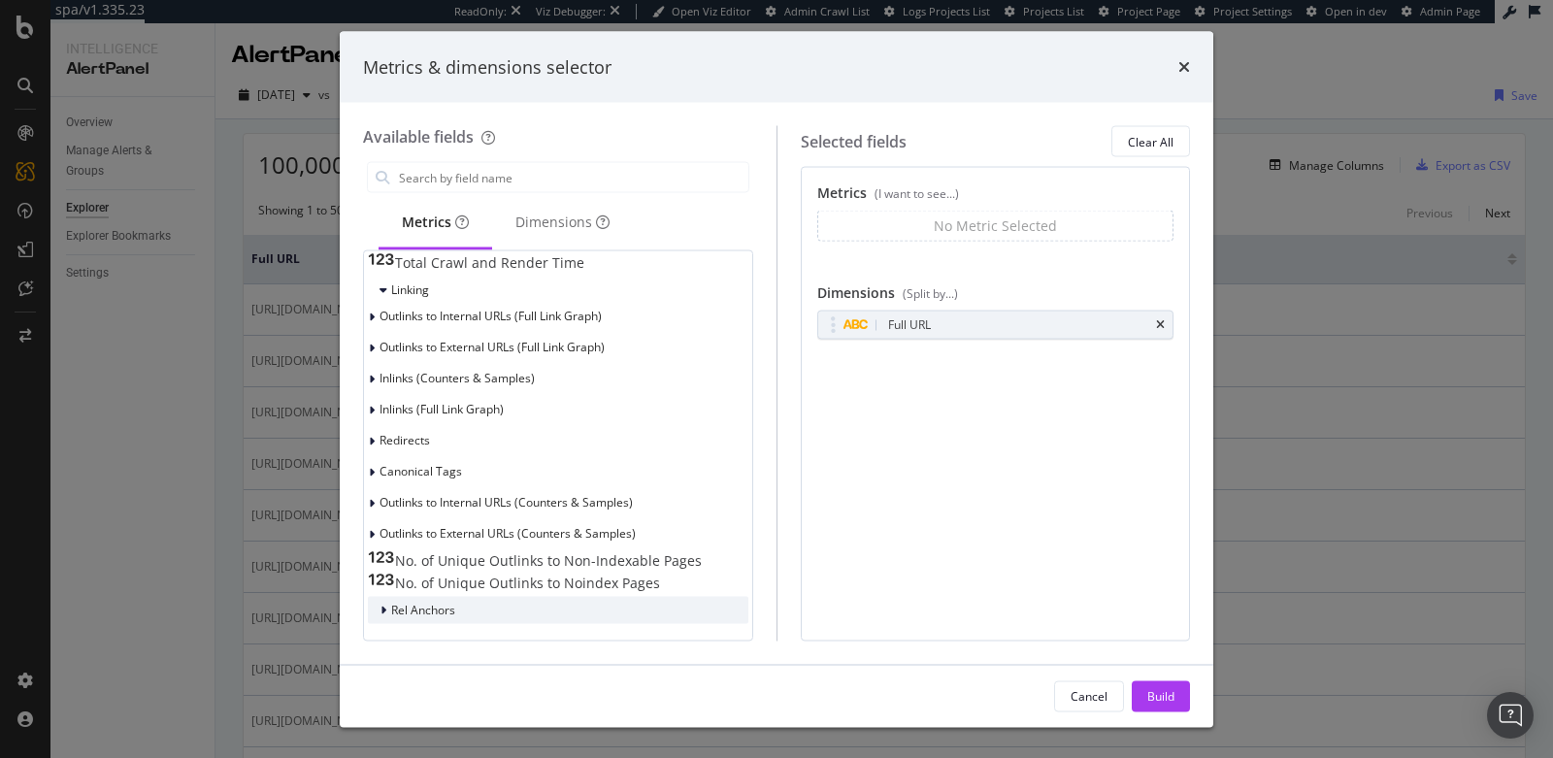
click at [537, 606] on div "Rel Anchors" at bounding box center [558, 610] width 380 height 27
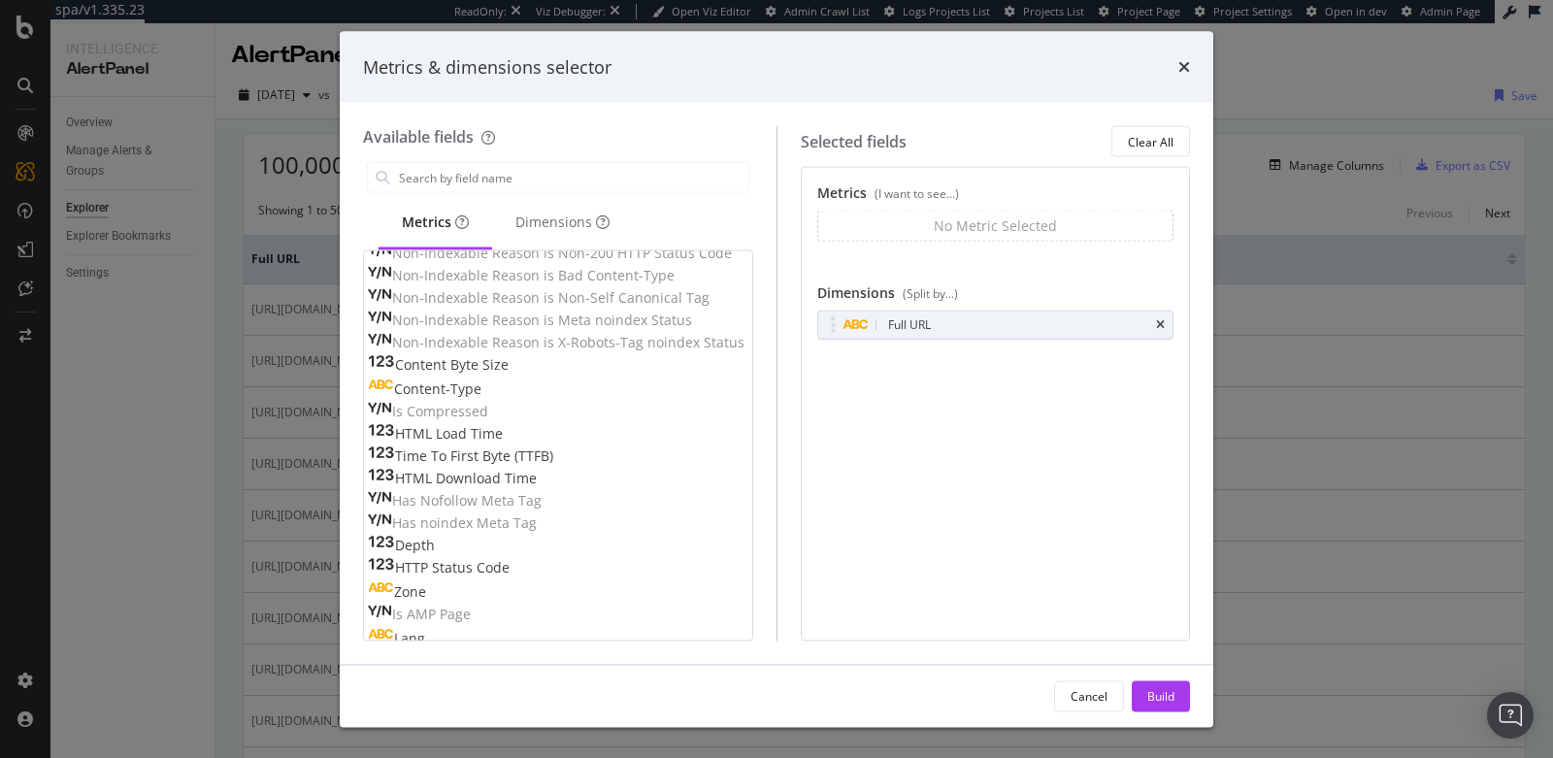
scroll to position [73, 0]
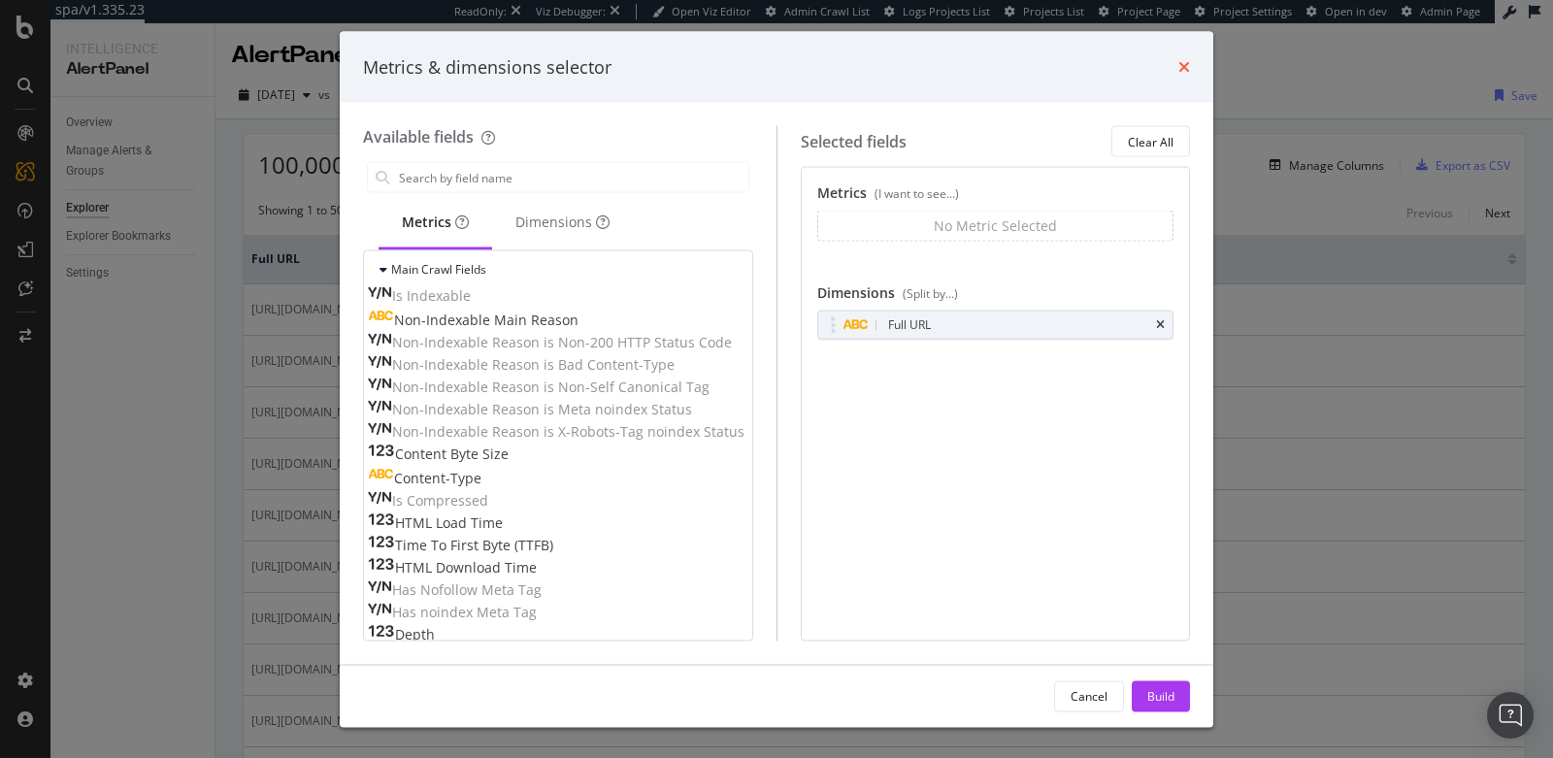
click at [1186, 61] on icon "times" at bounding box center [1184, 67] width 12 height 16
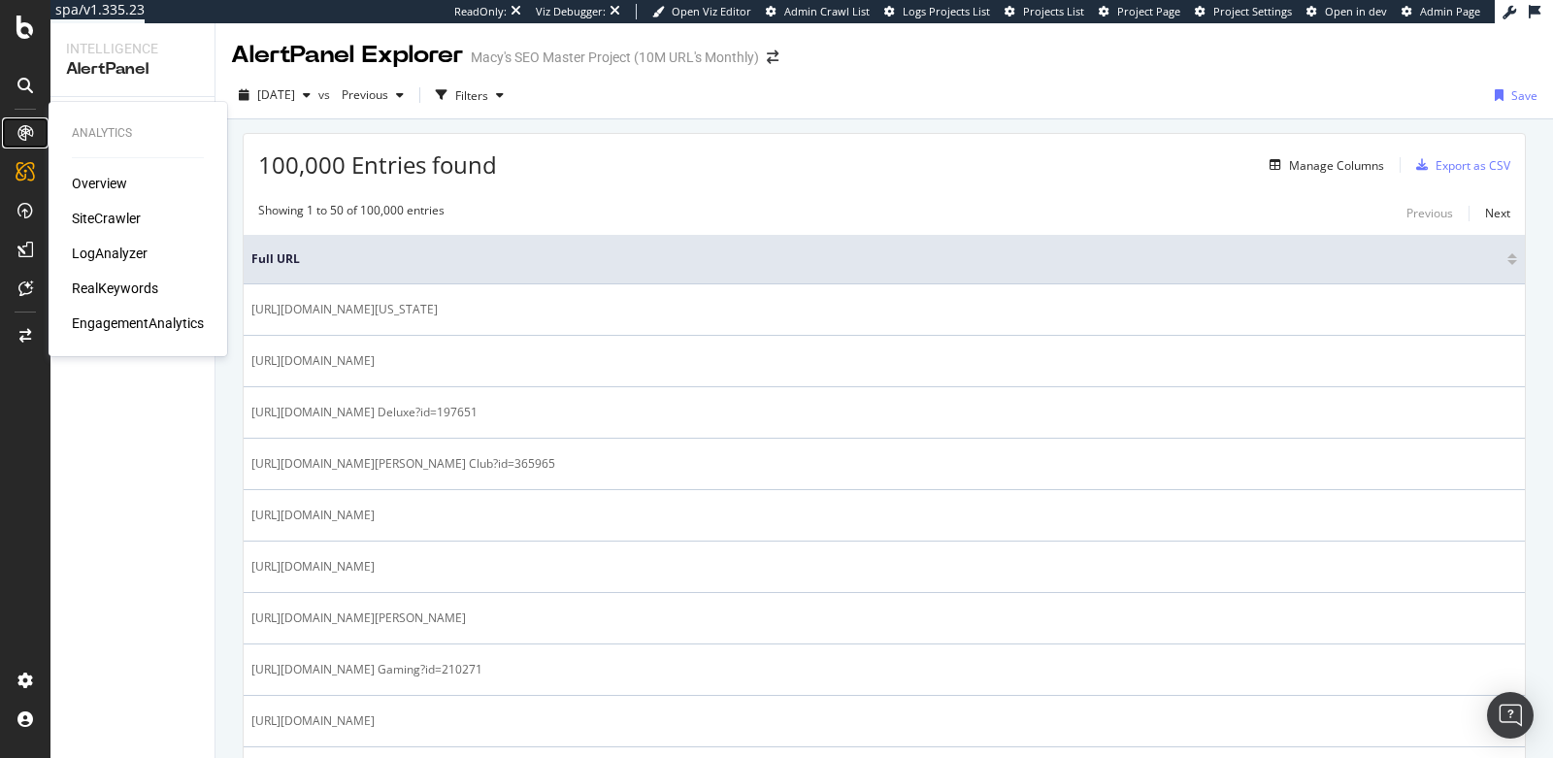
click at [32, 125] on icon at bounding box center [25, 133] width 16 height 16
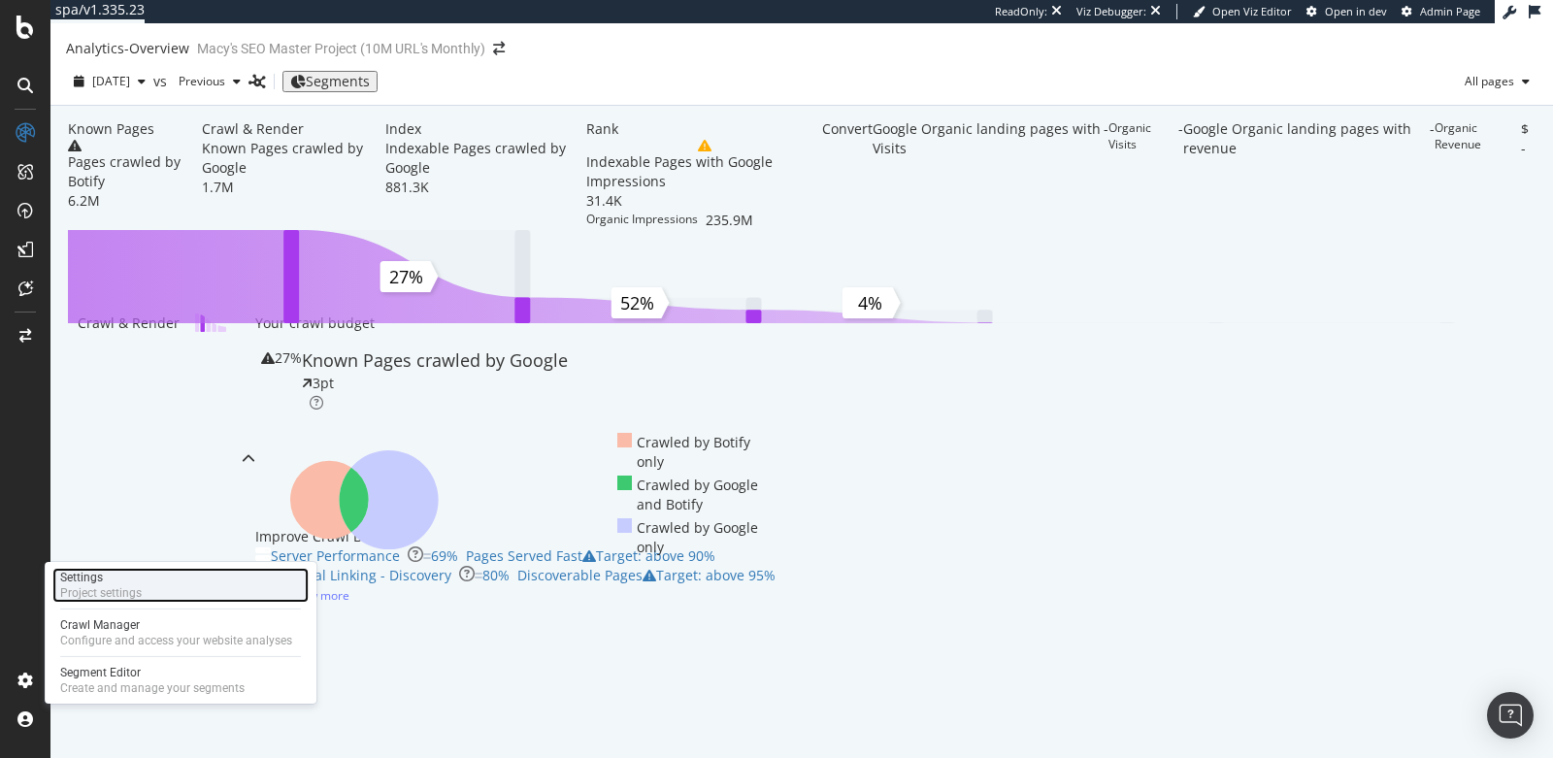
click at [107, 592] on div "Project settings" at bounding box center [101, 593] width 82 height 16
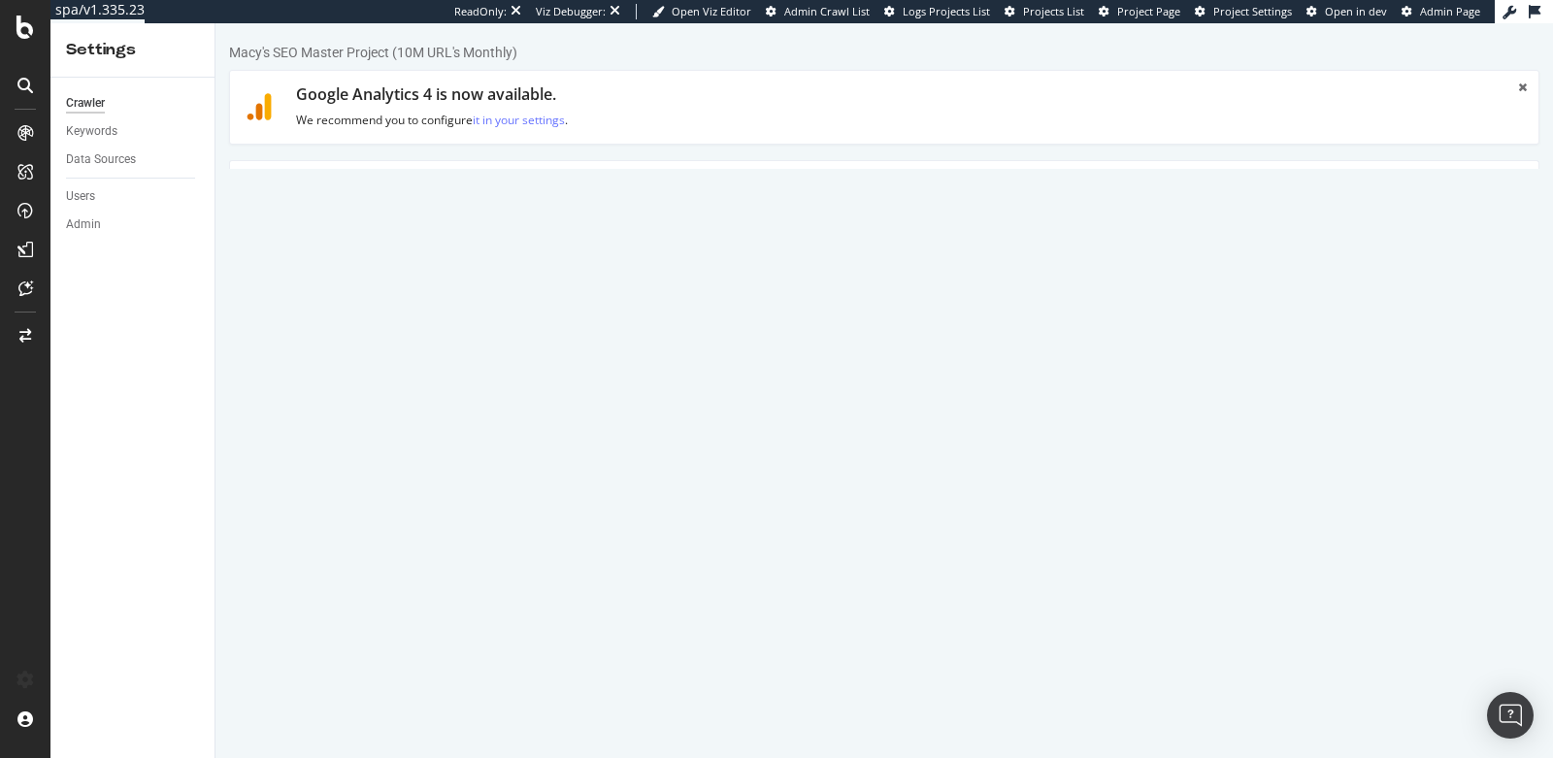
click at [414, 181] on link "Advanced Settings" at bounding box center [381, 187] width 149 height 53
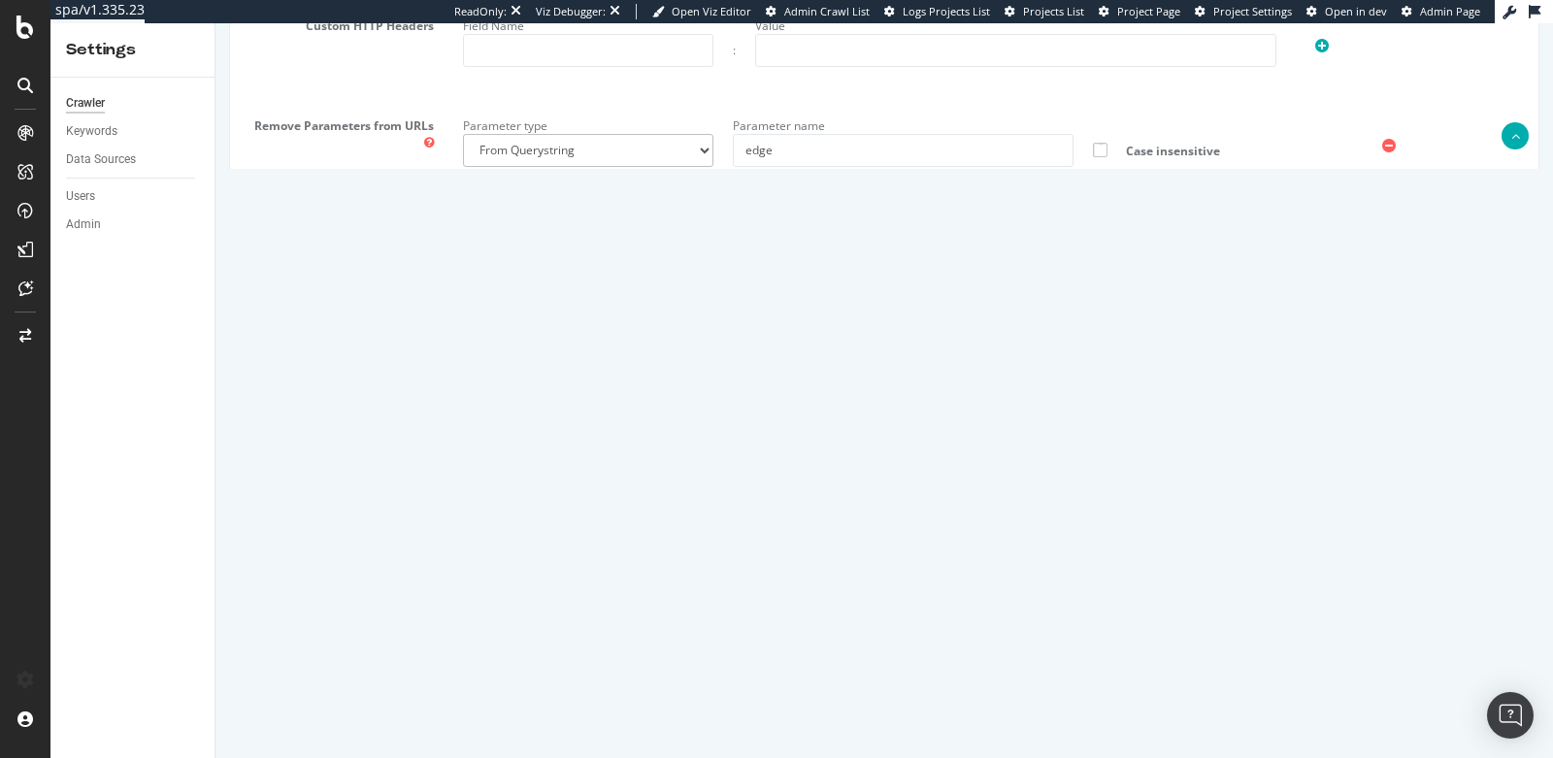
scroll to position [1347, 0]
click at [427, 144] on icon at bounding box center [429, 150] width 10 height 12
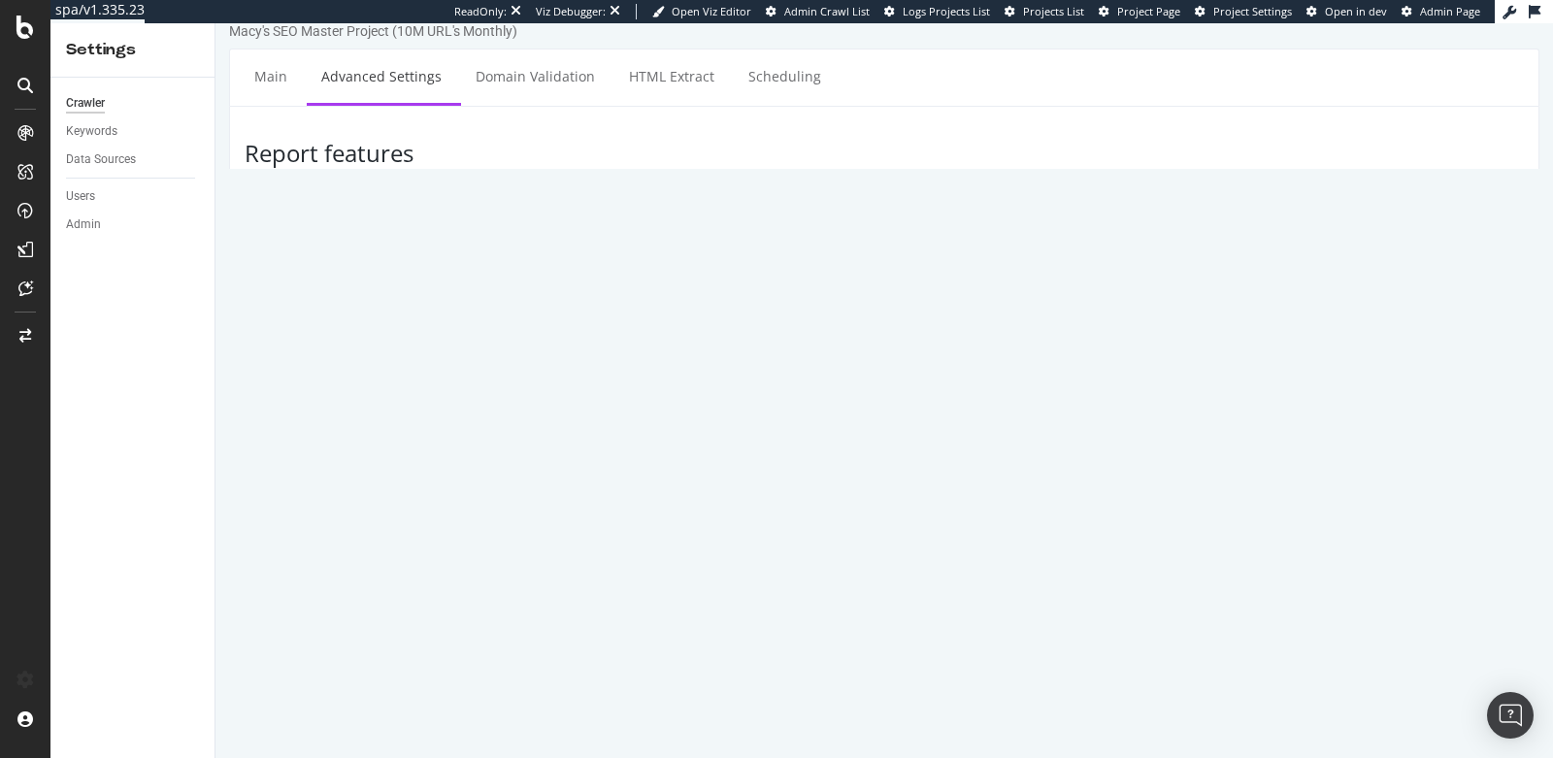
scroll to position [0, 0]
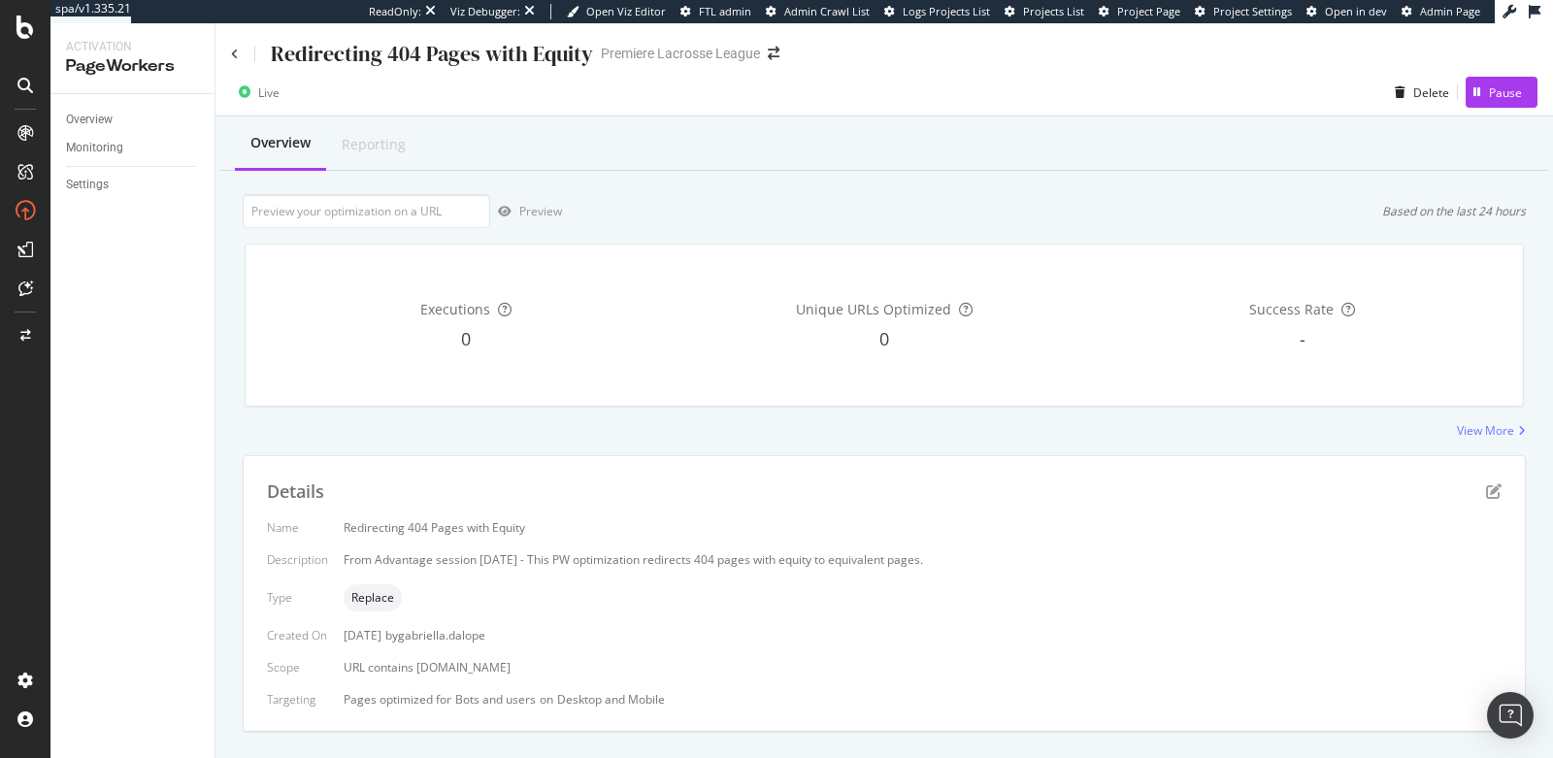
scroll to position [267, 0]
